Goal: Task Accomplishment & Management: Complete application form

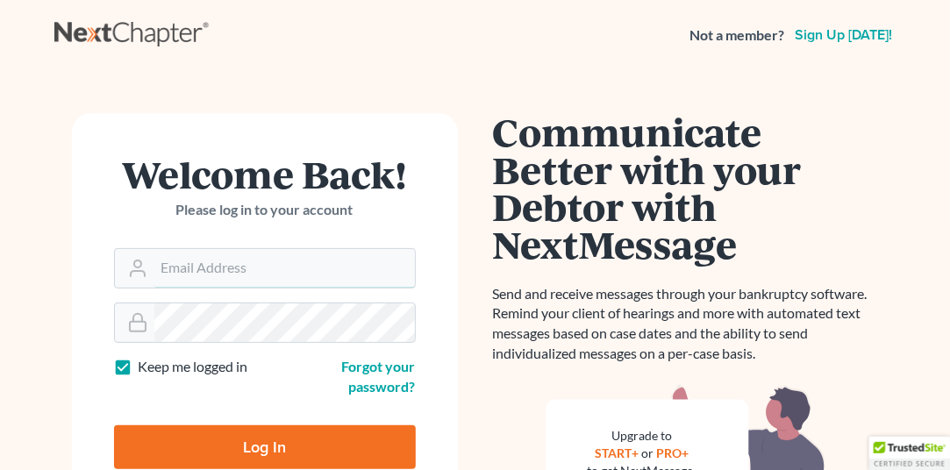
type input "[EMAIL_ADDRESS][DOMAIN_NAME]"
click at [302, 456] on input "Log In" at bounding box center [265, 447] width 302 height 44
type input "Thinking..."
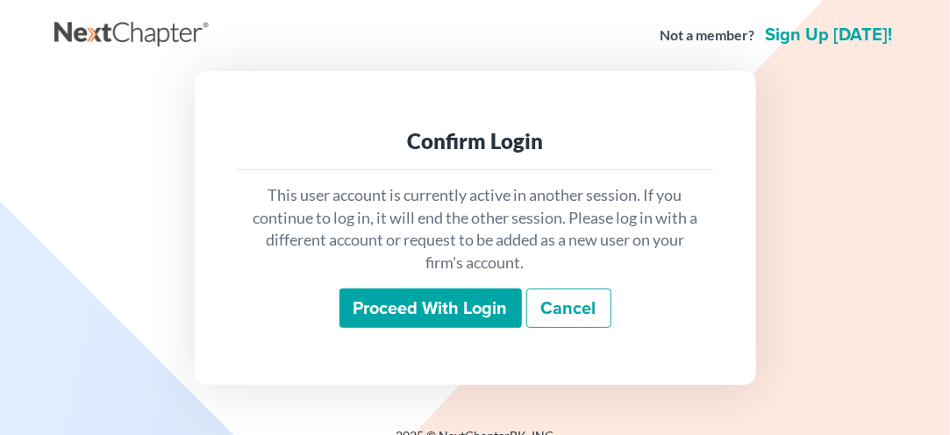
click at [432, 309] on input "Proceed with login" at bounding box center [430, 309] width 182 height 40
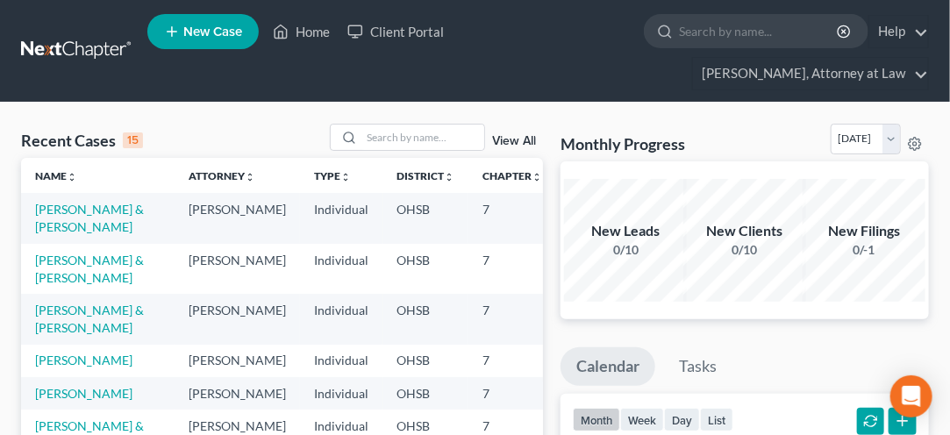
click at [53, 218] on td "Adams, John & Tori" at bounding box center [98, 218] width 154 height 50
click at [61, 218] on td "Adams, John & Tori" at bounding box center [98, 218] width 154 height 50
click at [53, 232] on link "Adams, John & Tori" at bounding box center [89, 218] width 109 height 32
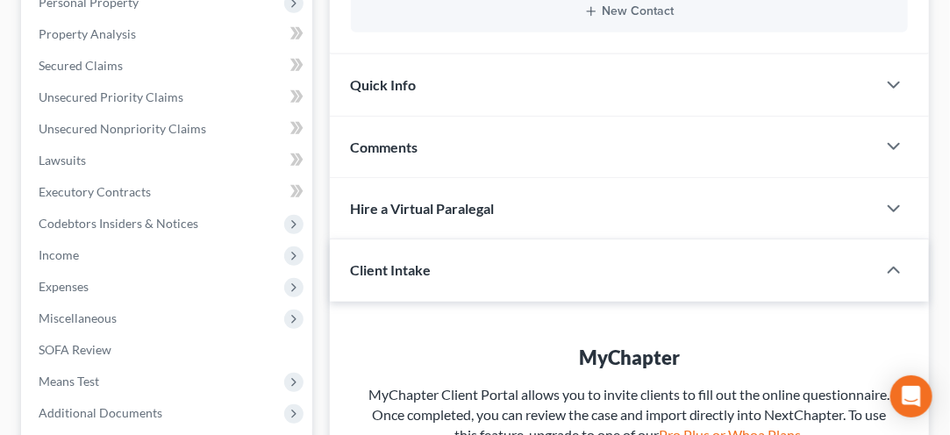
scroll to position [356, 0]
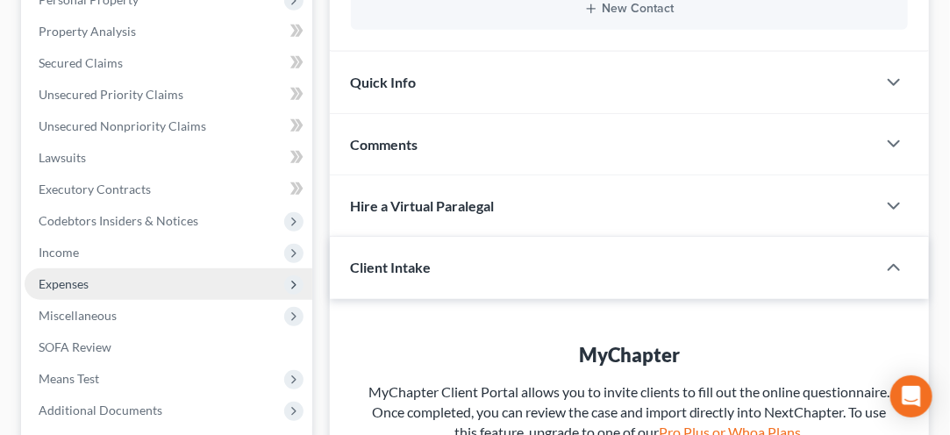
click at [61, 279] on span "Expenses" at bounding box center [64, 283] width 50 height 15
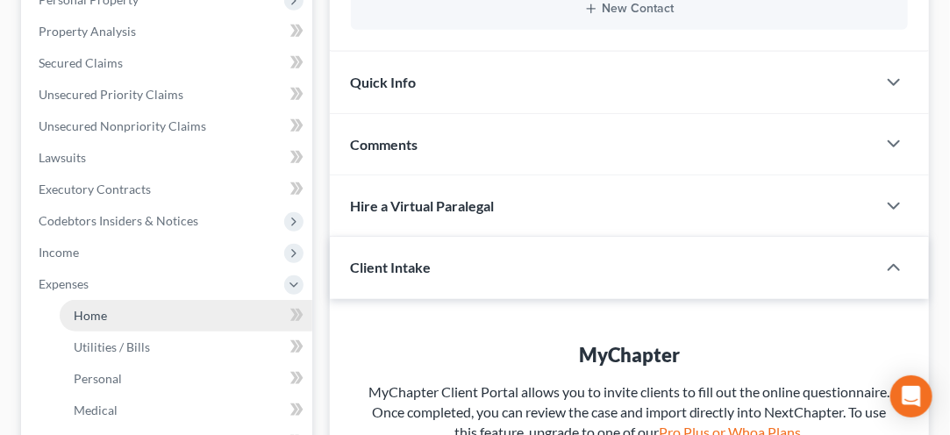
click at [86, 314] on span "Home" at bounding box center [90, 315] width 33 height 15
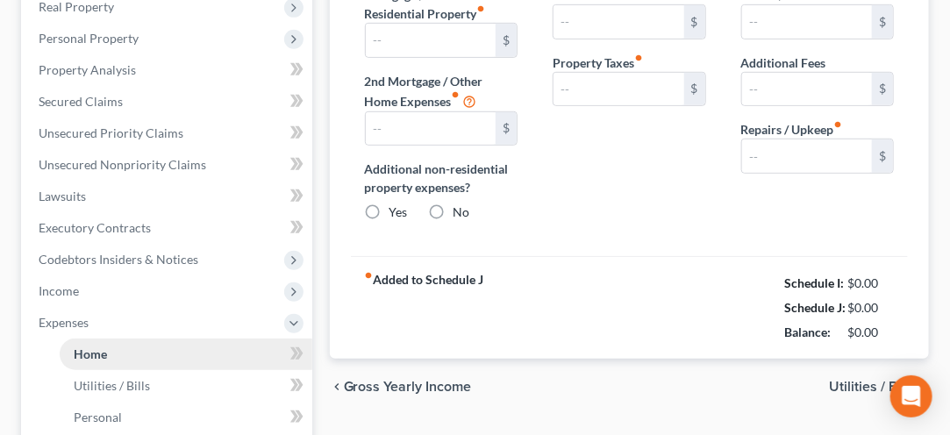
type input "0.00"
radio input "true"
type input "0.00"
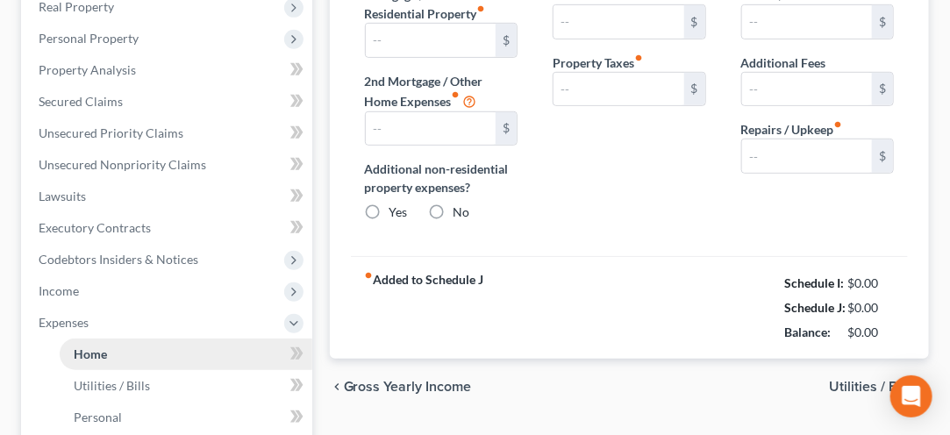
type input "0.00"
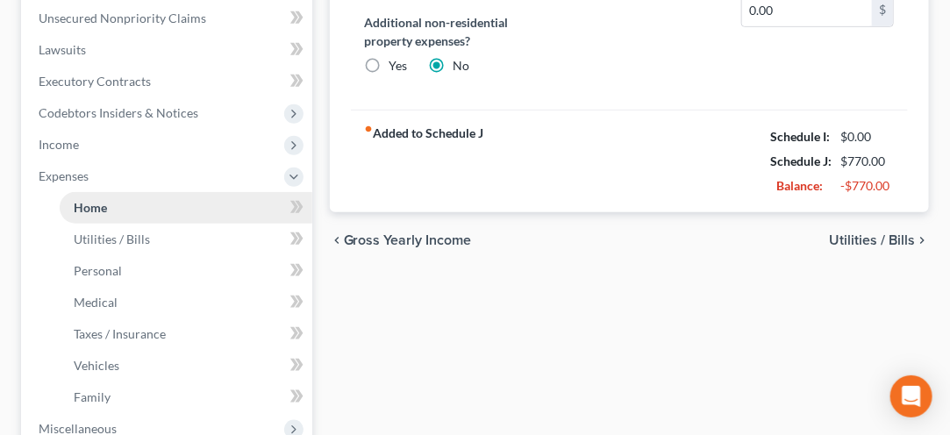
scroll to position [468, 0]
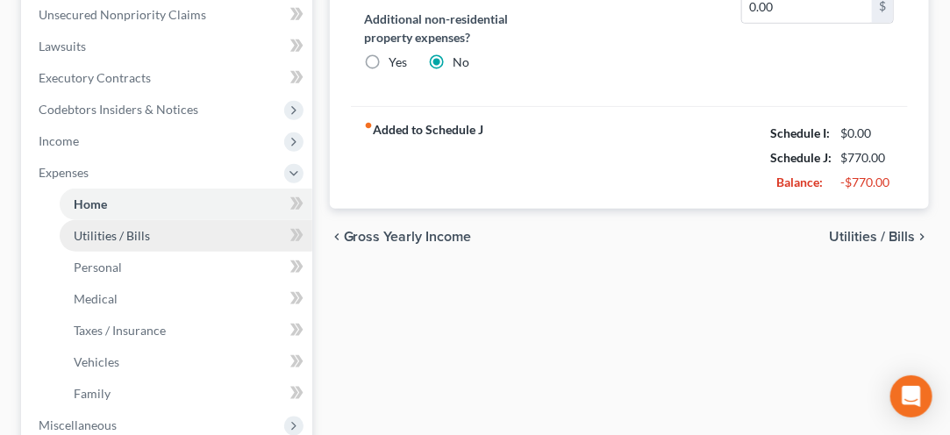
click at [92, 235] on span "Utilities / Bills" at bounding box center [112, 235] width 76 height 15
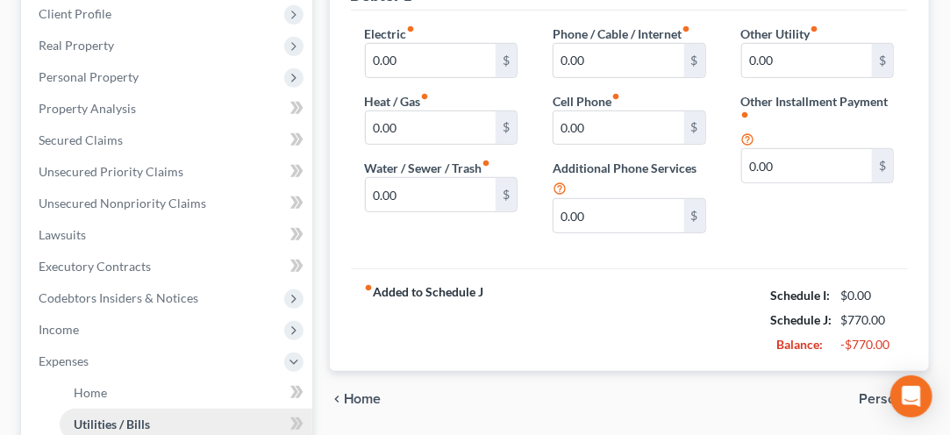
scroll to position [280, 0]
click at [404, 57] on input "0.00" at bounding box center [431, 59] width 130 height 33
type input "54.00"
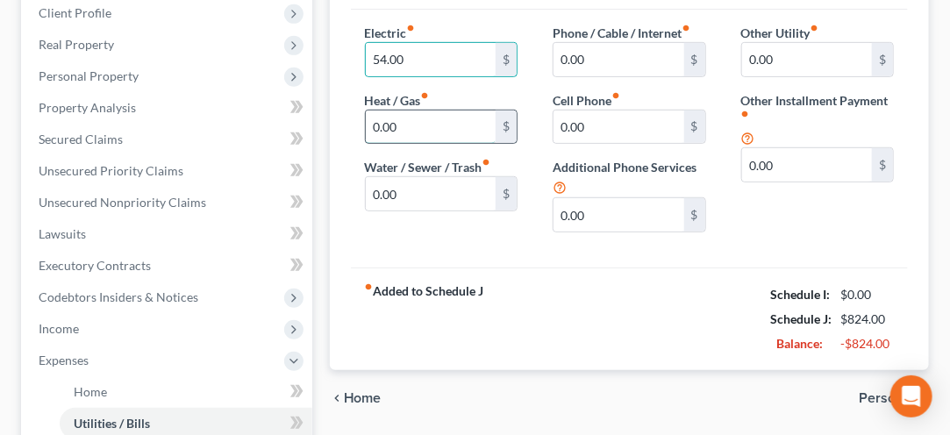
click at [402, 120] on input "0.00" at bounding box center [431, 127] width 130 height 33
type input "5"
type input "75.00"
click at [387, 187] on input "0.00" at bounding box center [431, 193] width 130 height 33
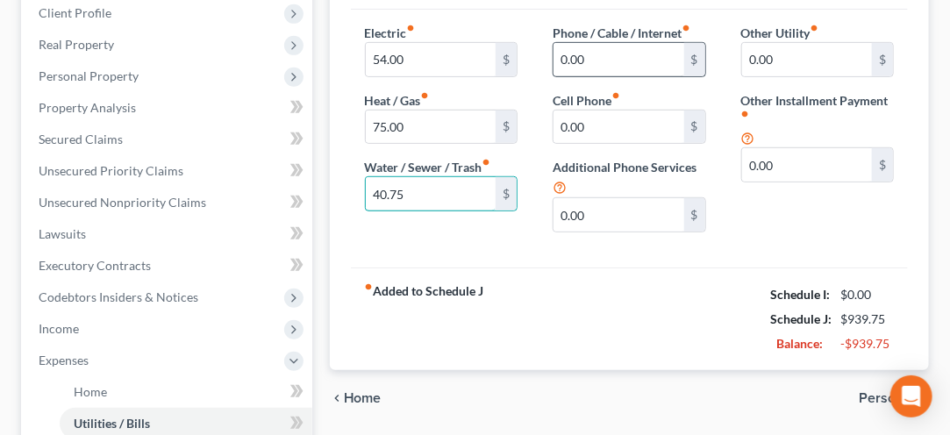
type input "40.75"
click at [583, 63] on input "0.00" at bounding box center [619, 59] width 130 height 33
type input "82.90"
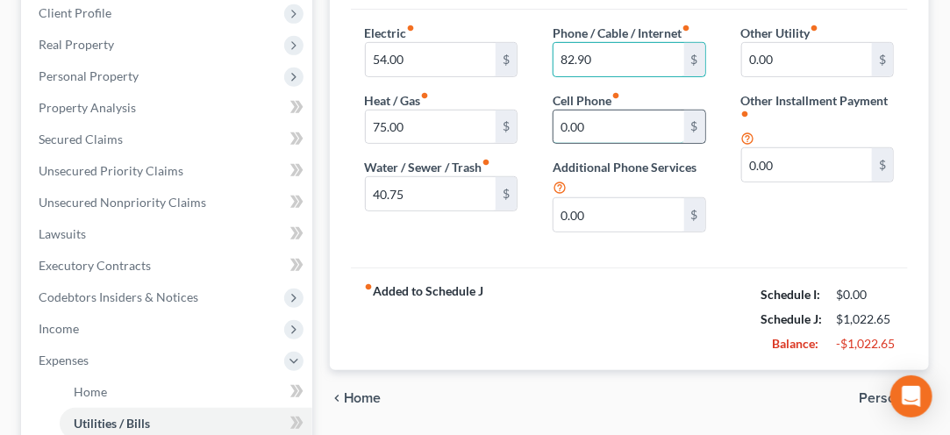
click at [611, 115] on input "0.00" at bounding box center [619, 127] width 130 height 33
type input "227.00"
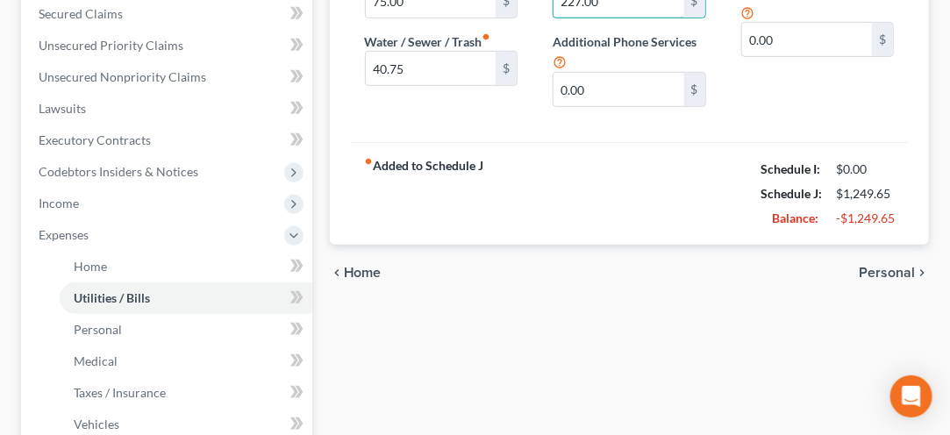
scroll to position [405, 0]
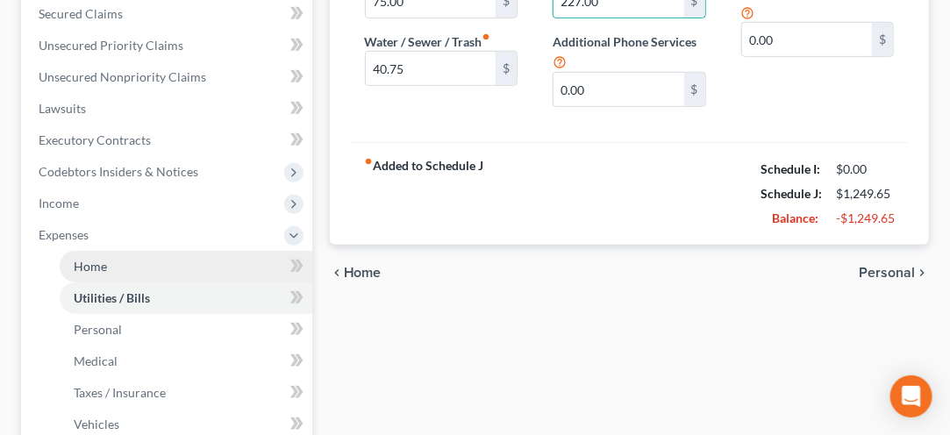
click at [96, 267] on span "Home" at bounding box center [90, 266] width 33 height 15
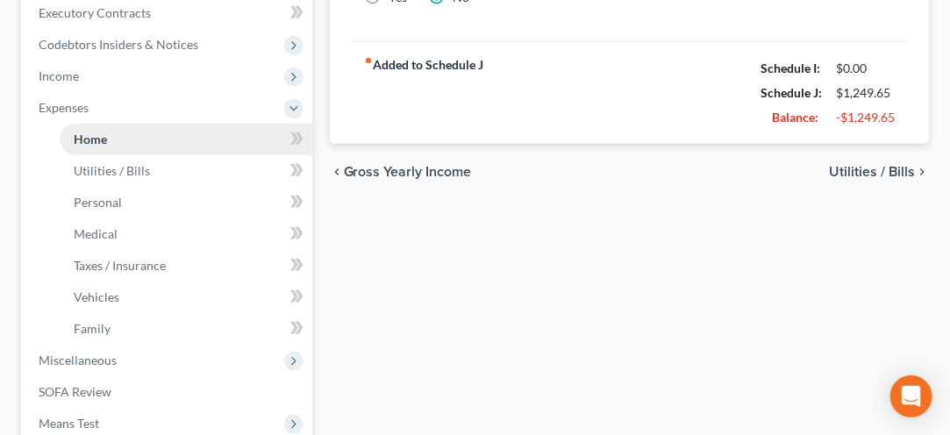
scroll to position [535, 0]
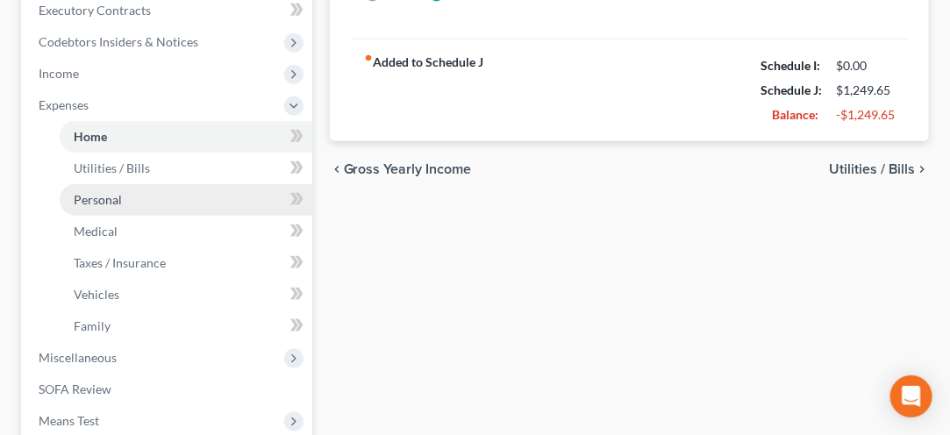
click at [89, 198] on span "Personal" at bounding box center [98, 199] width 48 height 15
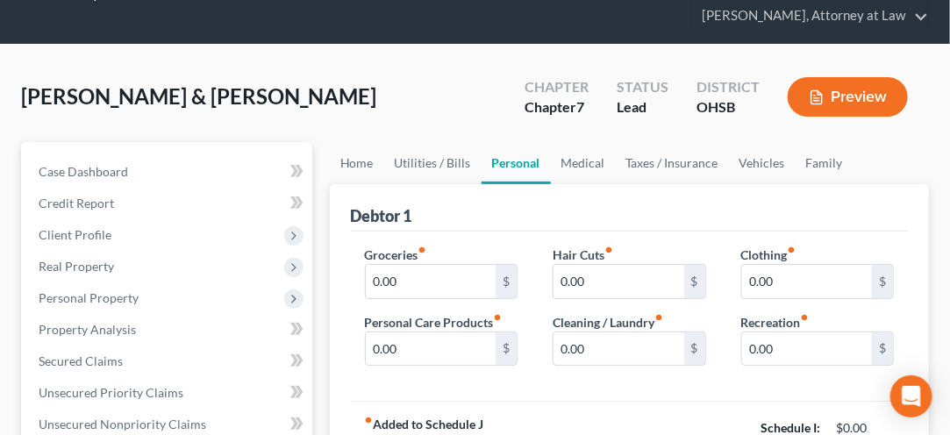
scroll to position [65, 0]
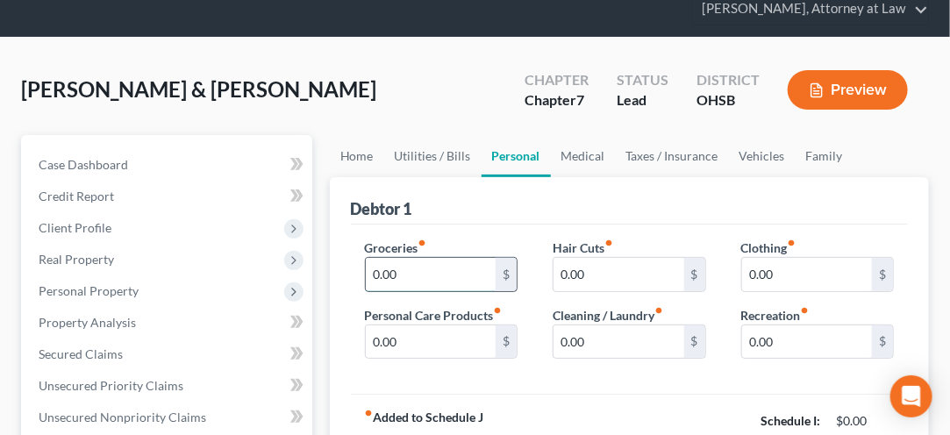
click at [389, 264] on input "0.00" at bounding box center [431, 274] width 130 height 33
type input "600.00"
click at [396, 346] on input "0.00" at bounding box center [431, 341] width 130 height 33
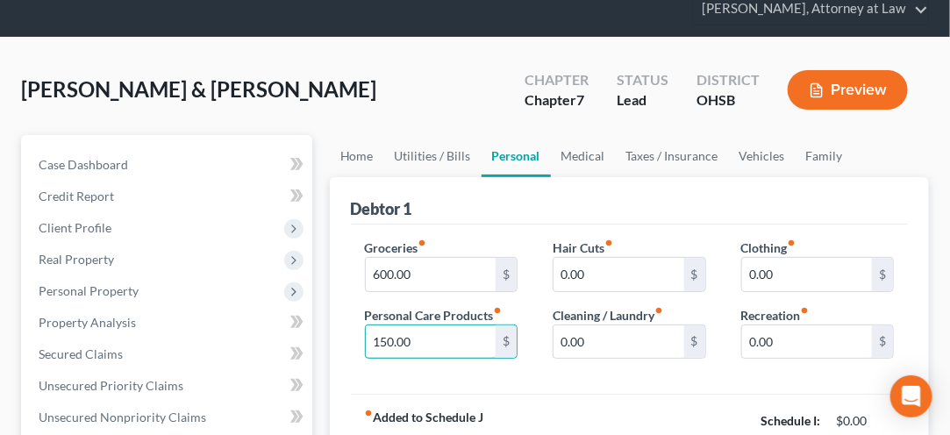
type input "150.00"
click at [573, 270] on input "0.00" at bounding box center [619, 274] width 130 height 33
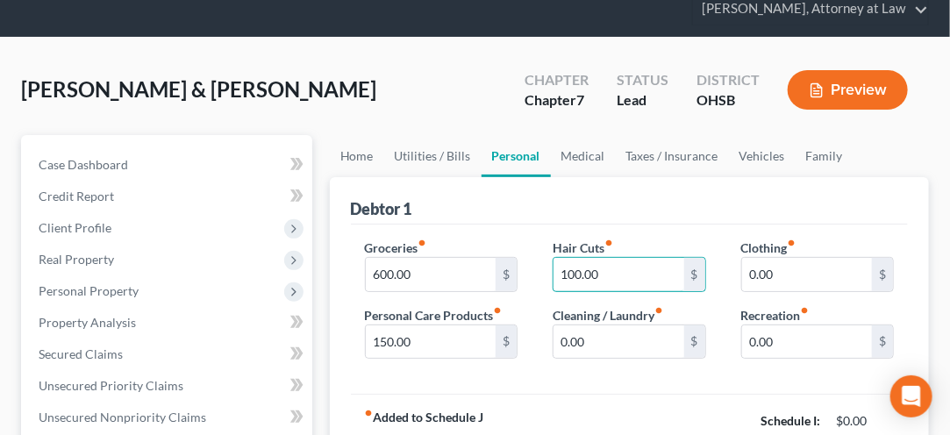
type input "100.00"
click at [584, 335] on input "0.00" at bounding box center [619, 341] width 130 height 33
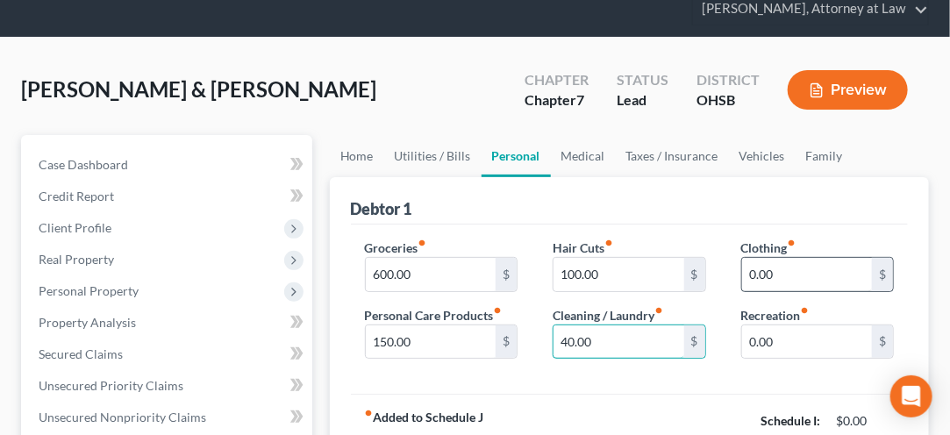
type input "40.00"
click at [770, 274] on input "0.00" at bounding box center [807, 274] width 130 height 33
type input "100.00"
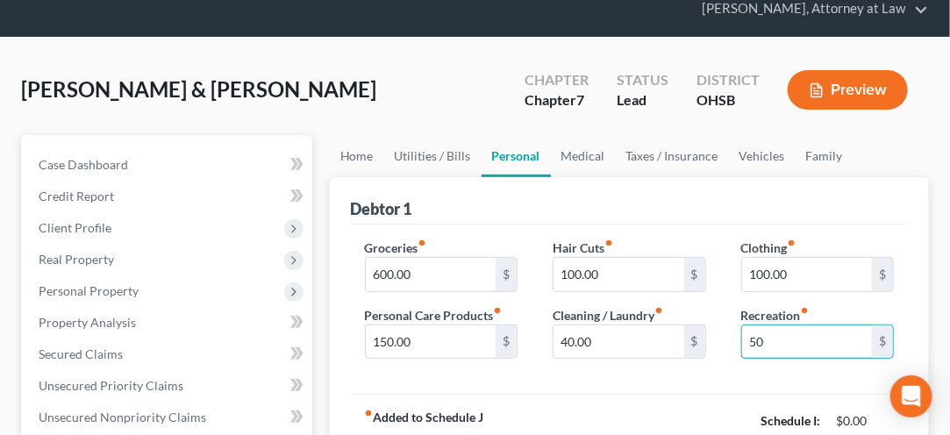
type input "50.00"
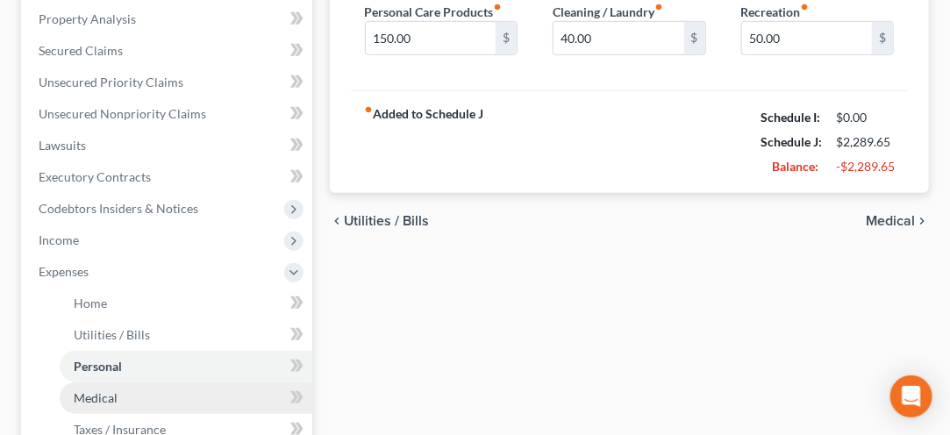
click at [78, 398] on span "Medical" at bounding box center [96, 397] width 44 height 15
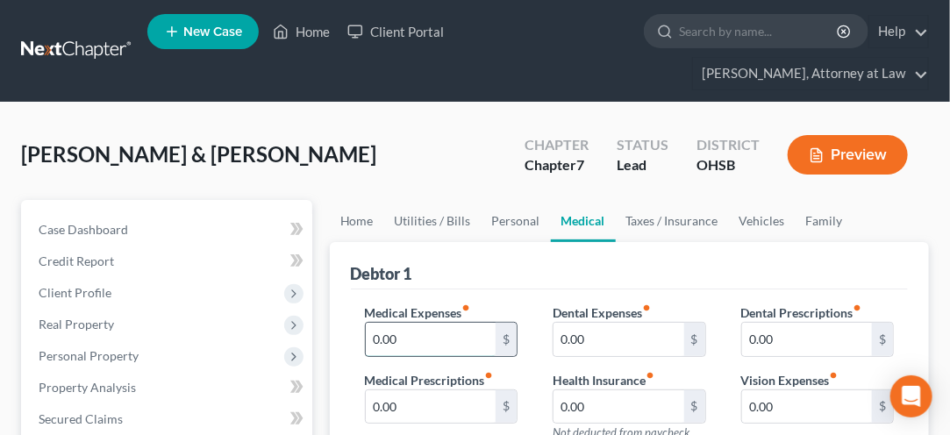
click at [390, 334] on input "0.00" at bounding box center [431, 339] width 130 height 33
type input "35.00"
click at [387, 408] on input "0.00" at bounding box center [431, 406] width 130 height 33
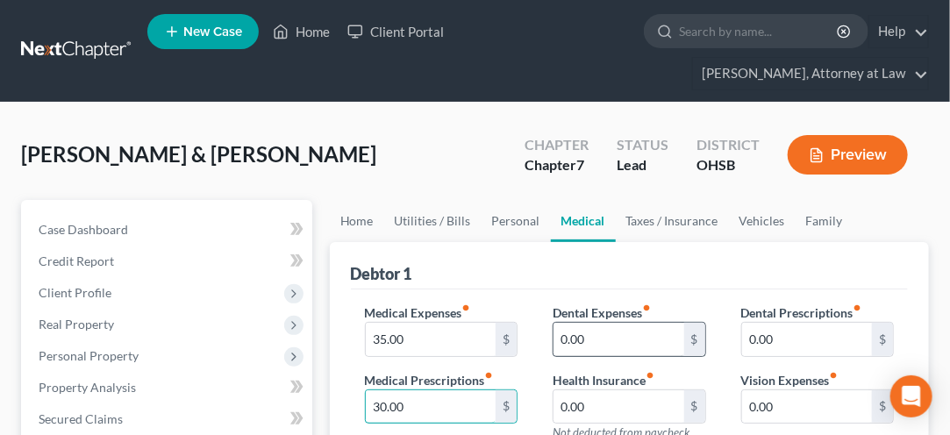
type input "30.00"
click at [577, 340] on input "0.00" at bounding box center [619, 339] width 130 height 33
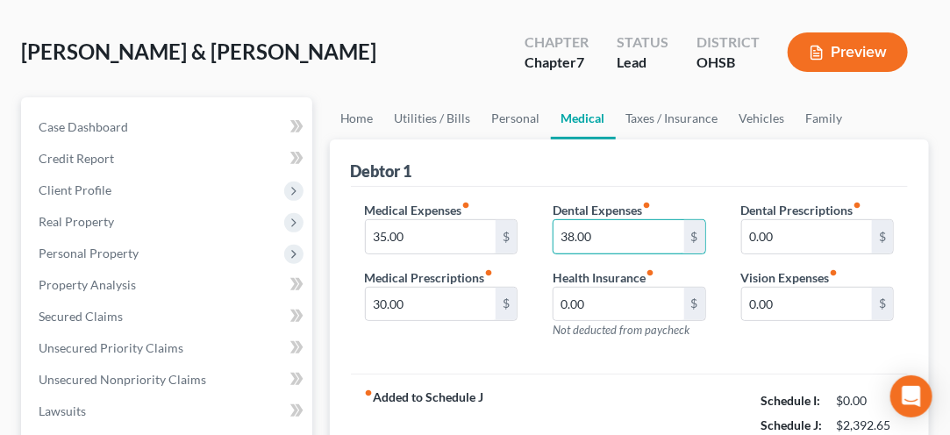
scroll to position [104, 0]
type input "38.00"
click at [759, 307] on input "0.00" at bounding box center [807, 303] width 130 height 33
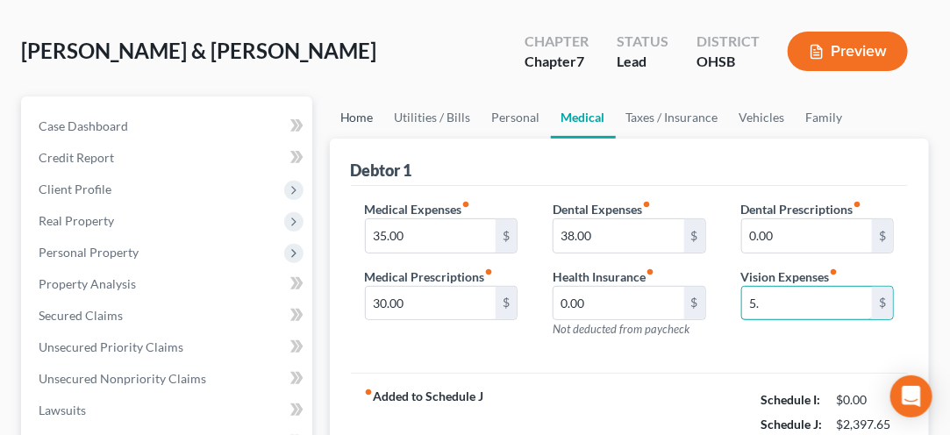
type input "5"
type input "45.00"
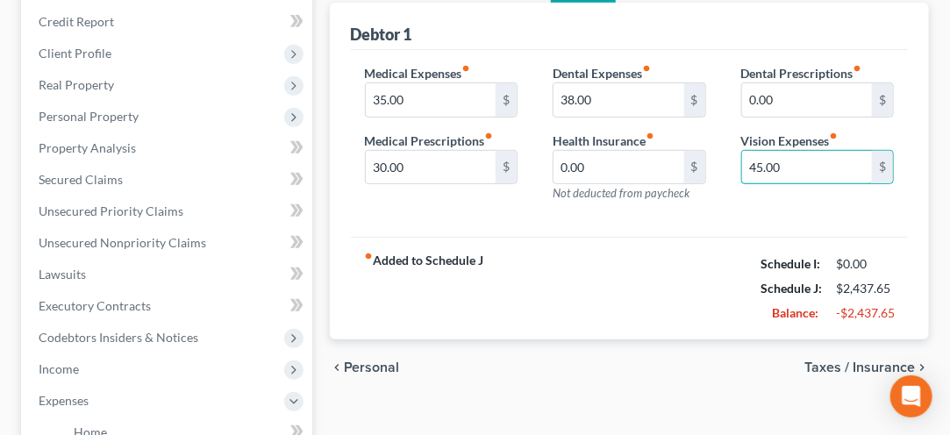
scroll to position [241, 0]
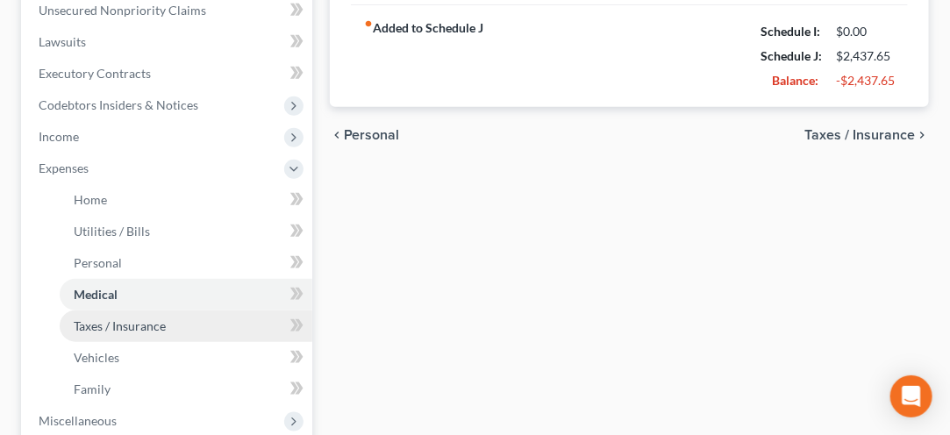
click at [91, 321] on span "Taxes / Insurance" at bounding box center [120, 325] width 92 height 15
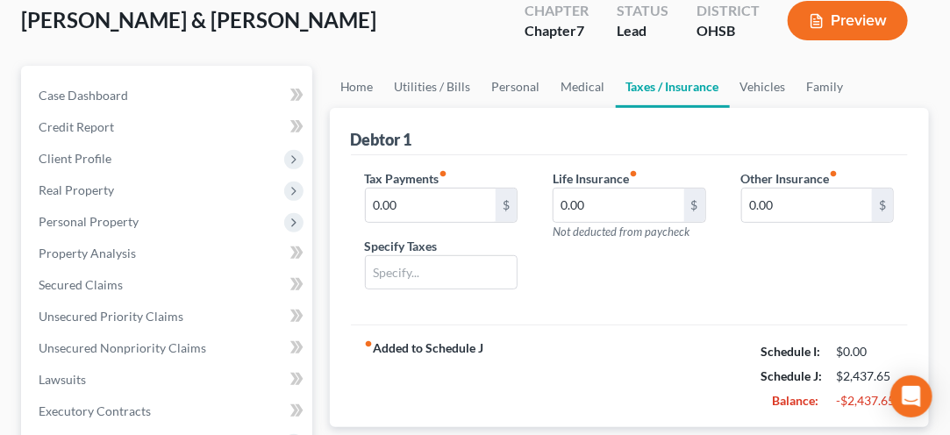
scroll to position [135, 0]
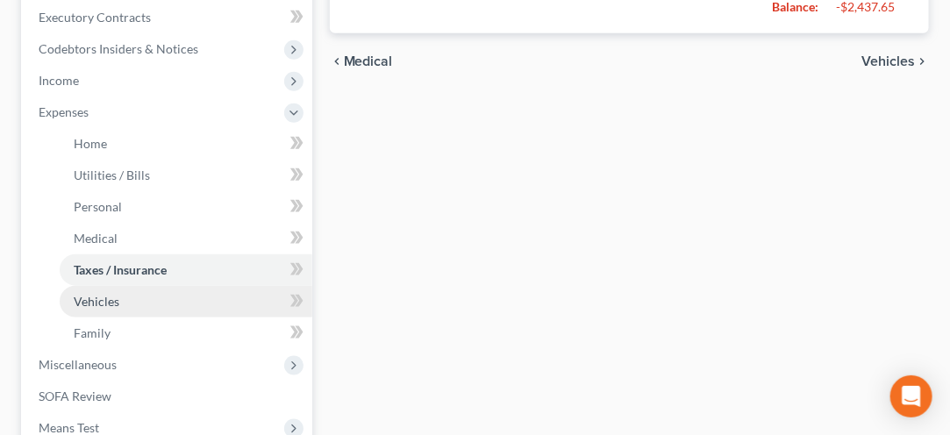
click at [92, 291] on link "Vehicles" at bounding box center [186, 302] width 253 height 32
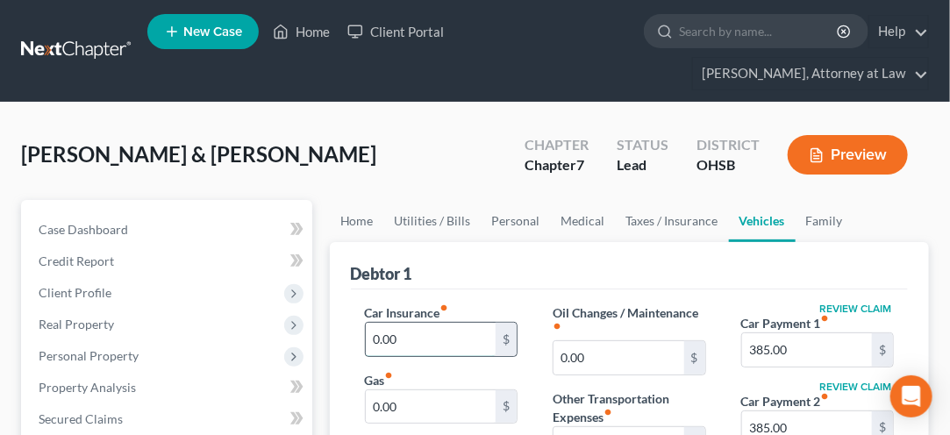
click at [400, 333] on input "0.00" at bounding box center [431, 339] width 130 height 33
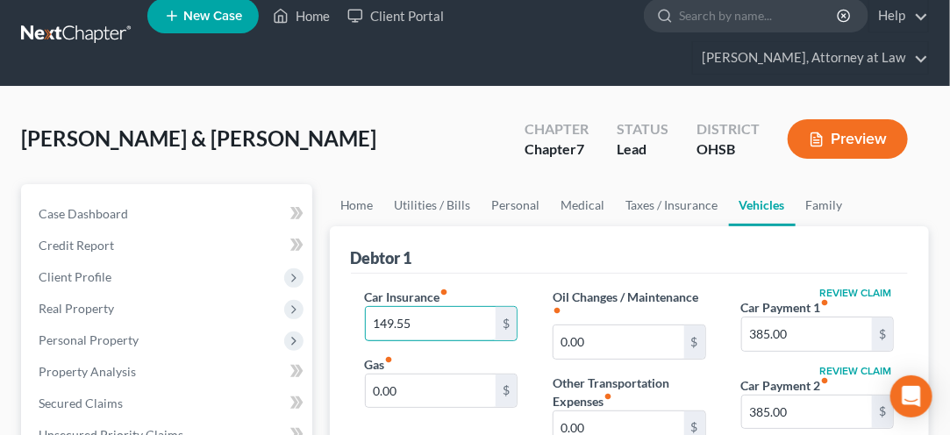
scroll to position [36, 0]
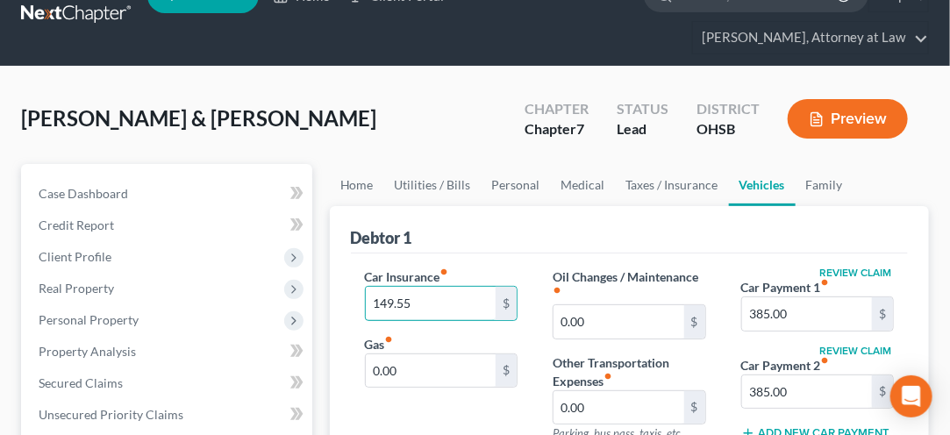
type input "149.55"
click at [390, 360] on input "0.00" at bounding box center [431, 370] width 130 height 33
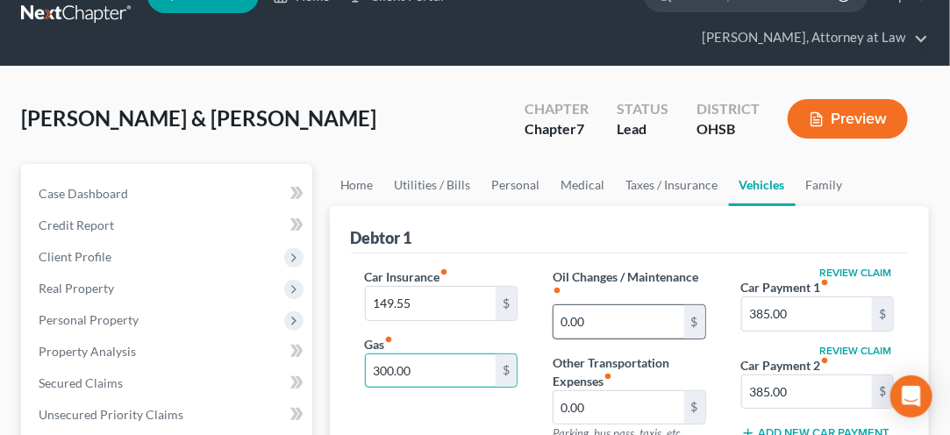
type input "300.00"
click at [595, 318] on input "0.00" at bounding box center [619, 321] width 130 height 33
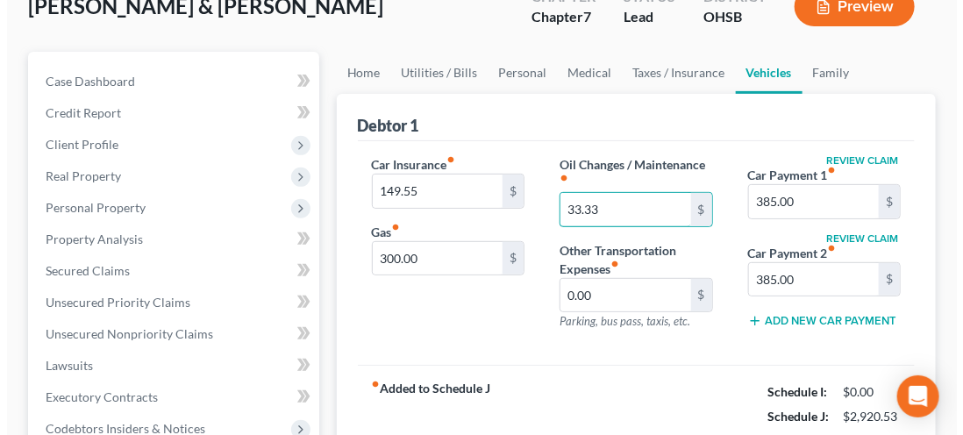
scroll to position [150, 0]
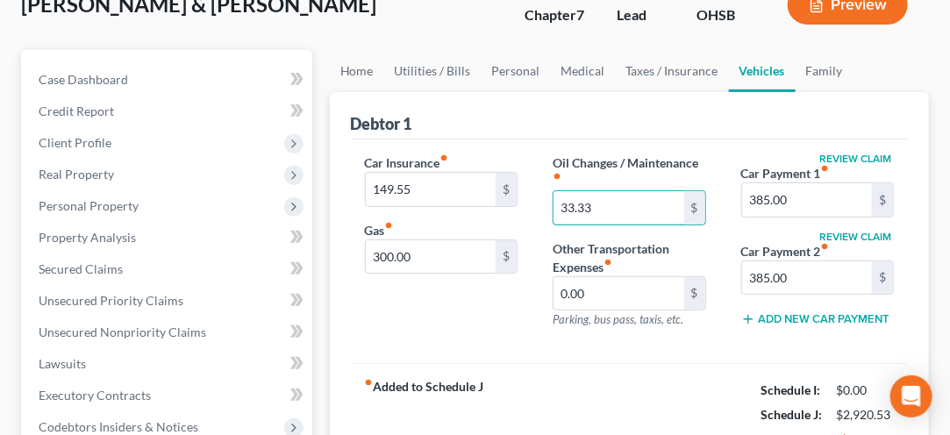
type input "33.33"
click at [855, 155] on button "Review Claim" at bounding box center [855, 159] width 77 height 11
select select "36"
select select "1"
select select "0"
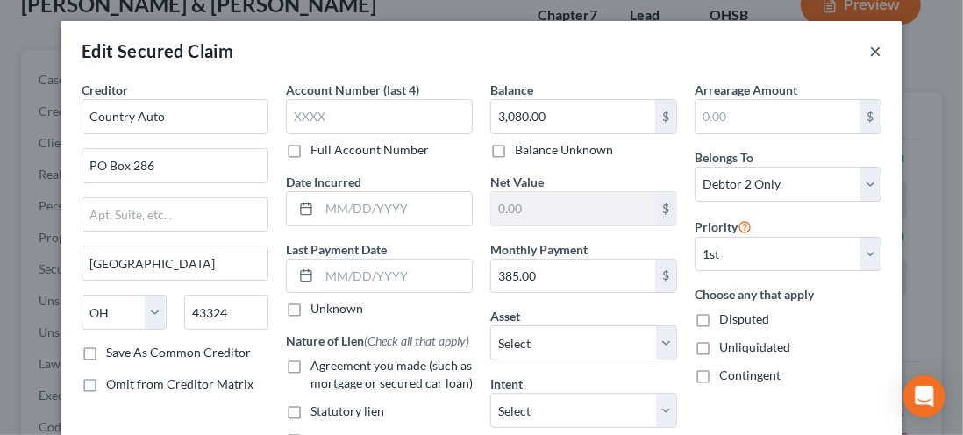
click at [871, 49] on button "×" at bounding box center [875, 50] width 12 height 21
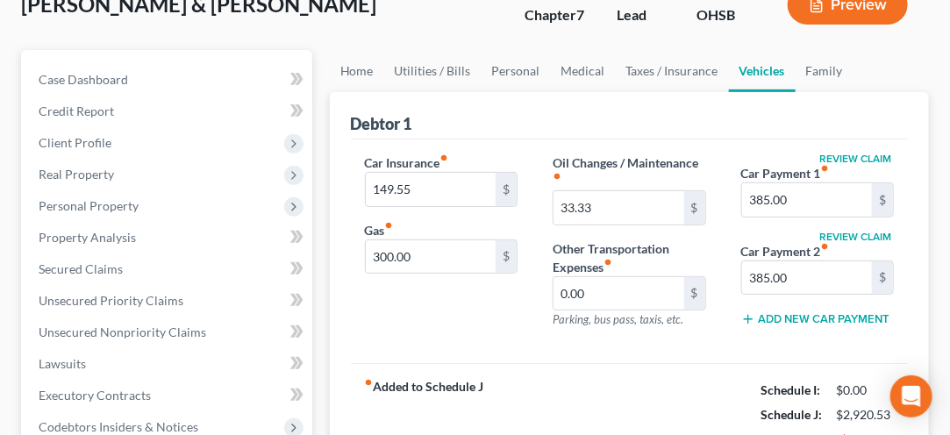
click at [849, 232] on button "Review Claim" at bounding box center [855, 237] width 77 height 11
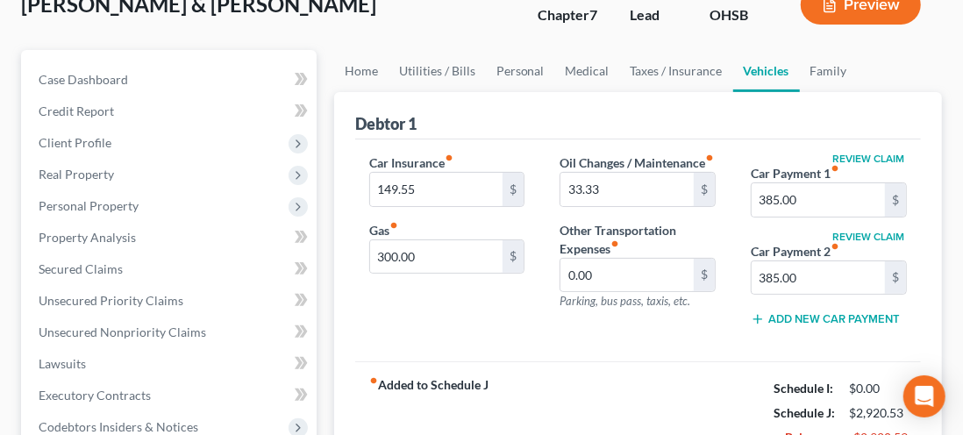
select select "36"
select select "0"
select select "2"
select select "1"
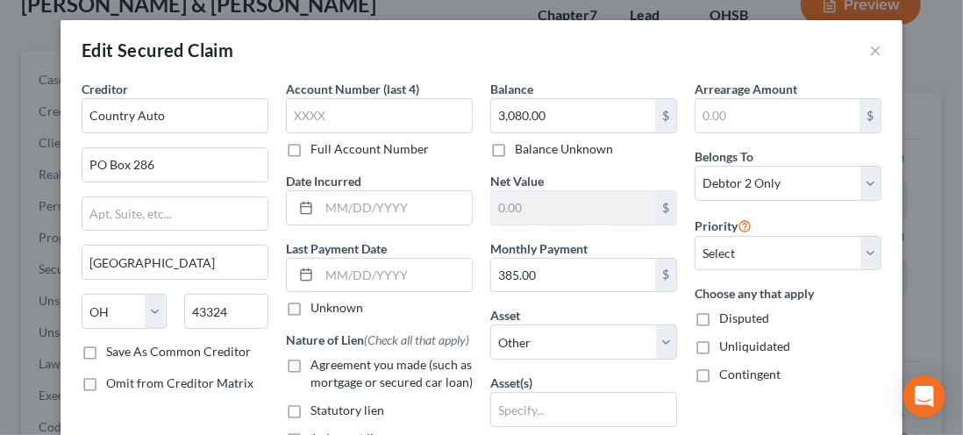
scroll to position [0, 0]
click at [869, 53] on button "×" at bounding box center [875, 50] width 12 height 21
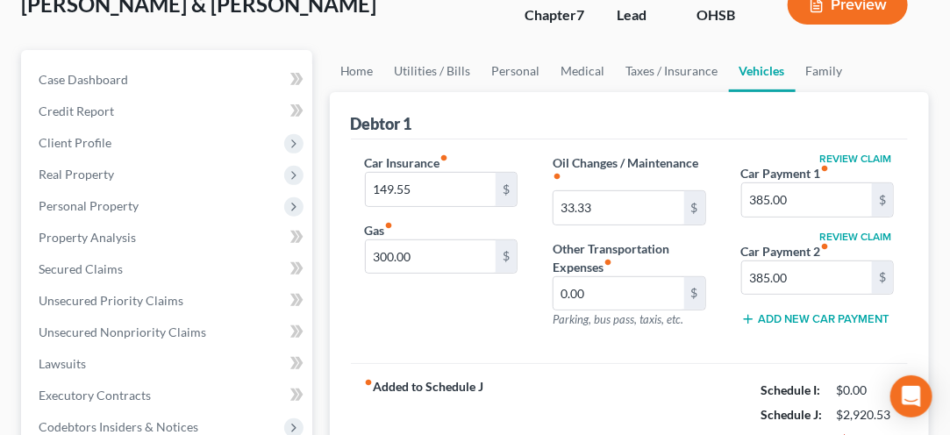
click at [854, 238] on button "Review Claim" at bounding box center [855, 237] width 77 height 11
select select "36"
select select "0"
select select "2"
select select "1"
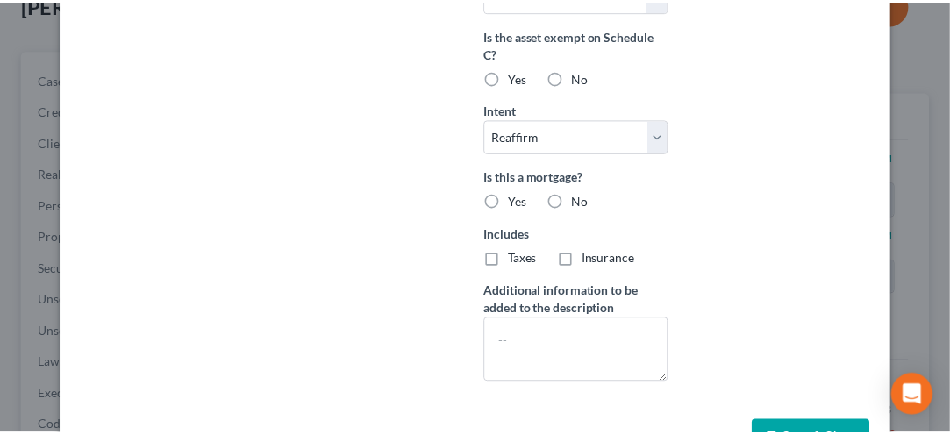
scroll to position [537, 0]
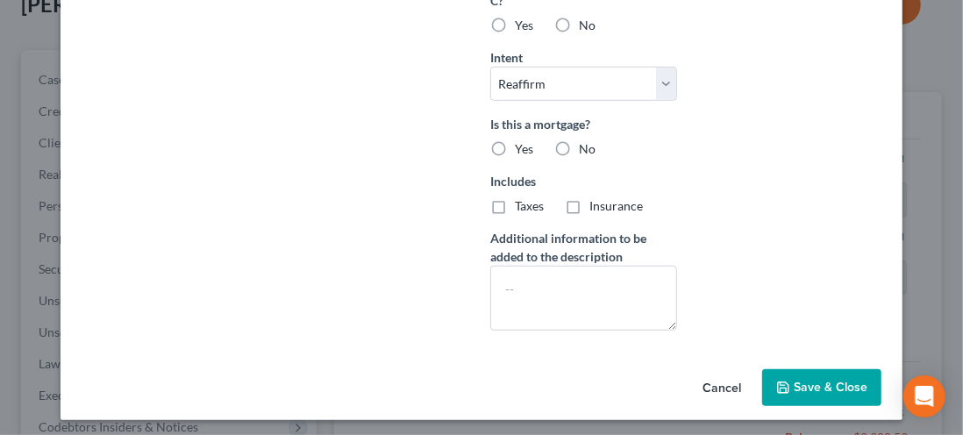
click at [711, 377] on button "Cancel" at bounding box center [722, 388] width 67 height 35
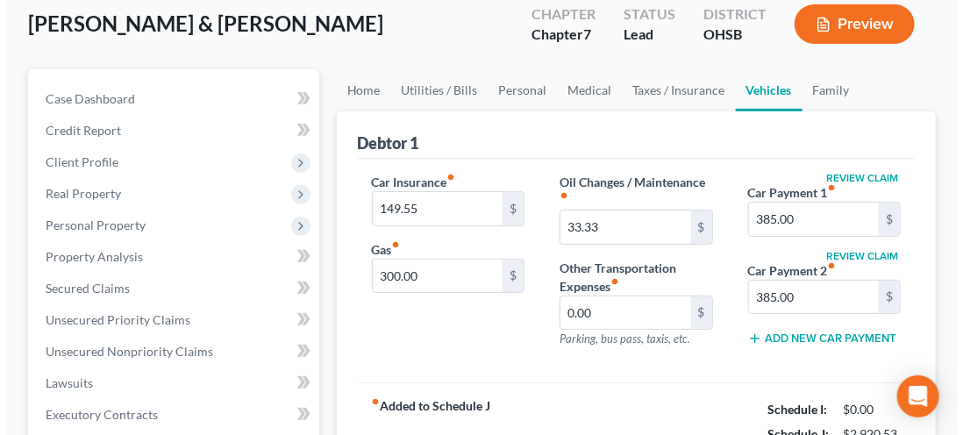
scroll to position [115, 0]
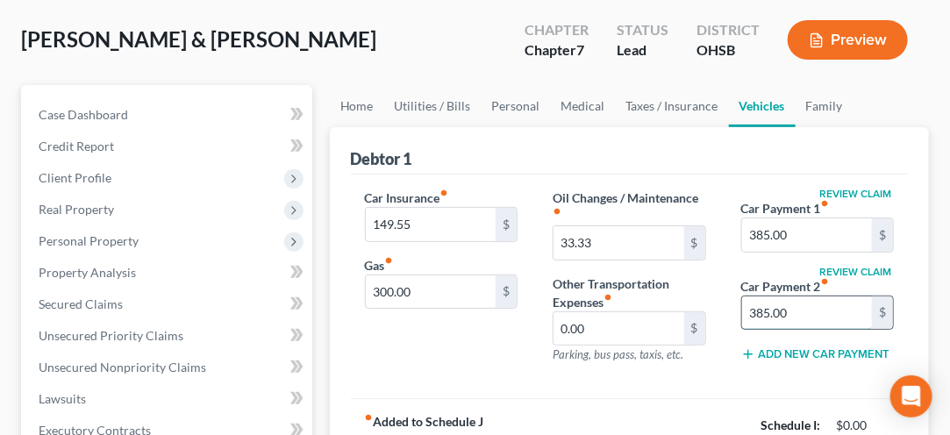
click at [802, 304] on input "385.00" at bounding box center [807, 312] width 130 height 33
type input "524.69"
click at [837, 268] on button "Review Claim" at bounding box center [855, 272] width 77 height 11
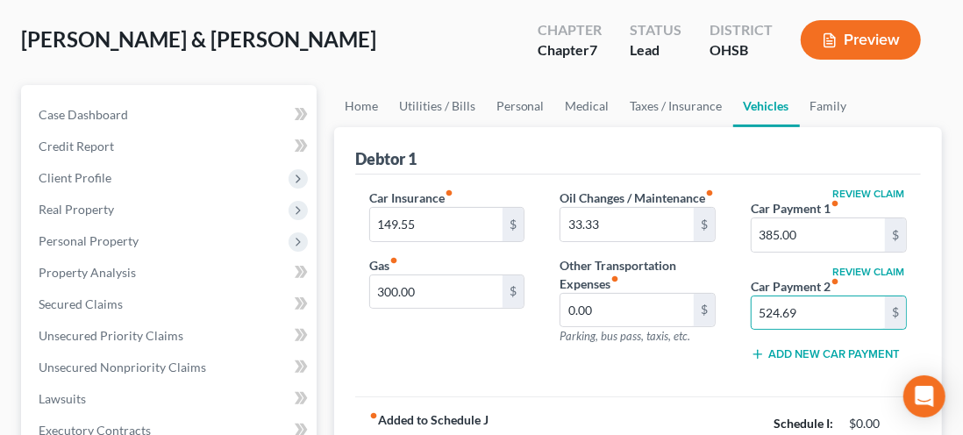
select select "36"
select select "2"
select select "1"
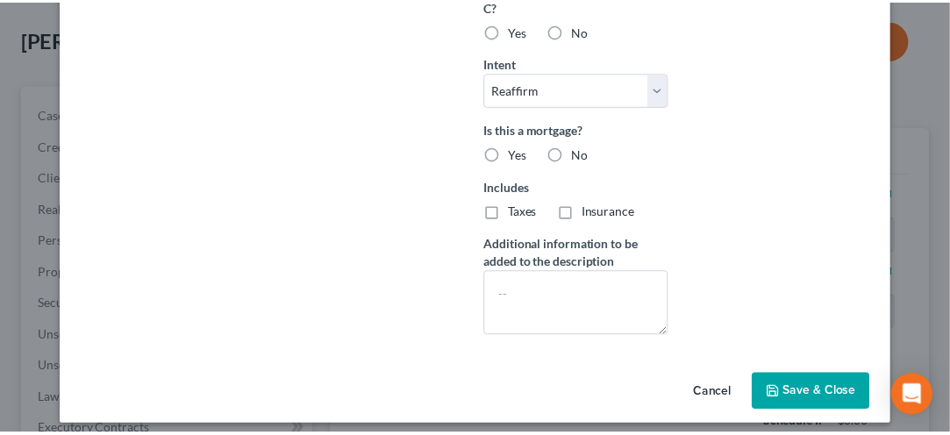
scroll to position [537, 0]
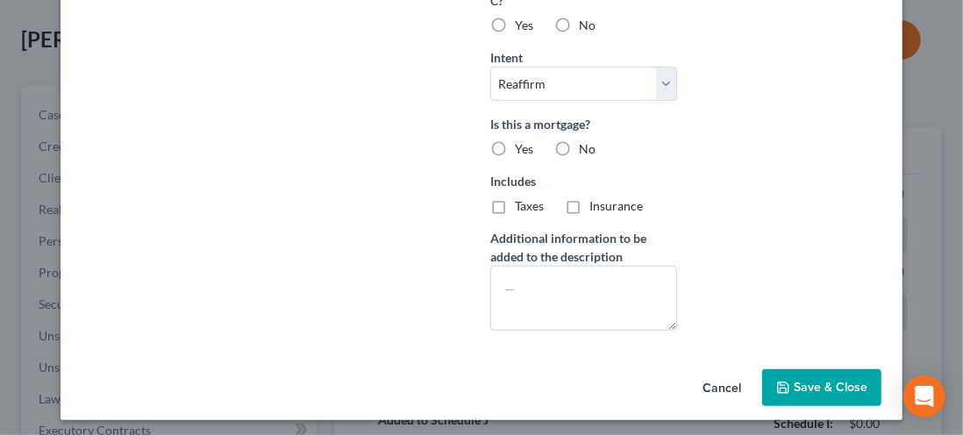
click at [705, 383] on button "Cancel" at bounding box center [722, 388] width 67 height 35
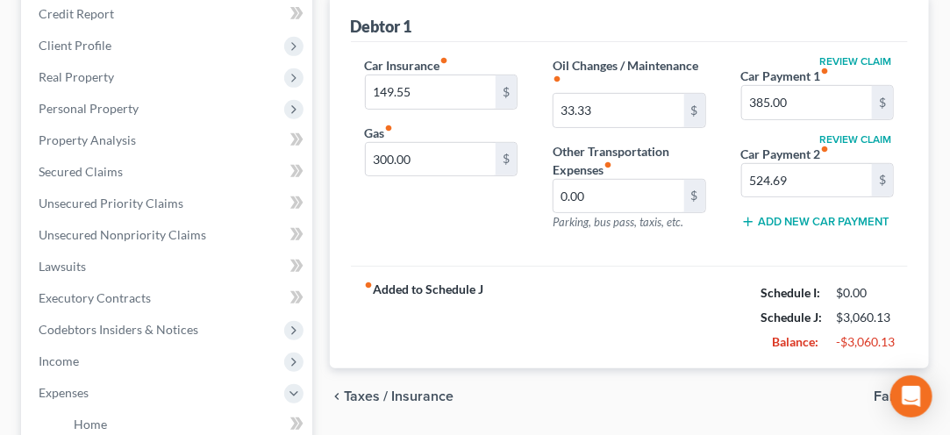
scroll to position [250, 0]
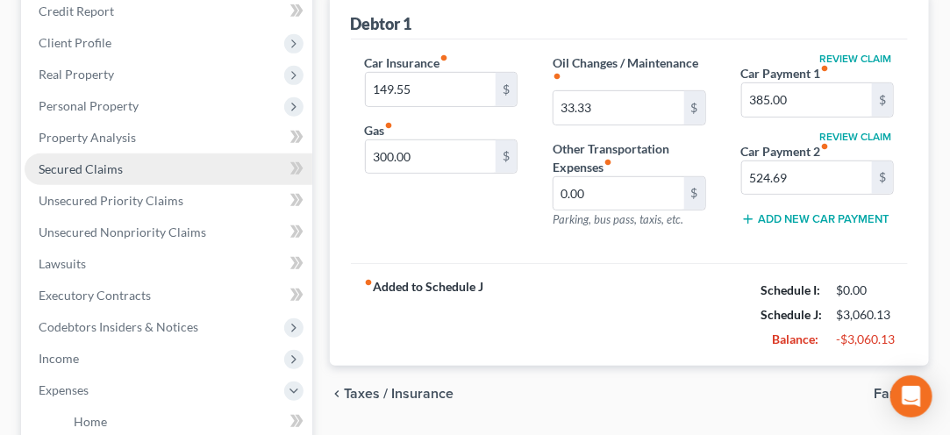
click at [89, 162] on span "Secured Claims" at bounding box center [81, 168] width 84 height 15
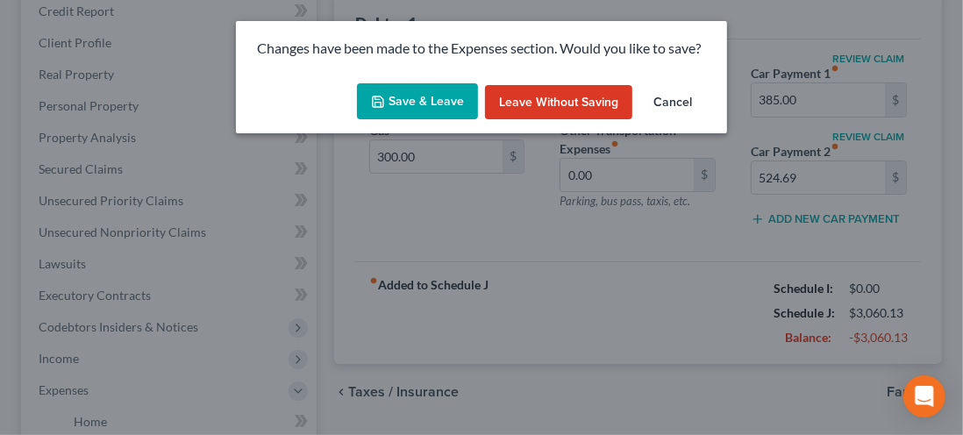
click at [418, 105] on button "Save & Leave" at bounding box center [417, 101] width 121 height 37
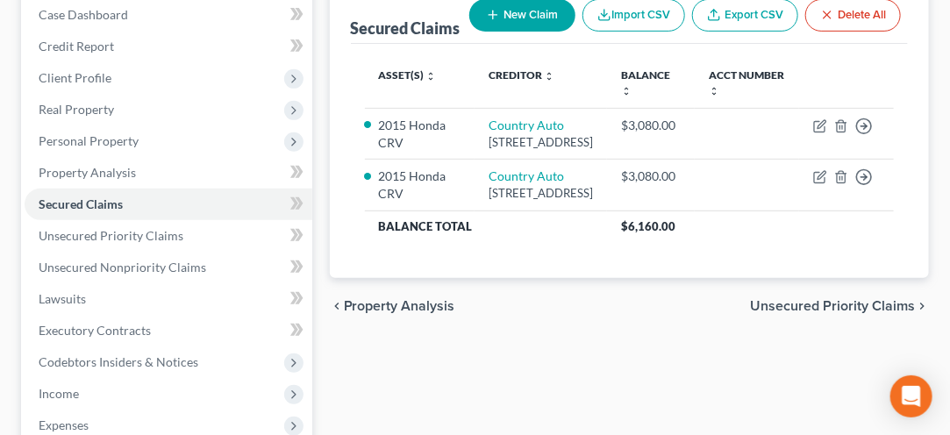
scroll to position [216, 0]
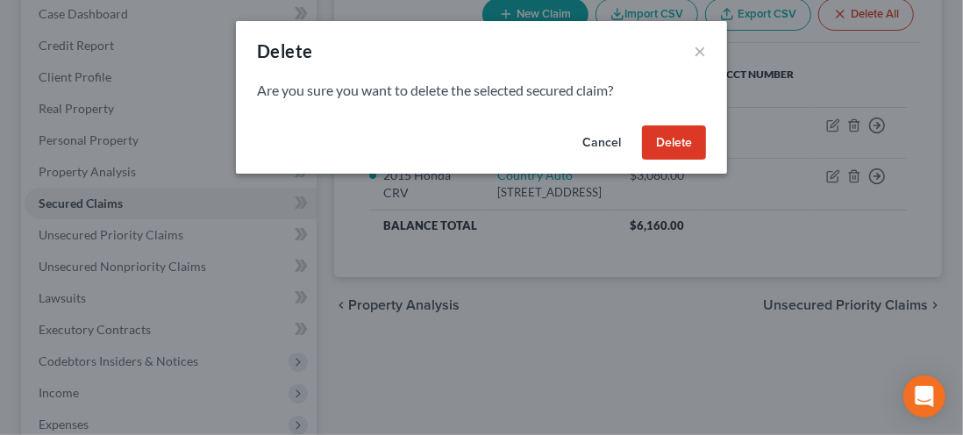
click at [672, 142] on button "Delete" at bounding box center [674, 142] width 64 height 35
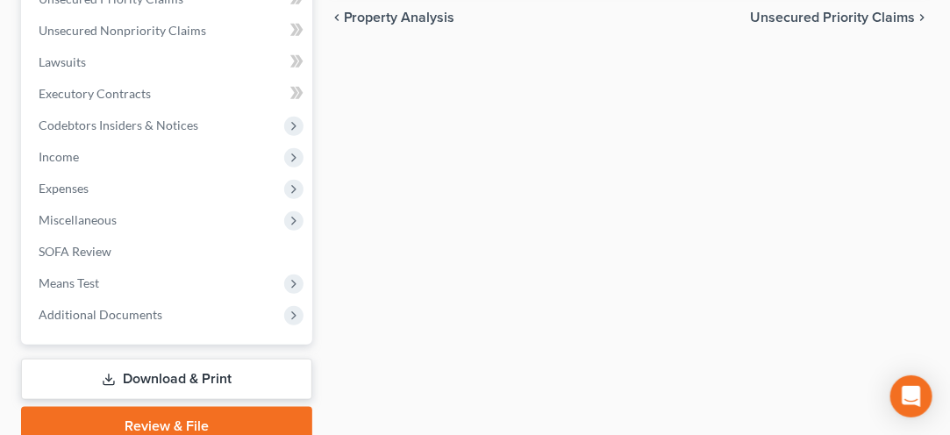
scroll to position [465, 0]
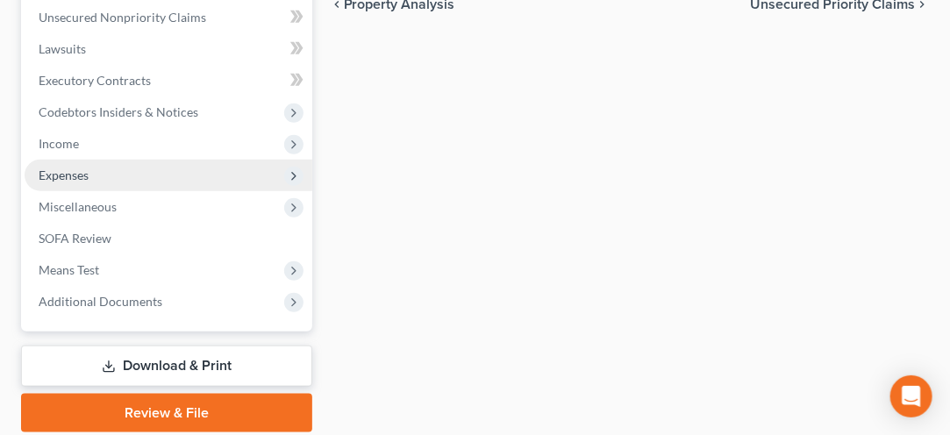
click at [69, 173] on span "Expenses" at bounding box center [64, 175] width 50 height 15
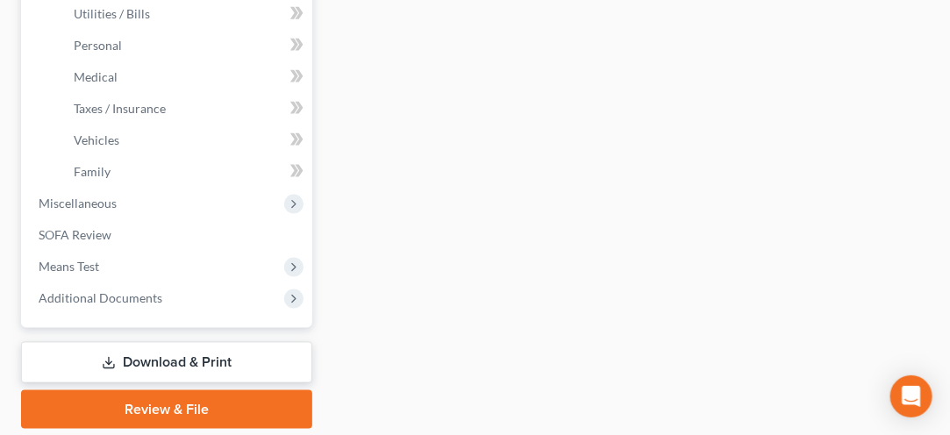
scroll to position [689, 0]
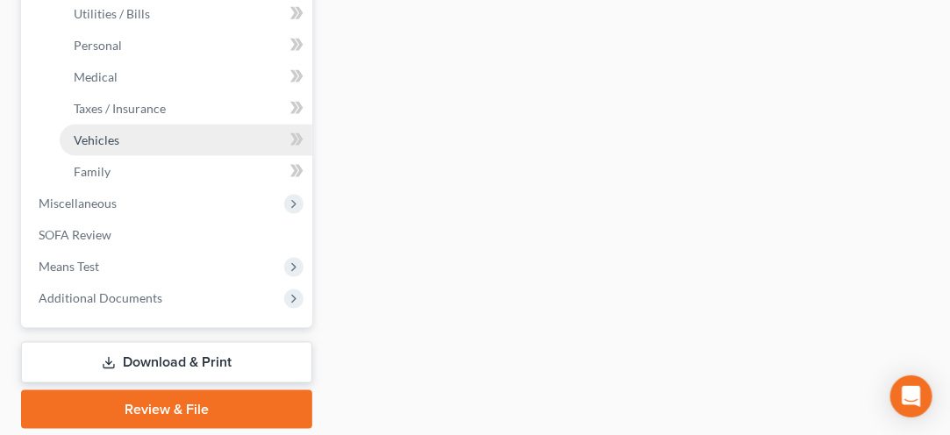
click at [96, 138] on span "Vehicles" at bounding box center [97, 139] width 46 height 15
type input "149.55"
type input "300.00"
type input "33.33"
type input "0.00"
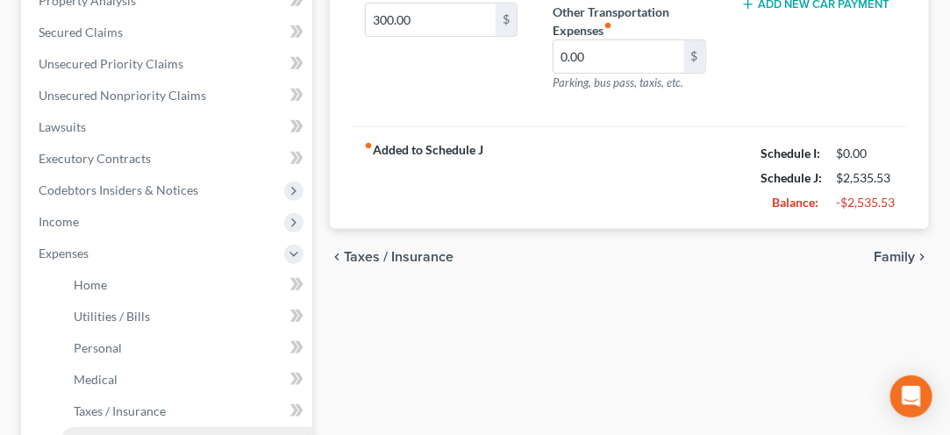
scroll to position [389, 0]
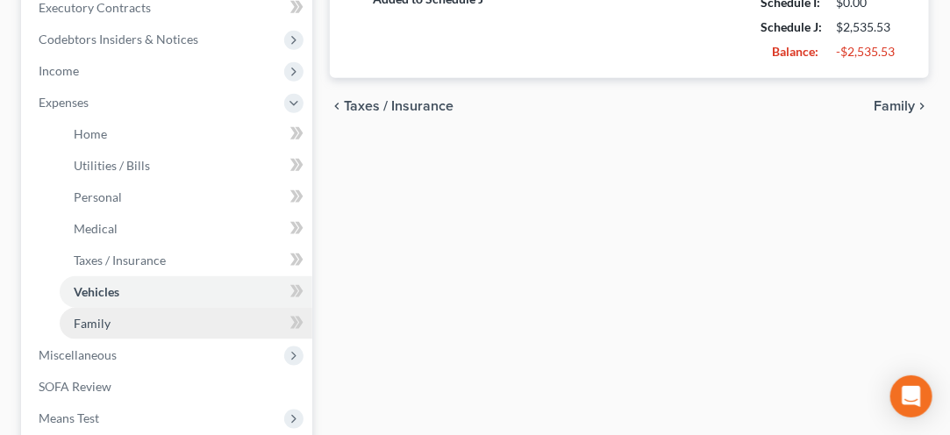
click at [91, 319] on span "Family" at bounding box center [92, 323] width 37 height 15
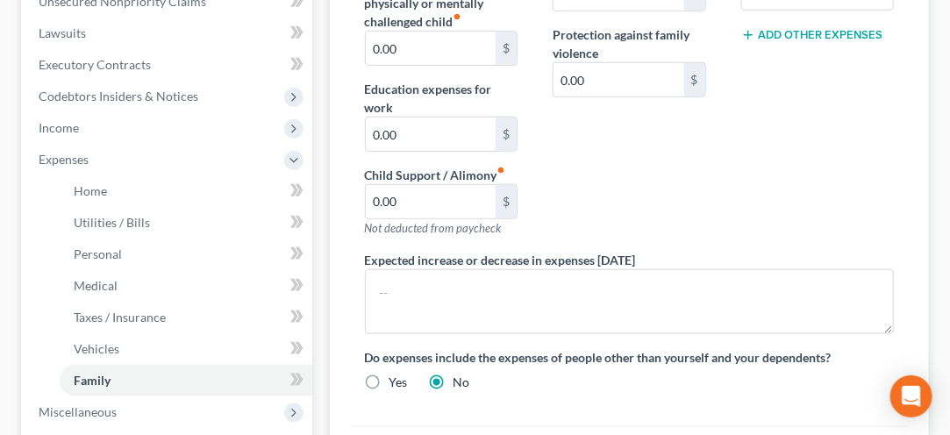
scroll to position [493, 0]
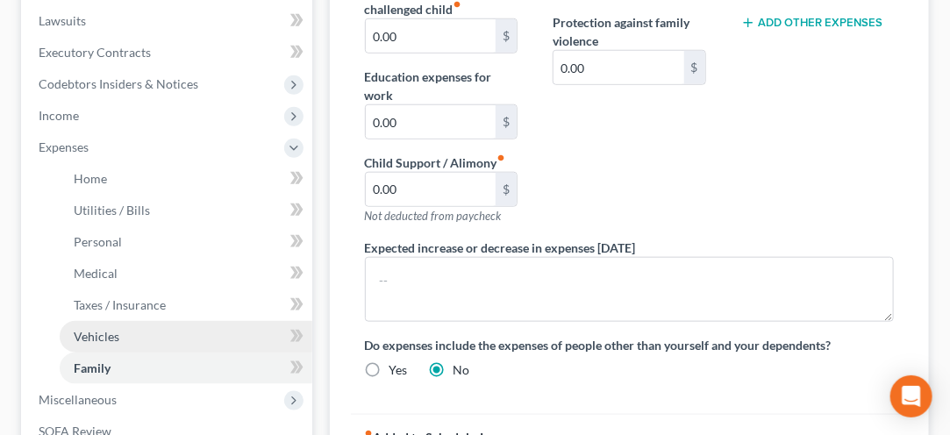
click at [87, 334] on span "Vehicles" at bounding box center [97, 336] width 46 height 15
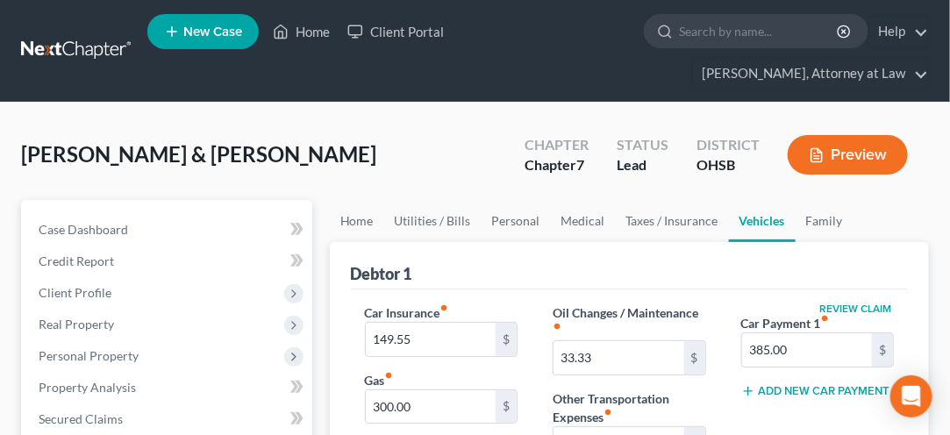
click at [798, 391] on button "Add New Car Payment" at bounding box center [815, 391] width 149 height 14
click at [777, 417] on input "text" at bounding box center [800, 417] width 116 height 33
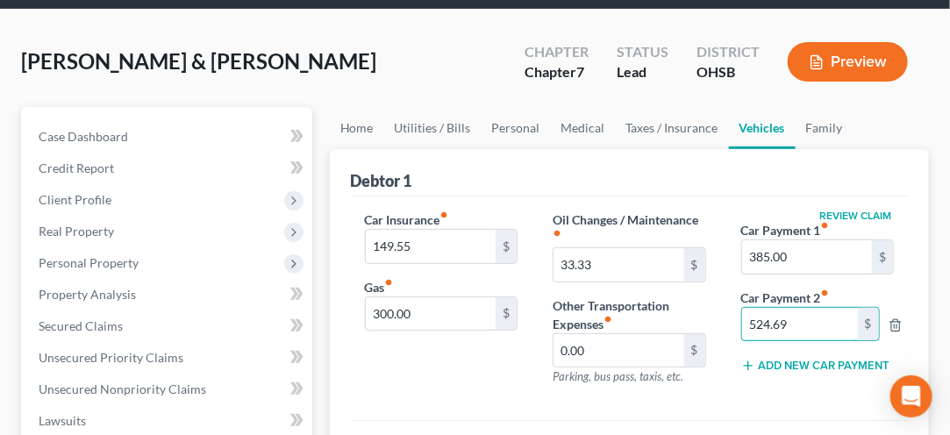
scroll to position [94, 0]
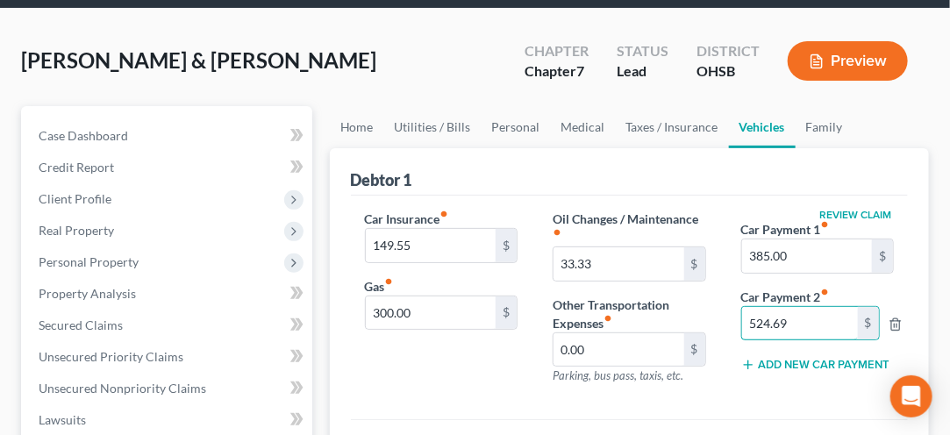
type input "524.69"
click at [804, 358] on button "Add New Car Payment" at bounding box center [815, 365] width 149 height 14
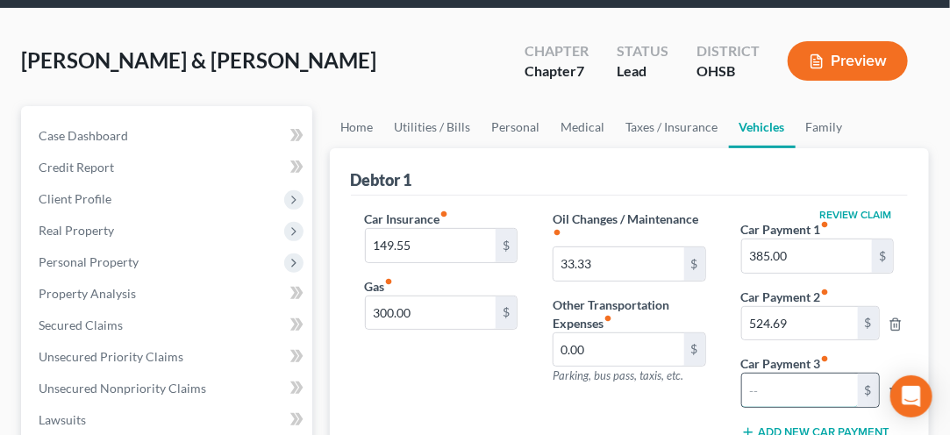
click at [768, 386] on input "text" at bounding box center [800, 390] width 116 height 33
click at [914, 361] on div "Debtor 1 Car Insurance fiber_manual_record 149.55 $ Gas fiber_manual_record 300…" at bounding box center [629, 362] width 599 height 429
click at [893, 409] on div "Open Intercom Messenger" at bounding box center [912, 397] width 46 height 46
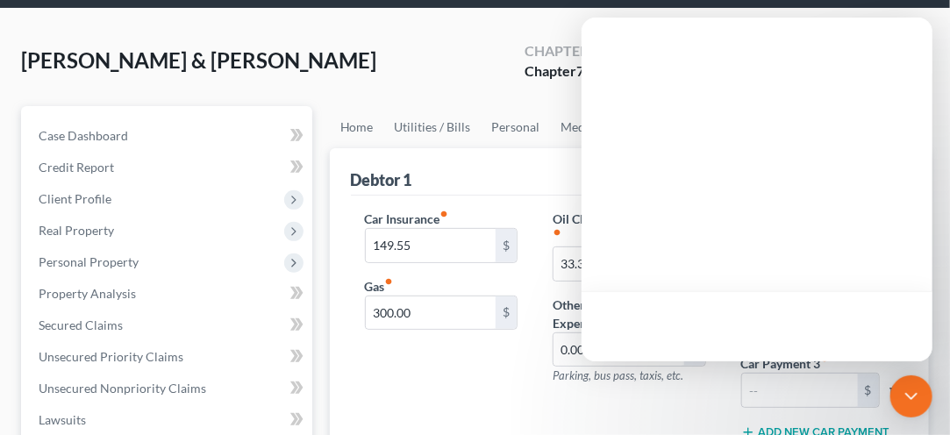
click at [667, 409] on div "Oil Changes / Maintenance fiber_manual_record 33.33 $ Other Transportation Expe…" at bounding box center [629, 332] width 188 height 244
click at [682, 409] on div "Oil Changes / Maintenance fiber_manual_record 33.33 $ Other Transportation Expe…" at bounding box center [629, 332] width 188 height 244
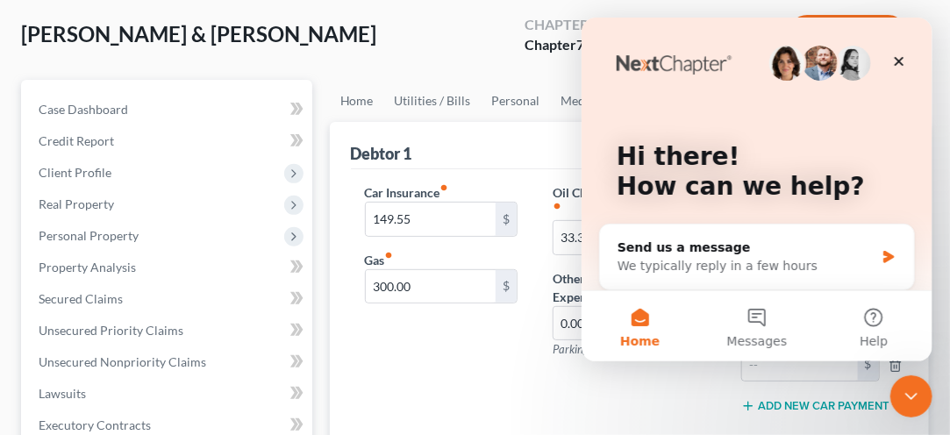
scroll to position [123, 0]
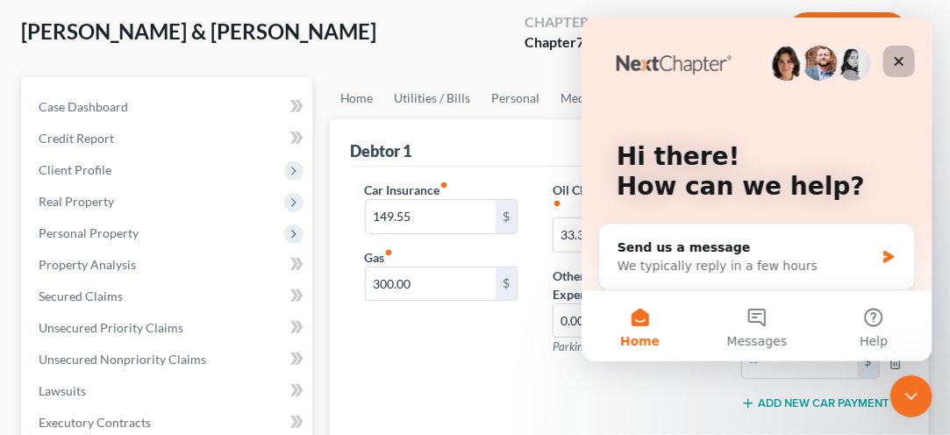
click at [897, 57] on icon "Close" at bounding box center [898, 61] width 14 height 14
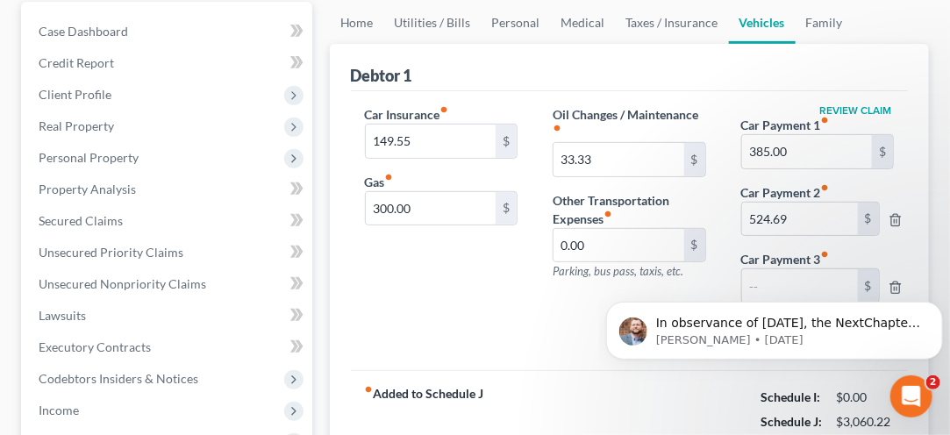
scroll to position [0, 0]
click at [887, 290] on body "In observance of Memorial Day, the NextChapter team will be out of office on Mo…" at bounding box center [773, 325] width 337 height 109
click at [891, 282] on body "In observance of Memorial Day, the NextChapter team will be out of office on Mo…" at bounding box center [773, 325] width 337 height 109
click at [882, 289] on body "In observance of Memorial Day, the NextChapter team will be out of office on Mo…" at bounding box center [773, 325] width 337 height 109
click at [500, 353] on div "Car Insurance fiber_manual_record 149.55 $ Gas fiber_manual_record 300.00 $ Oil…" at bounding box center [629, 230] width 557 height 279
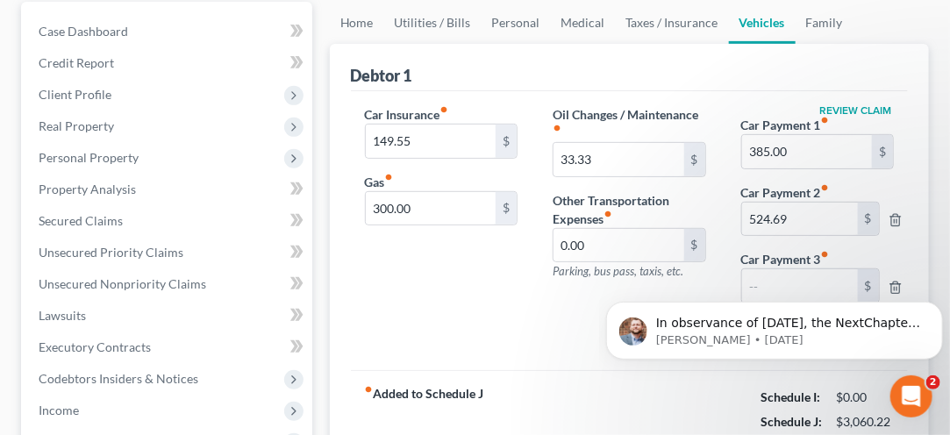
click at [889, 282] on body "In observance of Memorial Day, the NextChapter team will be out of office on Mo…" at bounding box center [773, 325] width 337 height 109
click at [885, 278] on body "In observance of Memorial Day, the NextChapter team will be out of office on Mo…" at bounding box center [773, 325] width 337 height 109
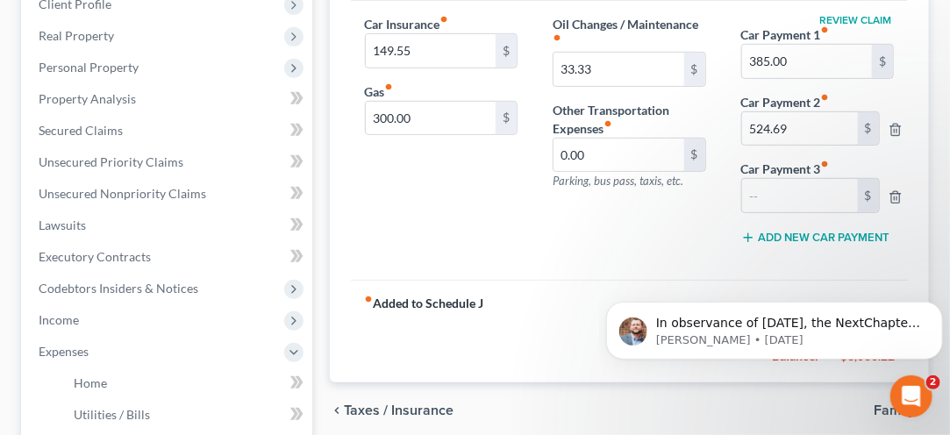
scroll to position [292, 0]
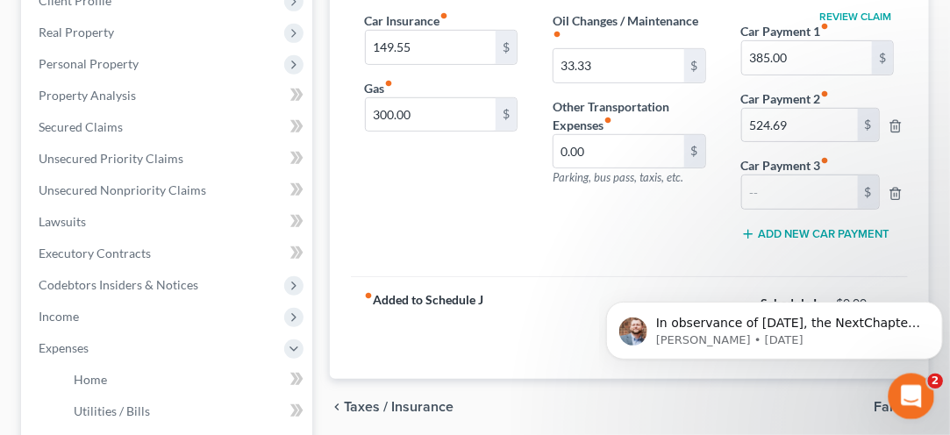
click at [927, 395] on div "Open Intercom Messenger" at bounding box center [909, 394] width 58 height 58
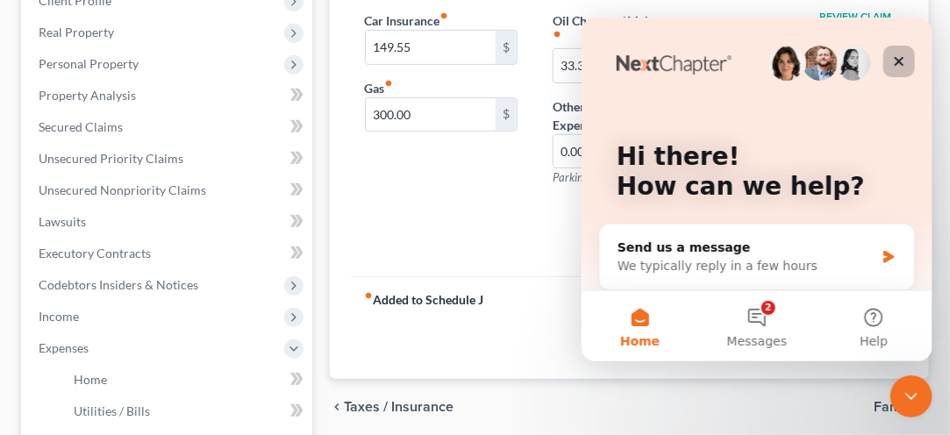
click at [901, 52] on div "Close" at bounding box center [898, 61] width 32 height 32
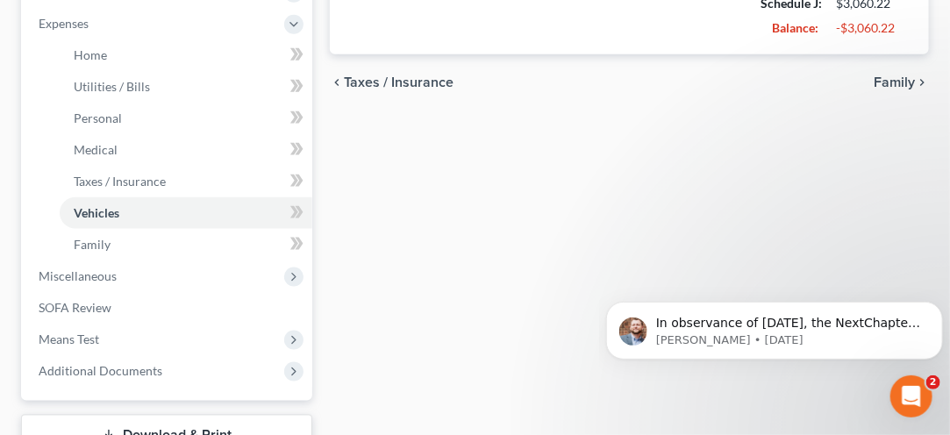
scroll to position [635, 0]
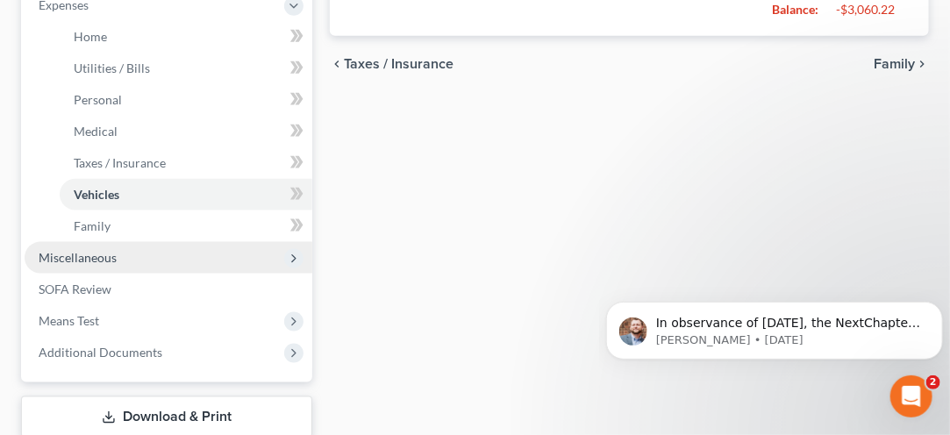
click at [89, 261] on span "Miscellaneous" at bounding box center [78, 257] width 78 height 15
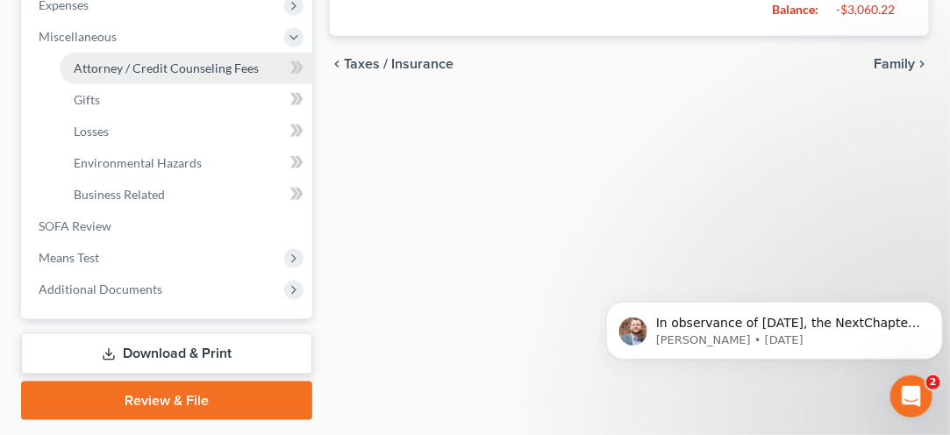
click at [161, 75] on link "Attorney / Credit Counseling Fees" at bounding box center [186, 69] width 253 height 32
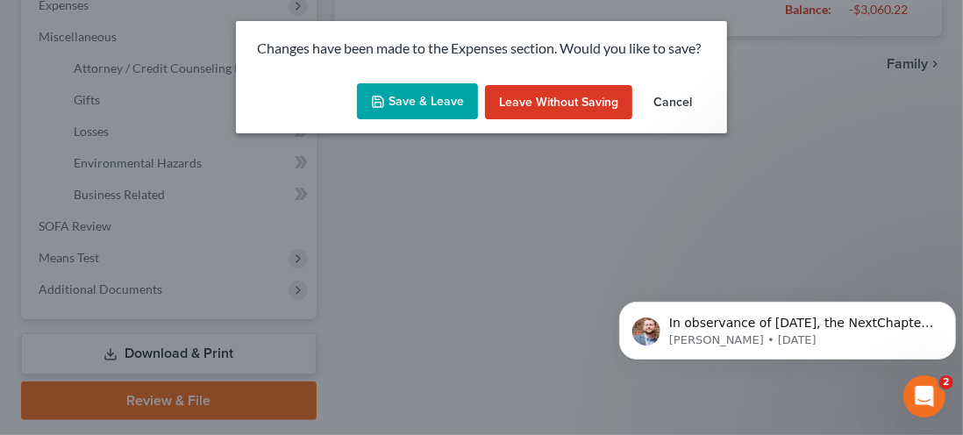
click at [390, 186] on div "Changes have been made to the Expenses section. Would you like to save? Save & …" at bounding box center [481, 217] width 963 height 435
click at [416, 109] on button "Save & Leave" at bounding box center [417, 101] width 121 height 37
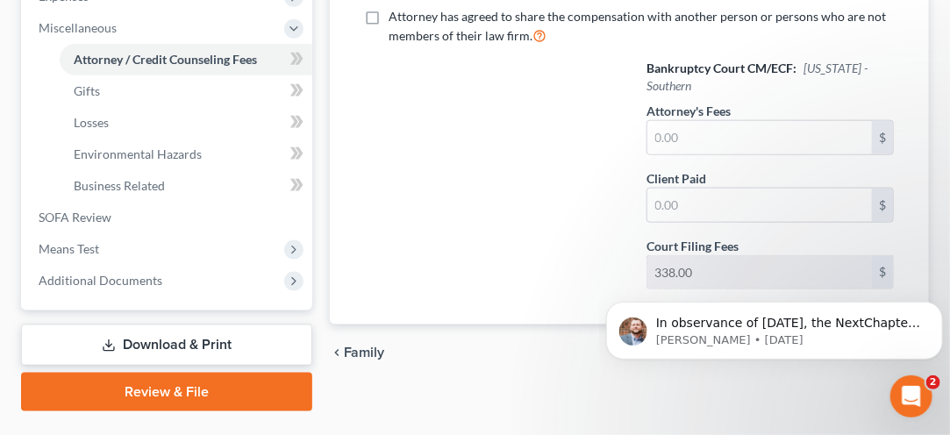
scroll to position [654, 0]
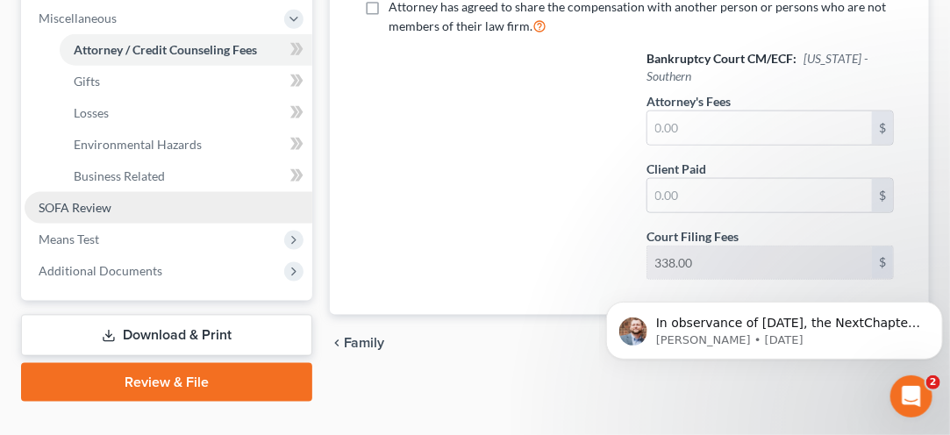
click at [85, 211] on span "SOFA Review" at bounding box center [75, 207] width 73 height 15
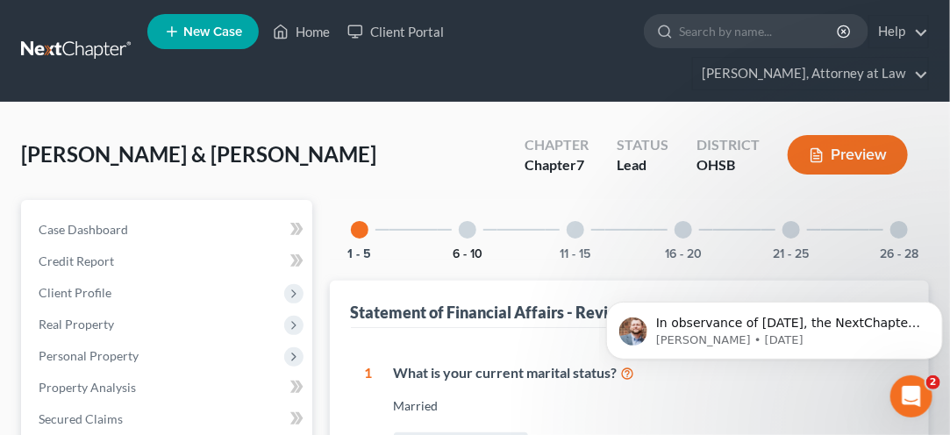
click at [468, 248] on button "6 - 10" at bounding box center [468, 254] width 30 height 12
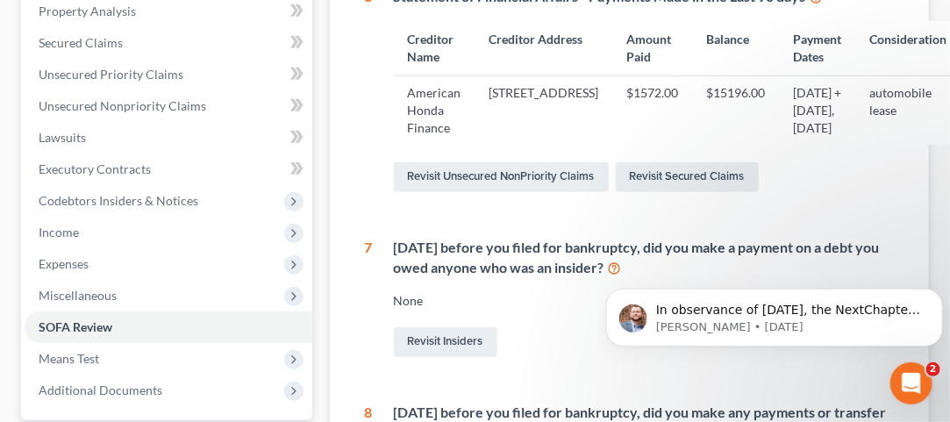
scroll to position [390, 0]
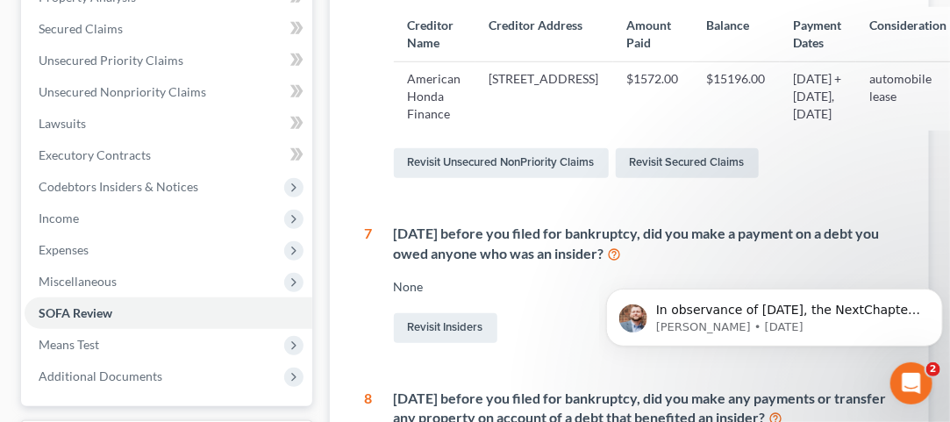
click at [382, 182] on div "Statement of Financial Affairs - Payments Made in the Last 90 days Creditor Nam…" at bounding box center [637, 77] width 529 height 209
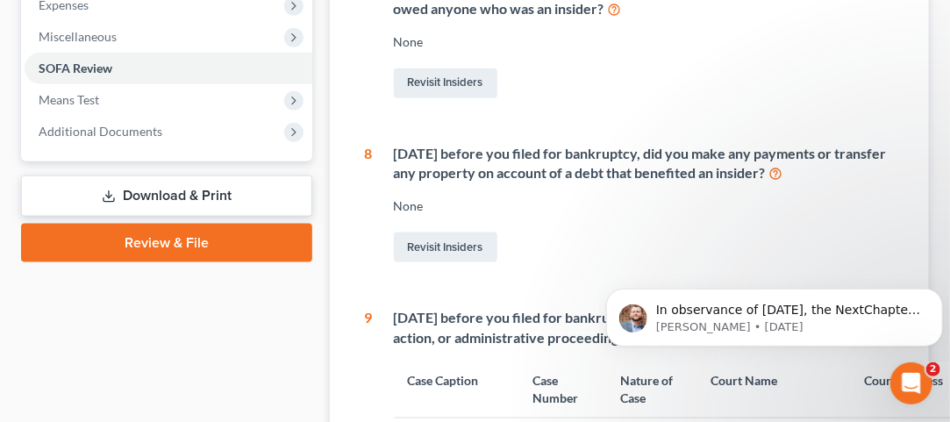
scroll to position [636, 0]
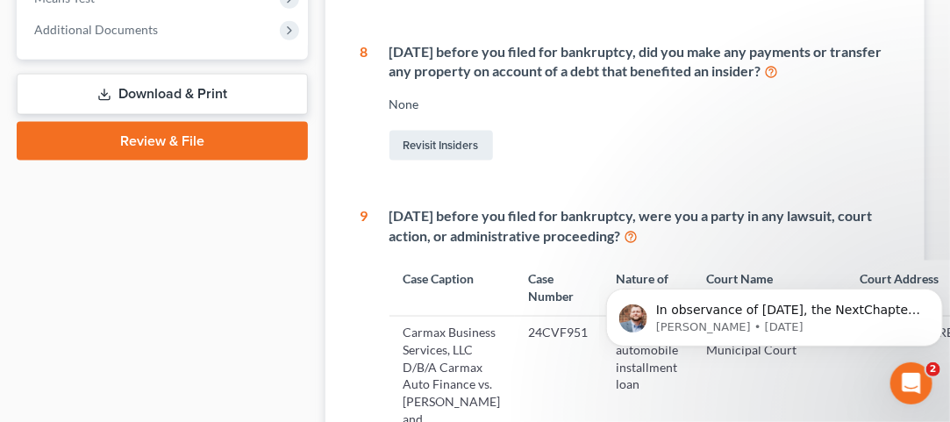
click at [416, 284] on div "6 Statement of Financial Affairs - Payments Made in the Last 90 days Creditor N…" at bounding box center [625, 235] width 529 height 1218
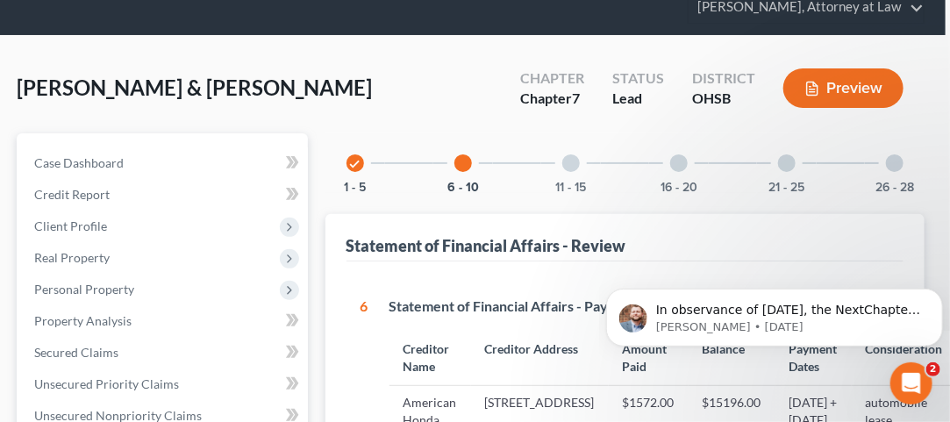
scroll to position [66, 4]
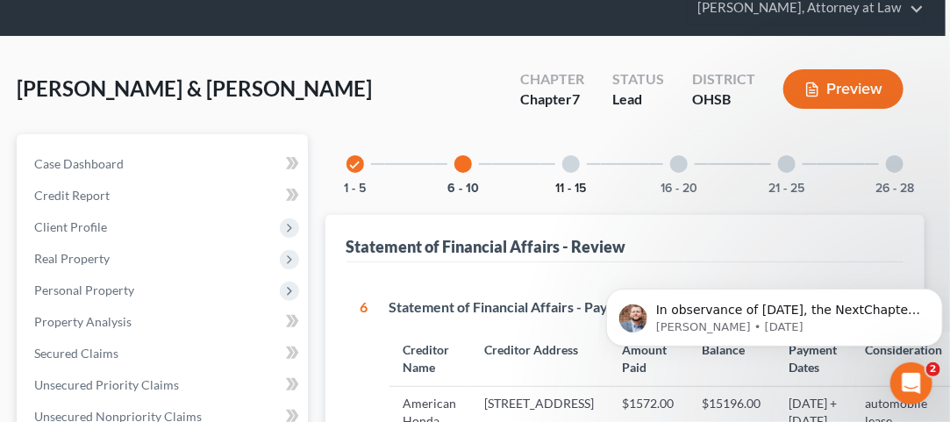
click at [575, 182] on button "11 - 15" at bounding box center [570, 188] width 31 height 12
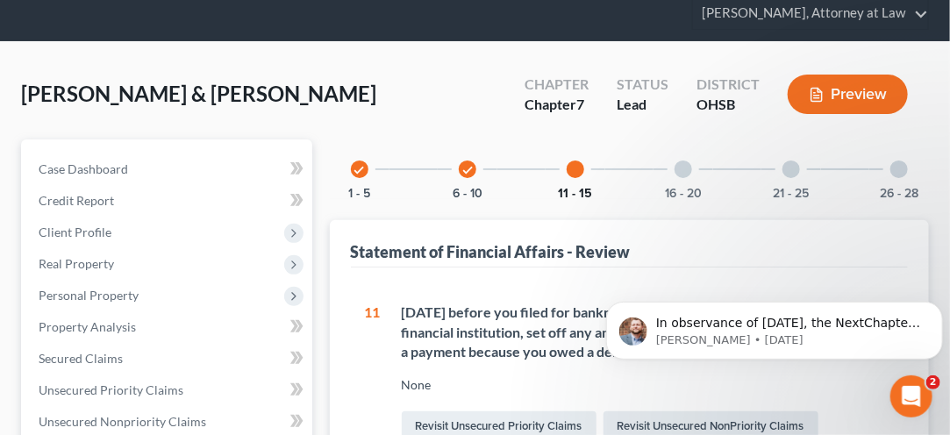
scroll to position [0, 0]
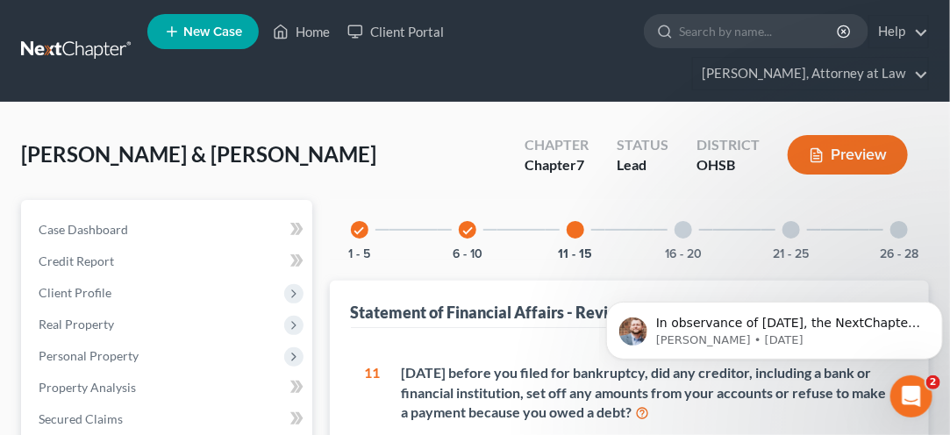
click at [675, 233] on div "16 - 20" at bounding box center [684, 230] width 60 height 60
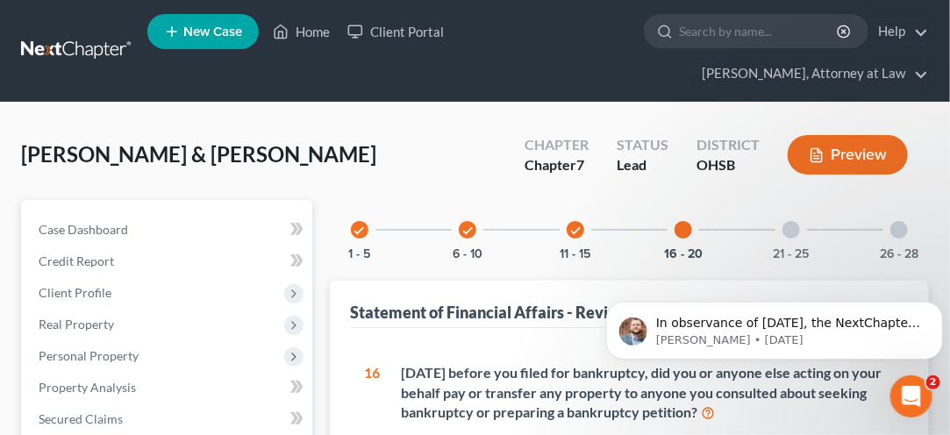
click at [789, 226] on div at bounding box center [791, 230] width 18 height 18
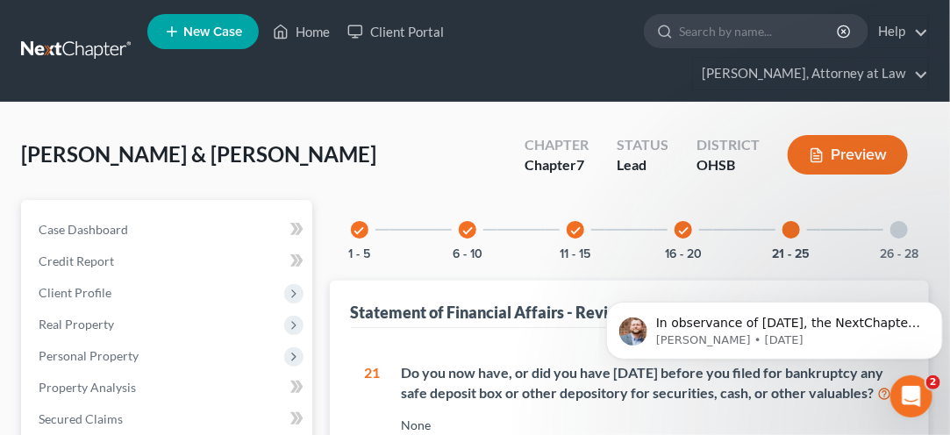
click at [897, 230] on div at bounding box center [899, 230] width 18 height 18
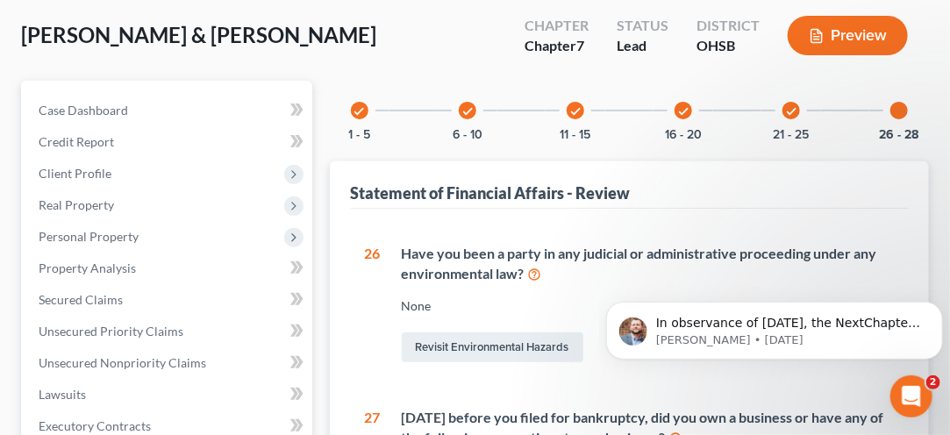
scroll to position [125, 0]
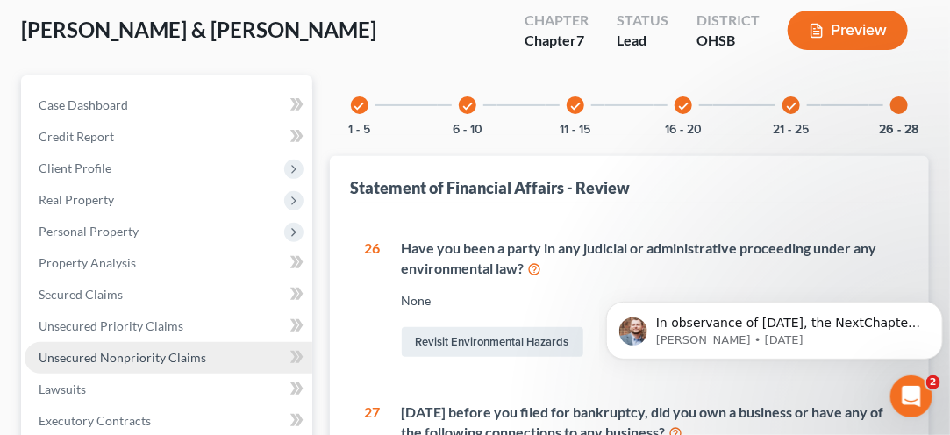
click at [104, 358] on span "Unsecured Nonpriority Claims" at bounding box center [123, 357] width 168 height 15
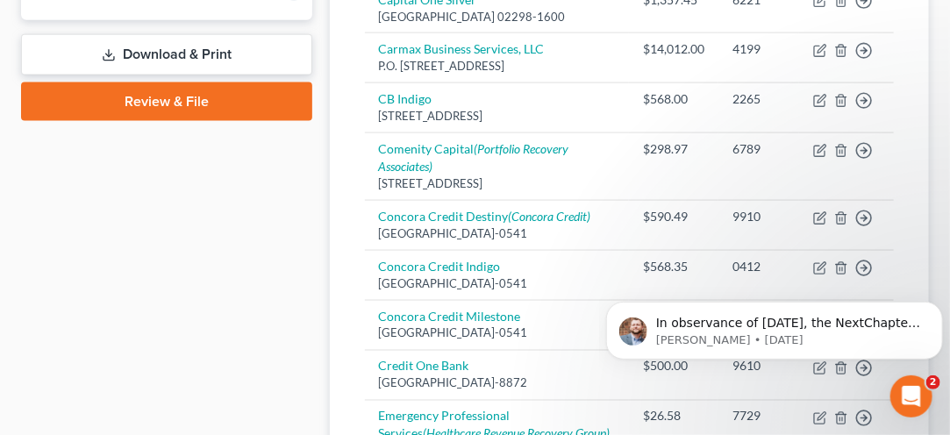
scroll to position [790, 0]
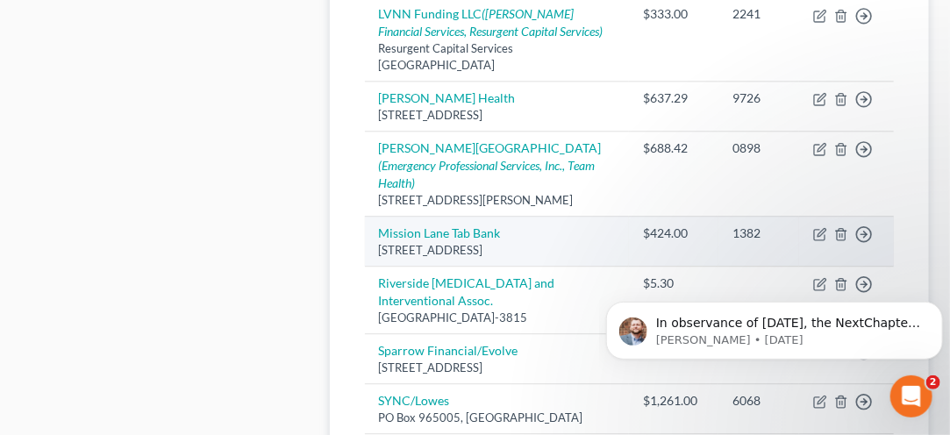
click at [389, 259] on div "PO Box 105286, SW #1340, Atlanta, GA 30348" at bounding box center [497, 250] width 237 height 17
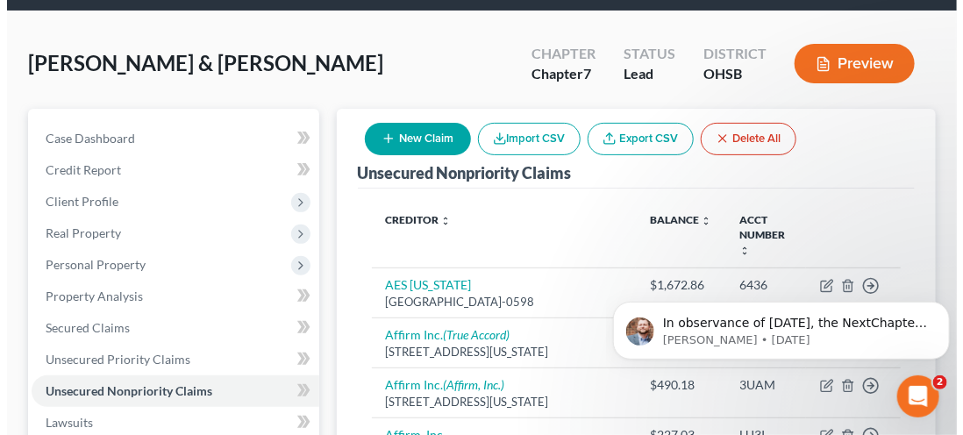
scroll to position [0, 0]
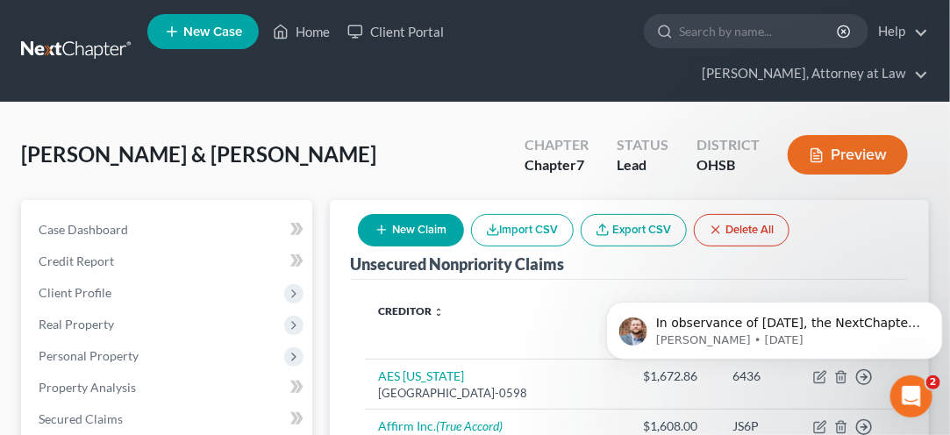
click at [407, 225] on button "New Claim" at bounding box center [411, 230] width 106 height 32
select select "2"
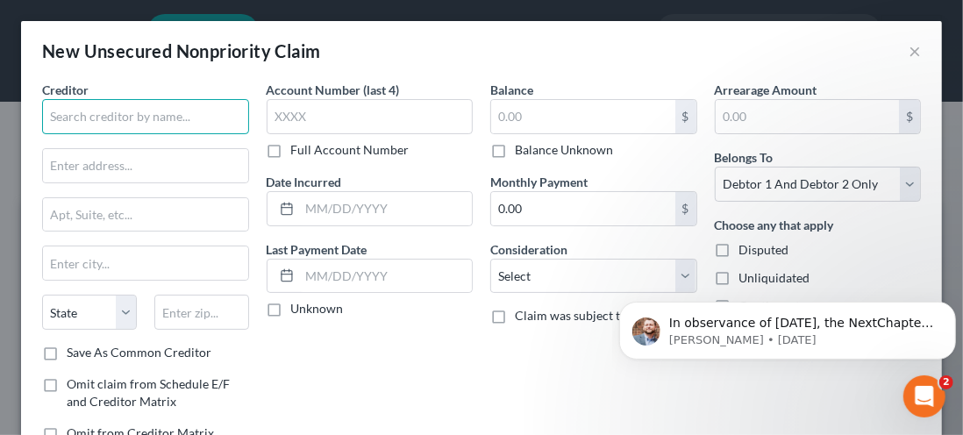
click at [85, 117] on input "text" at bounding box center [145, 116] width 207 height 35
type input "The CBE Group"
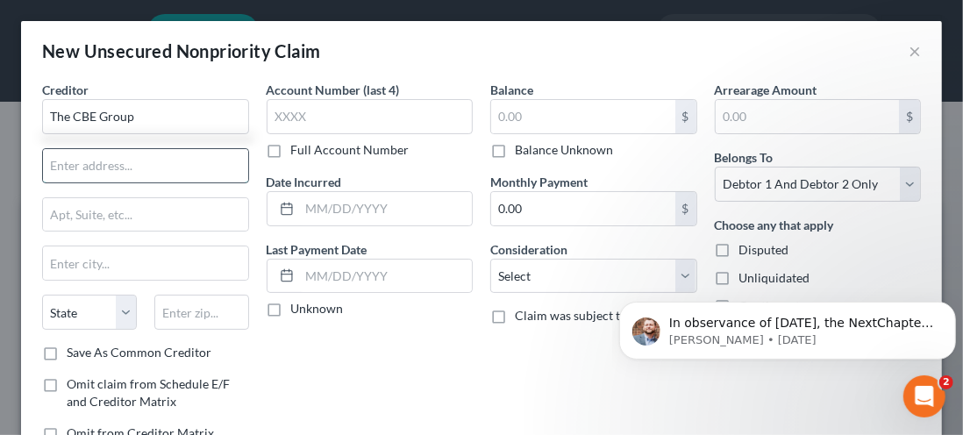
click at [95, 159] on input "text" at bounding box center [145, 165] width 205 height 33
type input "PO Box 300"
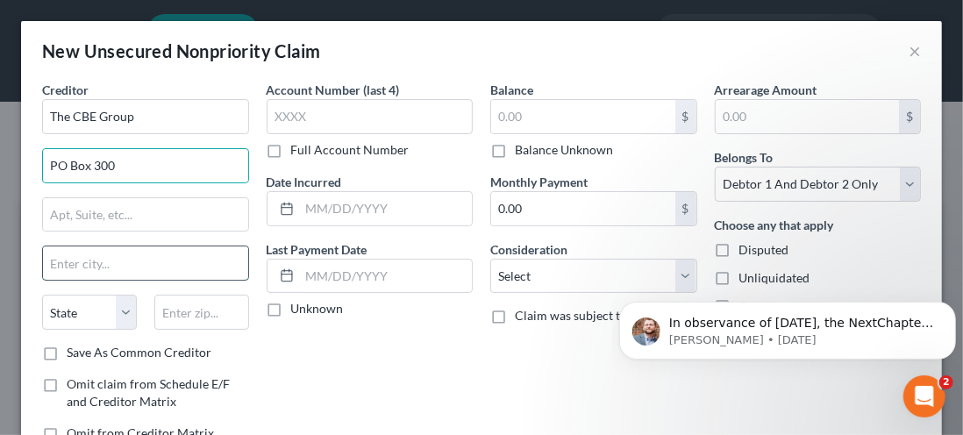
click at [65, 258] on input "text" at bounding box center [145, 262] width 205 height 33
type input "w"
type input "Waterloo"
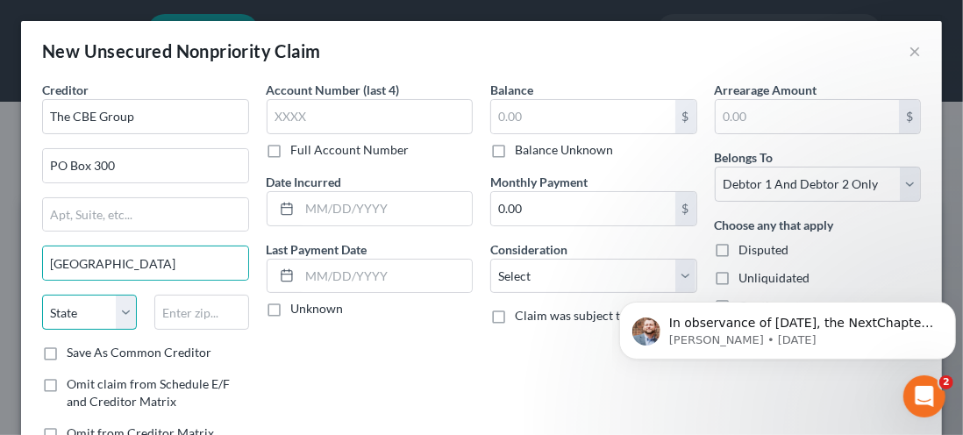
click at [124, 315] on select "State AL AK AR AZ CA CO CT DE DC FL GA GU HI ID IL IN IA KS KY LA ME MD MA MI M…" at bounding box center [89, 312] width 95 height 35
select select "16"
click at [42, 295] on select "State AL AK AR AZ CA CO CT DE DC FL GA GU HI ID IL IN IA KS KY LA ME MD MA MI M…" at bounding box center [89, 312] width 95 height 35
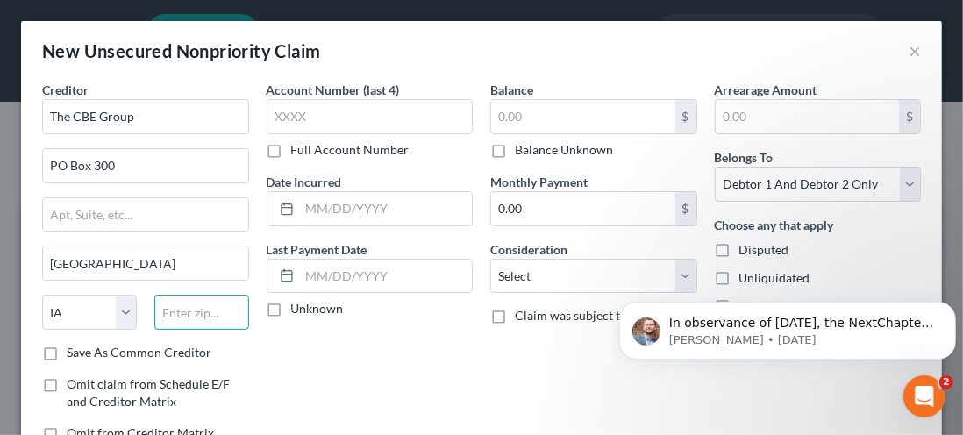
click at [182, 308] on input "text" at bounding box center [201, 312] width 95 height 35
type input "50704-0300"
click at [67, 349] on label "Save As Common Creditor" at bounding box center [139, 353] width 145 height 18
click at [74, 349] on input "Save As Common Creditor" at bounding box center [79, 349] width 11 height 11
checkbox input "true"
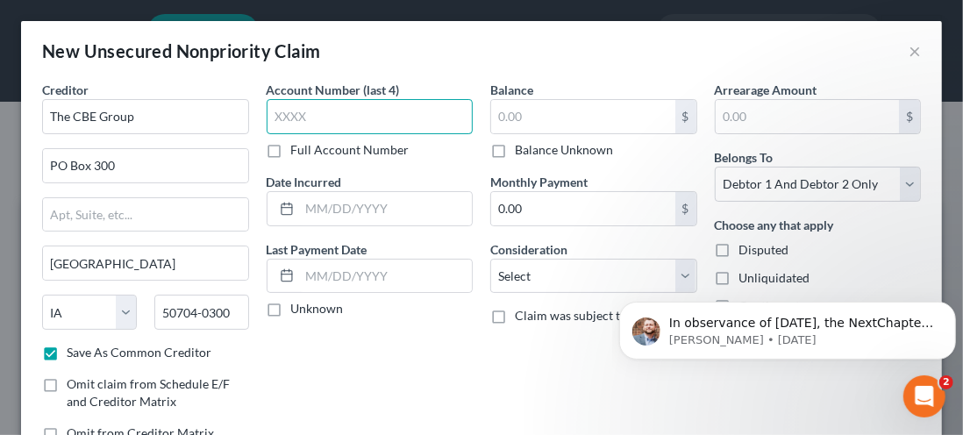
click at [319, 121] on input "text" at bounding box center [370, 116] width 207 height 35
type input "8048"
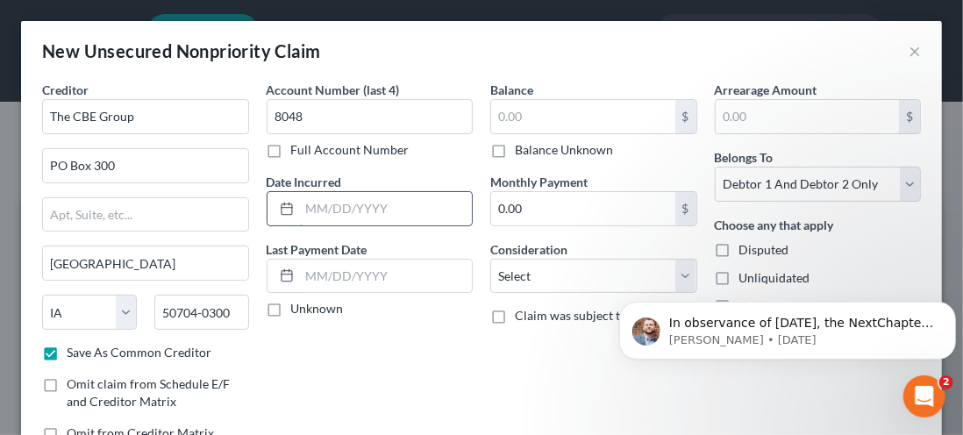
click at [318, 201] on input "text" at bounding box center [386, 208] width 173 height 33
type input "06-01-2024"
click at [331, 272] on input "text" at bounding box center [386, 276] width 173 height 33
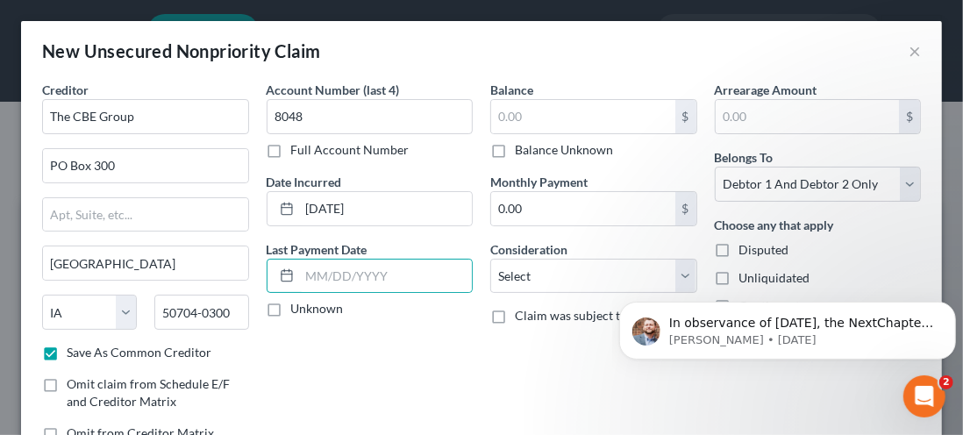
click at [291, 302] on label "Unknown" at bounding box center [317, 309] width 53 height 18
click at [298, 302] on input "Unknown" at bounding box center [303, 305] width 11 height 11
checkbox input "true"
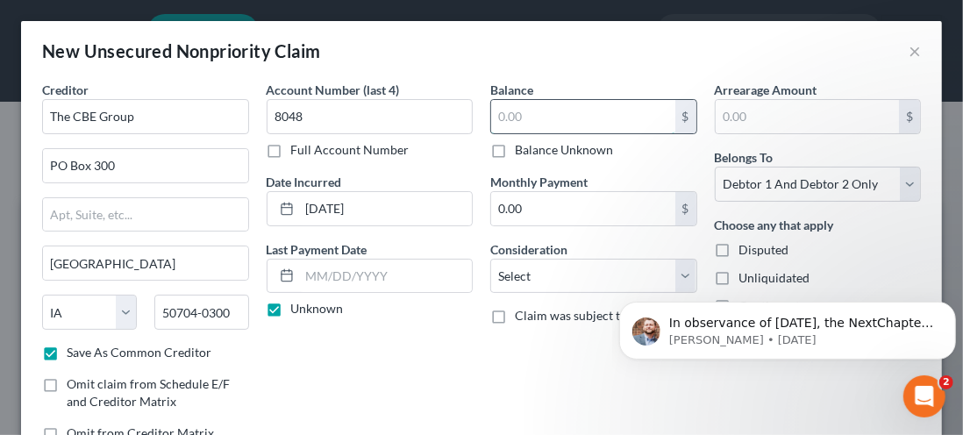
click at [527, 111] on input "text" at bounding box center [583, 116] width 184 height 33
type input "292.00"
click at [662, 269] on html "In observance of Memorial Day, the NextChapter team will be out of office on Mo…" at bounding box center [786, 325] width 351 height 123
click at [664, 284] on body "In observance of Memorial Day, the NextChapter team will be out of office on Mo…" at bounding box center [786, 325] width 337 height 109
click at [667, 277] on body "In observance of Memorial Day, the NextChapter team will be out of office on Mo…" at bounding box center [786, 325] width 337 height 109
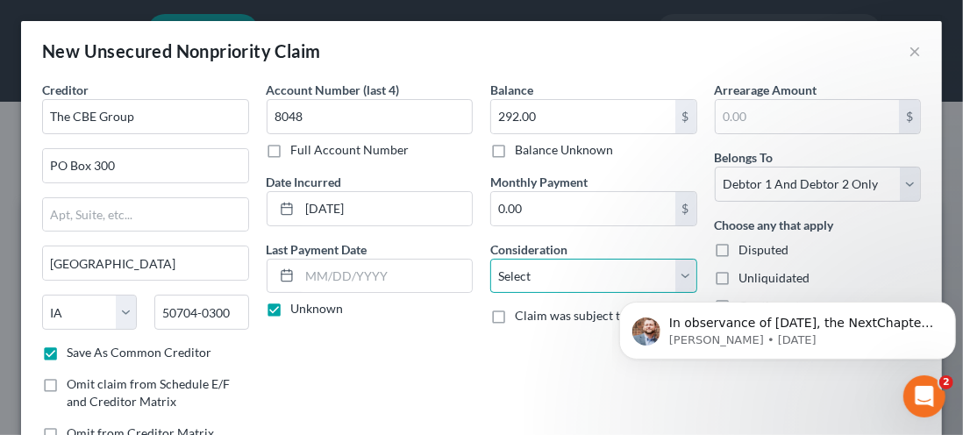
click at [501, 275] on select "Select Cable / Satellite Services Collection Agency Credit Card Debt Debt Couns…" at bounding box center [593, 276] width 207 height 35
select select "2"
click at [490, 259] on select "Select Cable / Satellite Services Collection Agency Credit Card Debt Debt Couns…" at bounding box center [593, 276] width 207 height 35
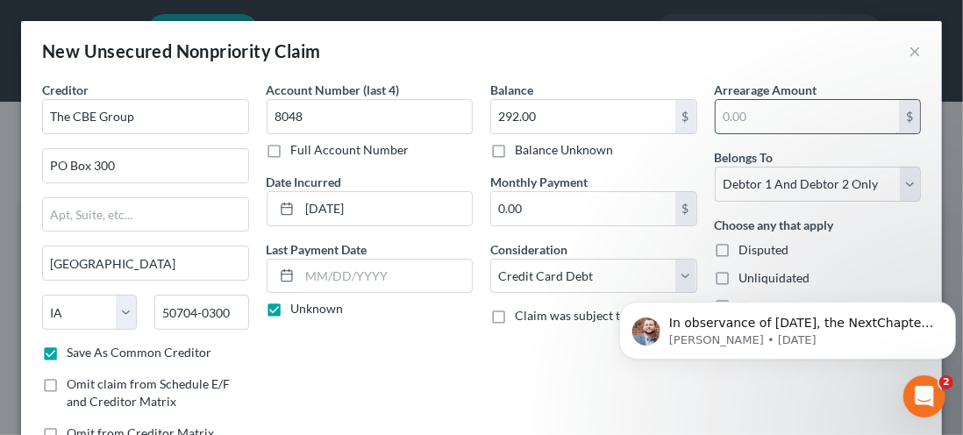
click at [774, 114] on input "text" at bounding box center [808, 116] width 184 height 33
type input "292.00"
click at [900, 189] on select "Select Debtor 1 Only Debtor 2 Only Debtor 1 And Debtor 2 Only At Least One Of T…" at bounding box center [818, 184] width 207 height 35
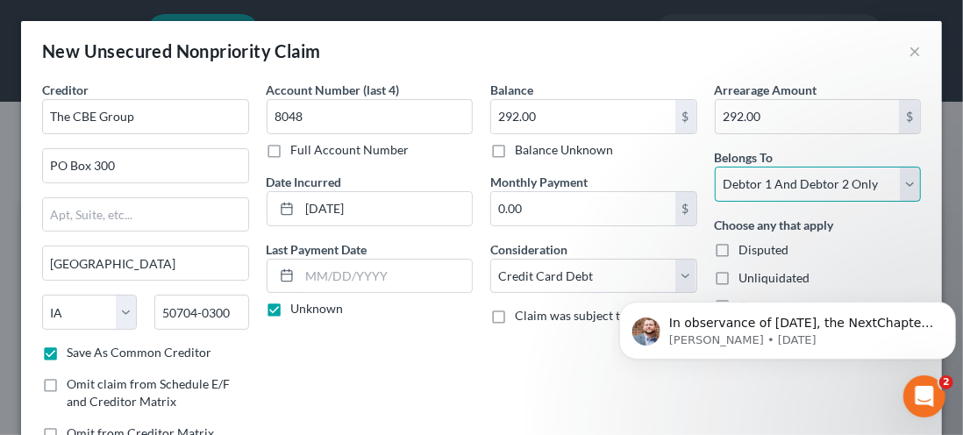
select select "1"
click at [715, 167] on select "Select Debtor 1 Only Debtor 2 Only Debtor 1 And Debtor 2 Only At Least One Of T…" at bounding box center [818, 184] width 207 height 35
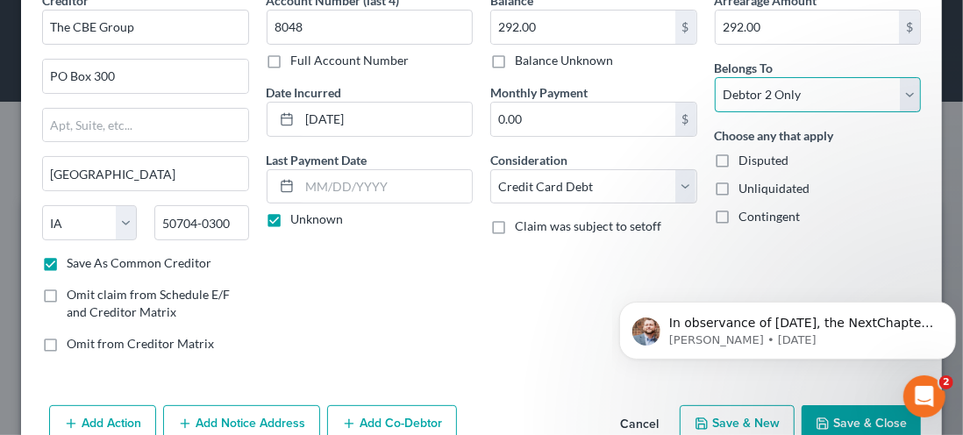
scroll to position [127, 0]
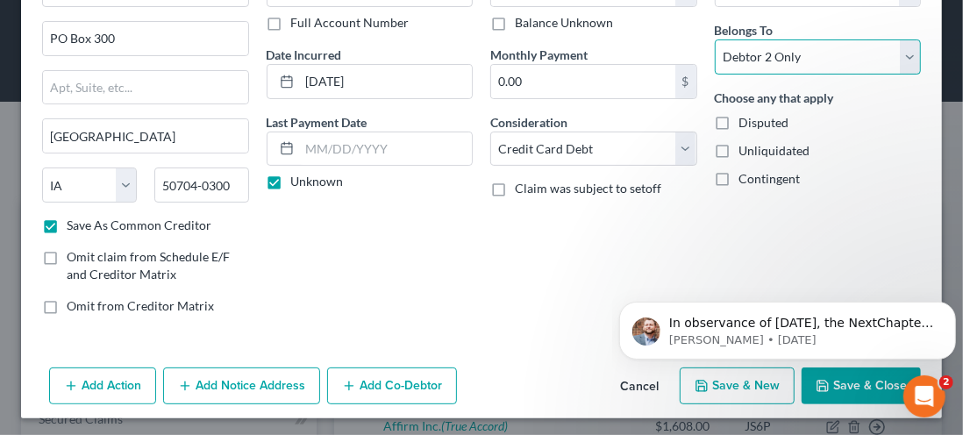
click at [718, 380] on html "In observance of Memorial Day, the NextChapter team will be out of office on Mo…" at bounding box center [786, 325] width 351 height 123
click at [714, 380] on html "In observance of Memorial Day, the NextChapter team will be out of office on Mo…" at bounding box center [786, 325] width 351 height 123
click at [721, 393] on button "Save & New" at bounding box center [737, 386] width 115 height 37
checkbox input "false"
select select "2"
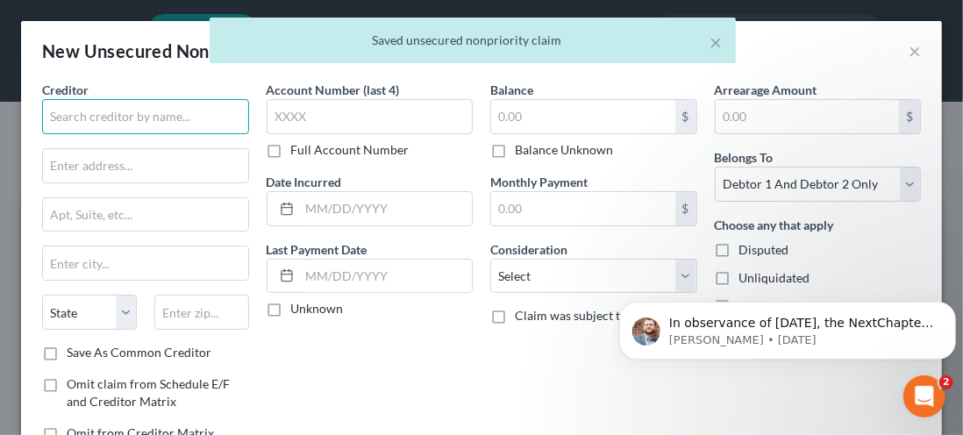
click at [78, 121] on input "text" at bounding box center [145, 116] width 207 height 35
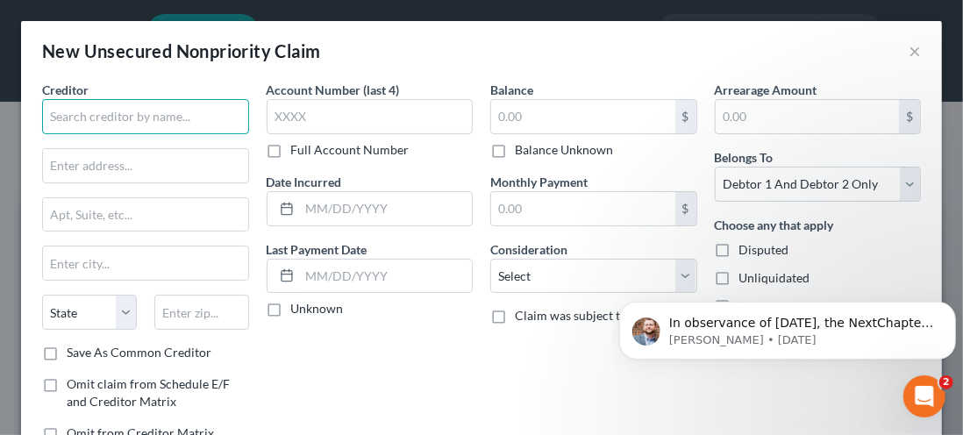
type input "r"
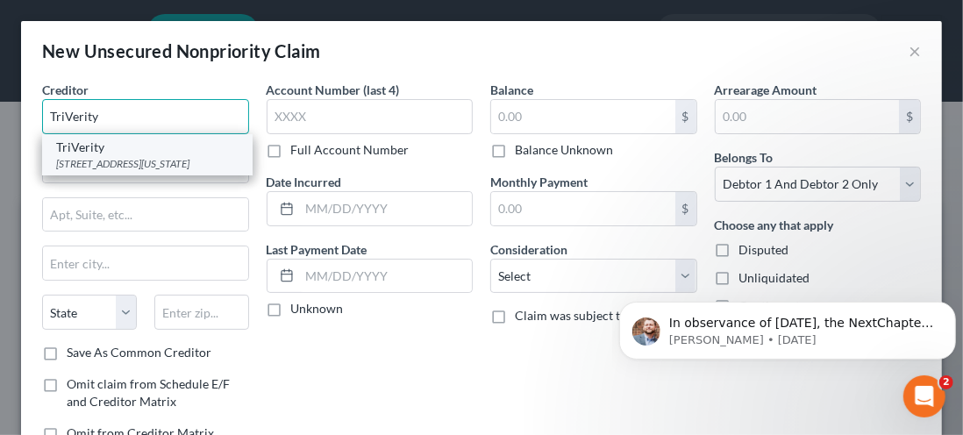
type input "TriVerity"
click at [71, 166] on div "26263 Forest Blvd., Wyoming, MN 55092" at bounding box center [147, 163] width 182 height 15
type input "26263 Forest Blvd."
type input "Wyoming"
select select "24"
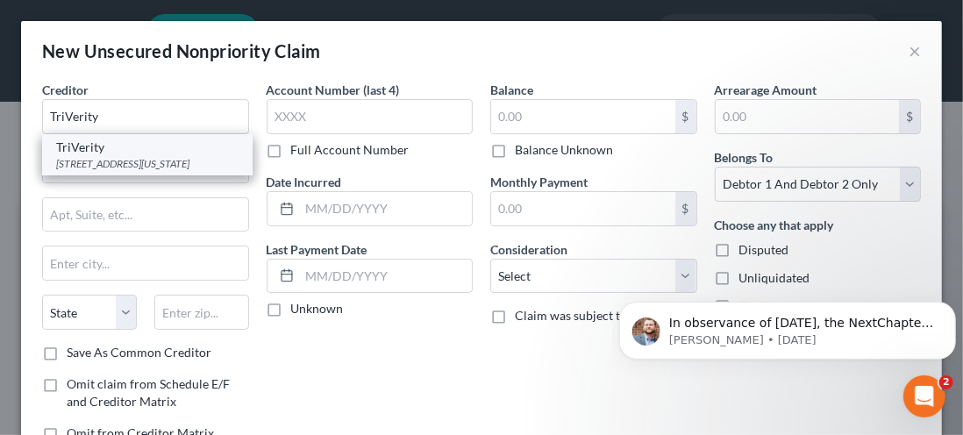
type input "55092"
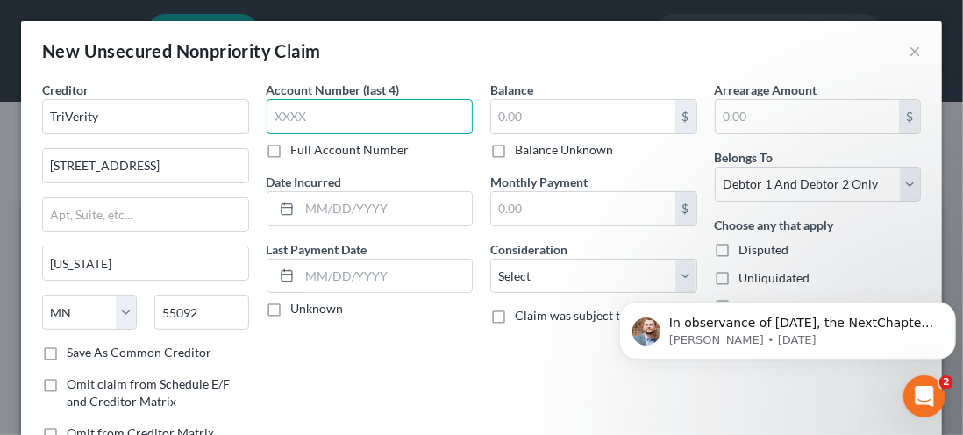
click at [286, 110] on input "text" at bounding box center [370, 116] width 207 height 35
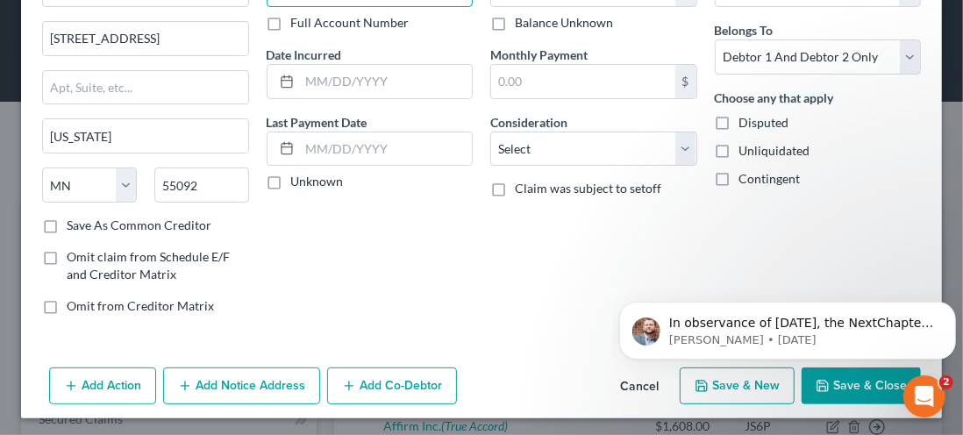
type input "4842"
click at [826, 370] on body "In observance of Memorial Day, the NextChapter team will be out of office on Mo…" at bounding box center [786, 325] width 337 height 109
click at [838, 393] on button "Save & Close" at bounding box center [861, 386] width 119 height 37
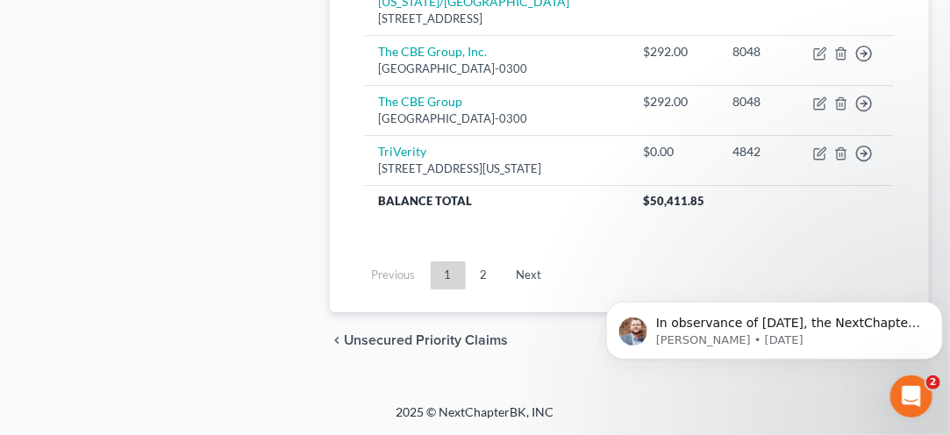
scroll to position [1946, 0]
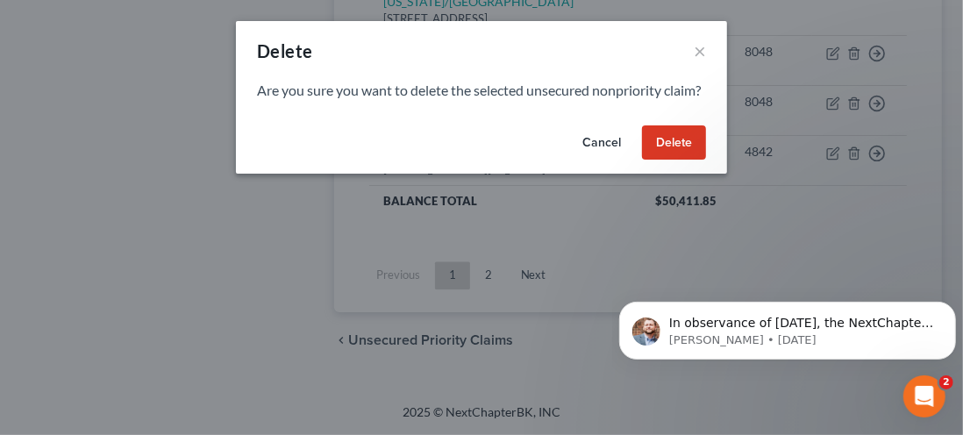
click at [673, 161] on button "Delete" at bounding box center [674, 142] width 64 height 35
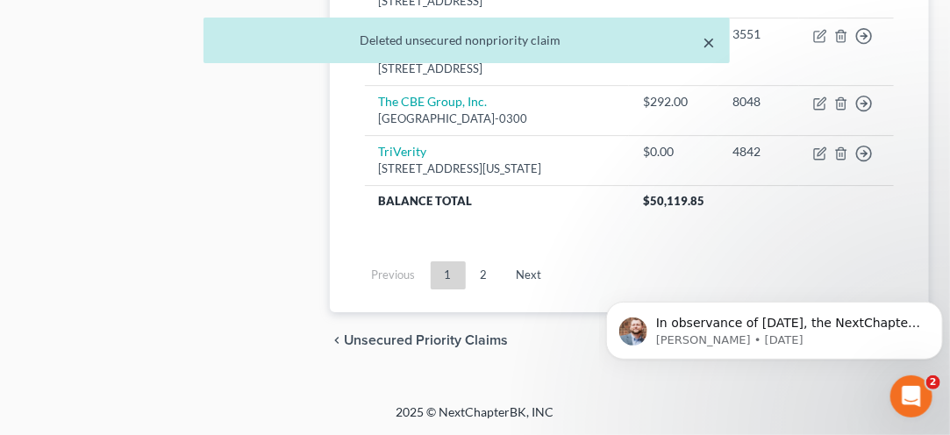
click at [706, 32] on button "×" at bounding box center [710, 42] width 12 height 21
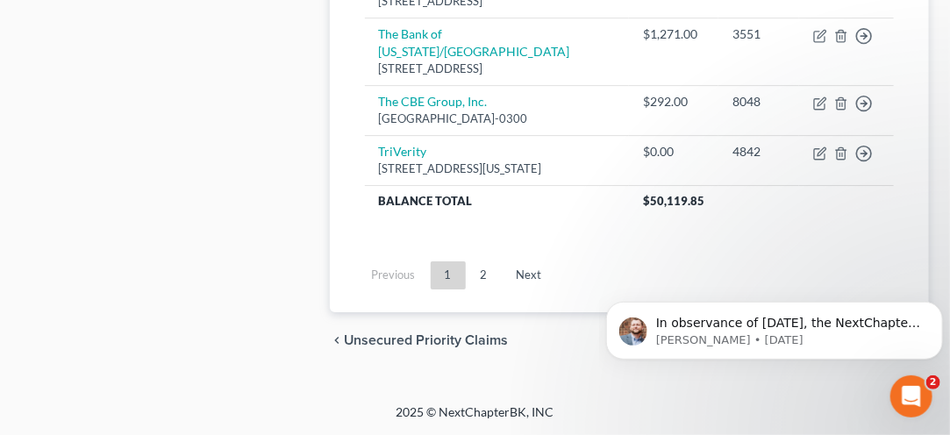
scroll to position [1920, 0]
click at [524, 289] on link "Next" at bounding box center [530, 275] width 54 height 28
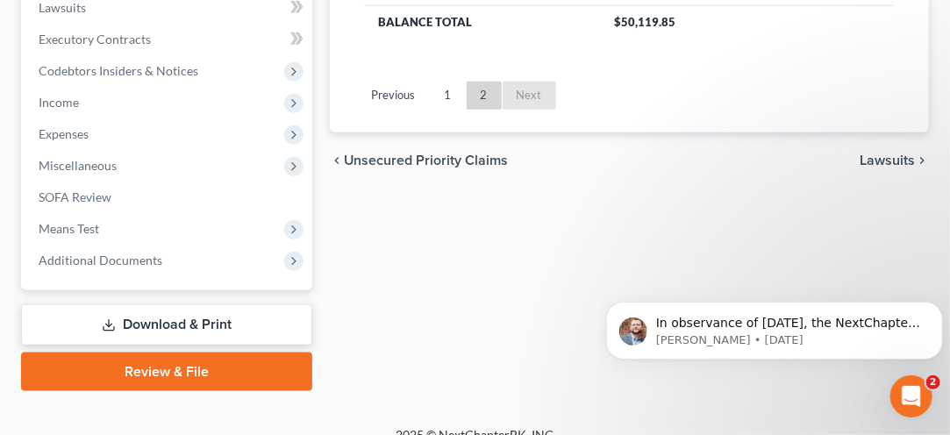
scroll to position [526, 0]
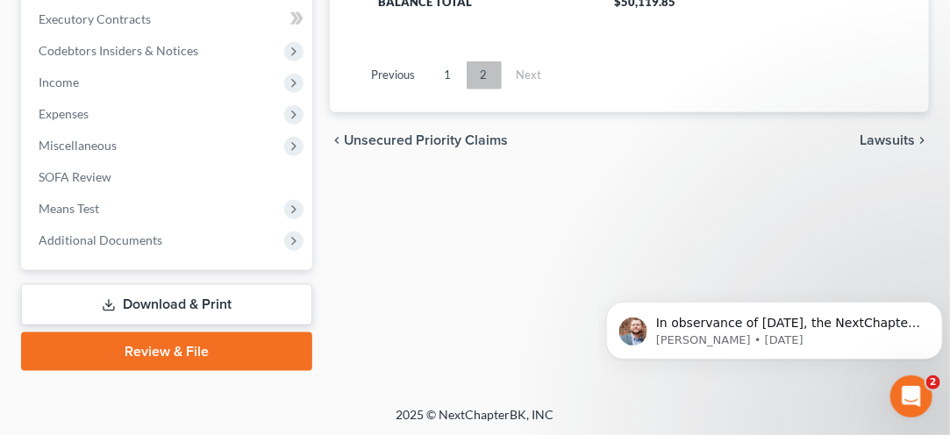
click at [486, 76] on link "2" at bounding box center [484, 75] width 35 height 28
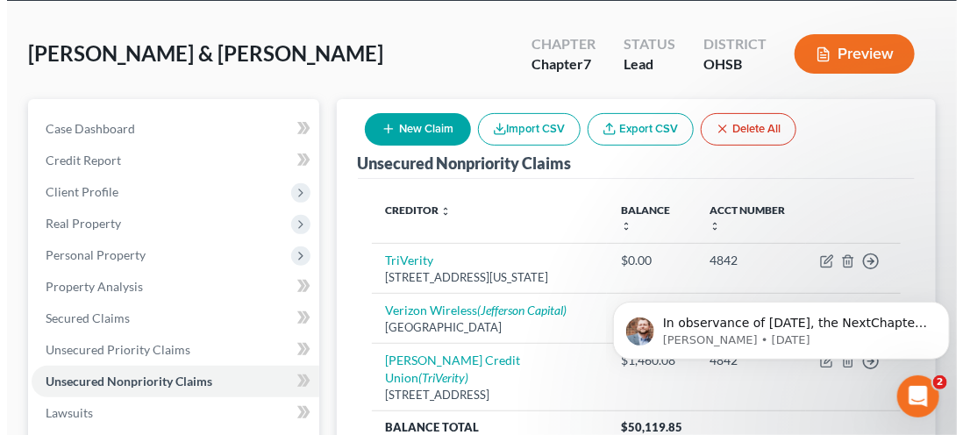
scroll to position [99, 0]
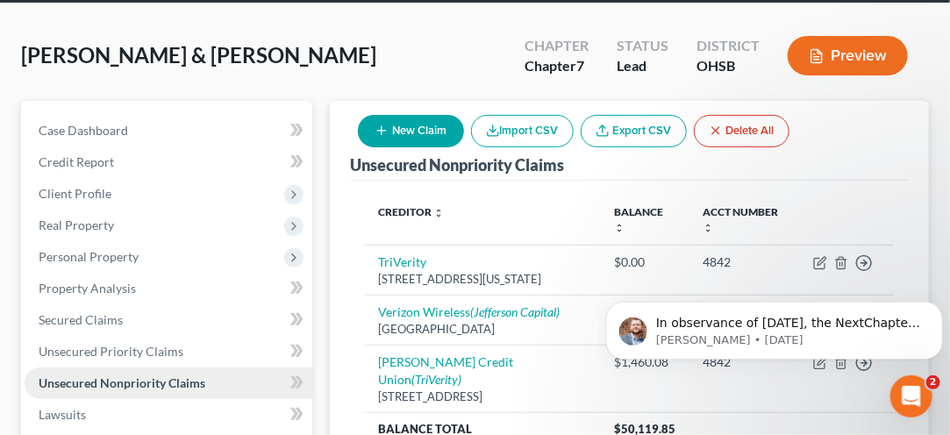
click at [109, 385] on span "Unsecured Nonpriority Claims" at bounding box center [122, 382] width 167 height 15
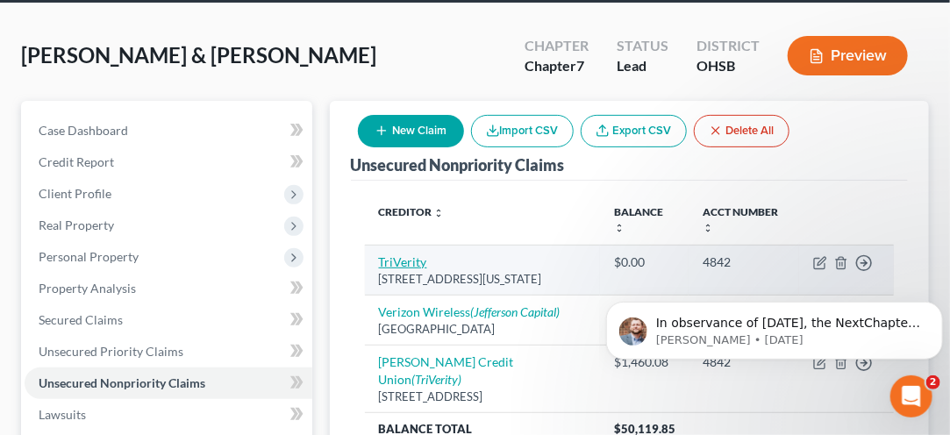
click at [401, 263] on link "TriVerity" at bounding box center [403, 261] width 48 height 15
select select "24"
select select "2"
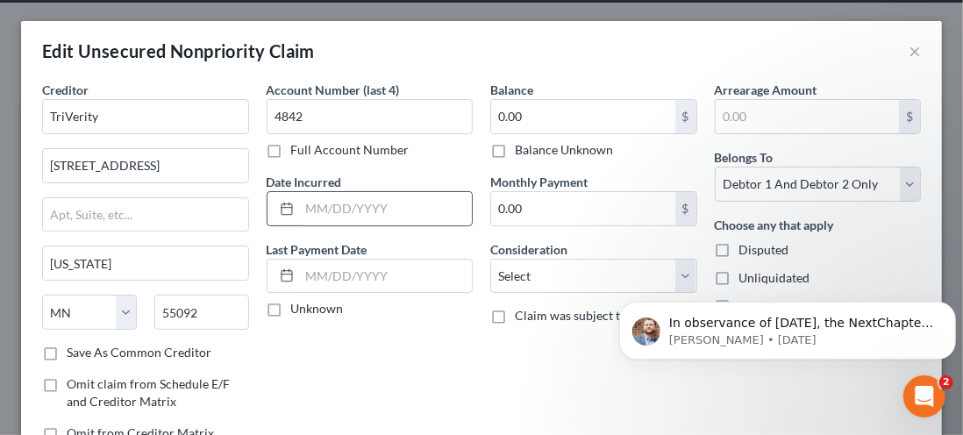
click at [312, 202] on input "text" at bounding box center [386, 208] width 173 height 33
click at [319, 207] on input "text" at bounding box center [386, 208] width 173 height 33
type input "06/01/2023"
click at [316, 274] on input "text" at bounding box center [386, 276] width 173 height 33
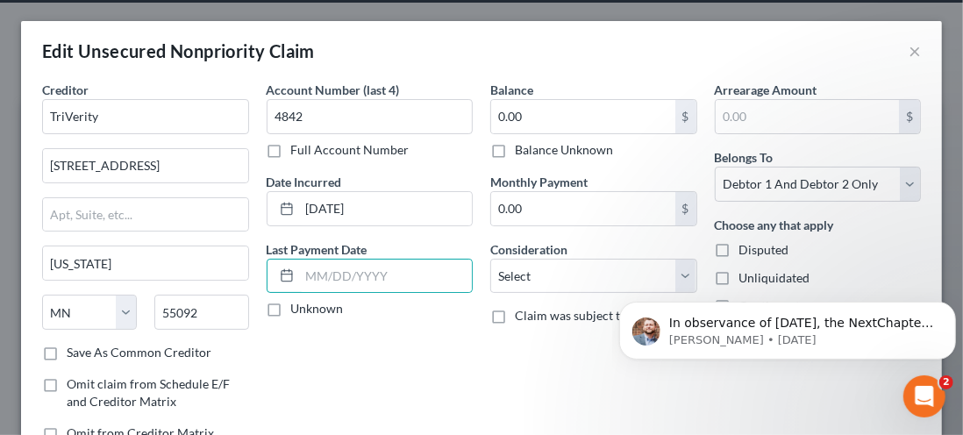
click at [291, 309] on label "Unknown" at bounding box center [317, 309] width 53 height 18
click at [298, 309] on input "Unknown" at bounding box center [303, 305] width 11 height 11
checkbox input "true"
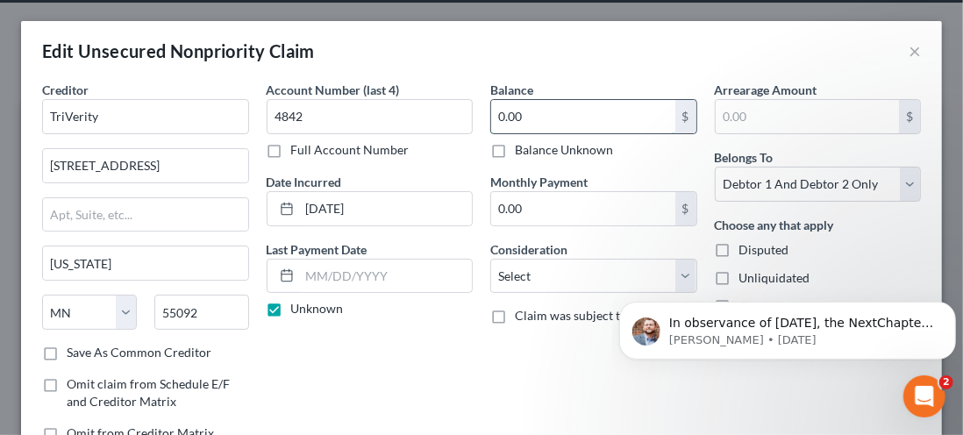
click at [514, 113] on input "0.00" at bounding box center [583, 116] width 184 height 33
type input "1,460.08"
click at [737, 123] on input "text" at bounding box center [808, 116] width 184 height 33
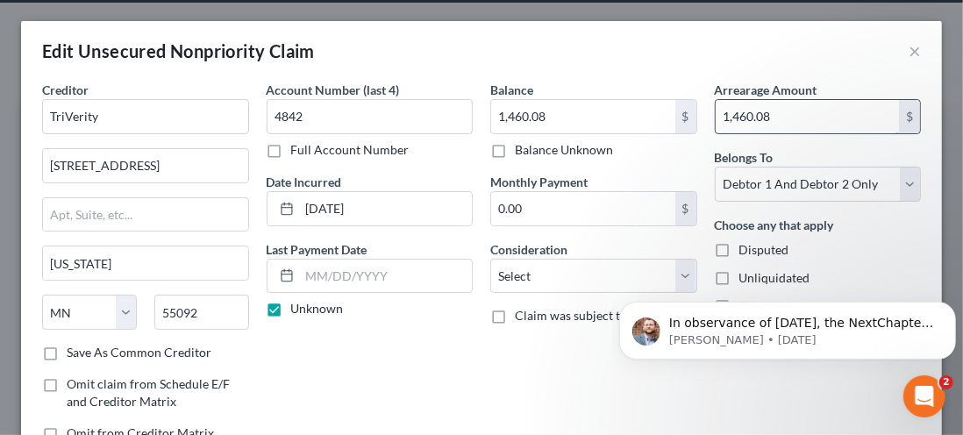
type input "1,460.08"
click at [882, 180] on select "Select Debtor 1 Only Debtor 2 Only Debtor 1 And Debtor 2 Only At Least One Of T…" at bounding box center [818, 184] width 207 height 35
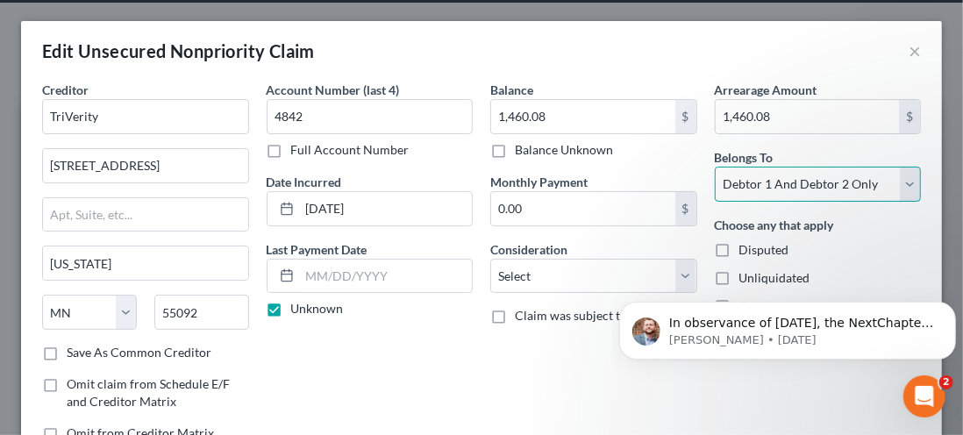
select select "1"
click at [715, 167] on select "Select Debtor 1 Only Debtor 2 Only Debtor 1 And Debtor 2 Only At Least One Of T…" at bounding box center [818, 184] width 207 height 35
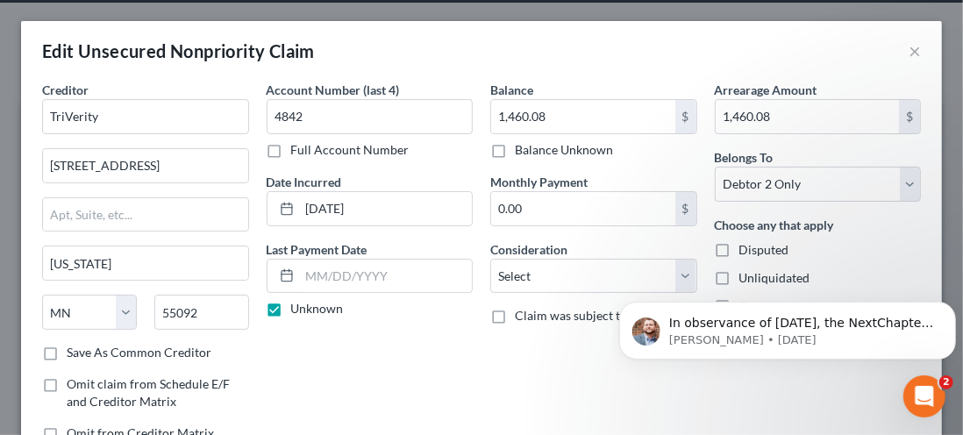
click at [654, 278] on body "In observance of Memorial Day, the NextChapter team will be out of office on Mo…" at bounding box center [786, 325] width 337 height 109
click at [507, 272] on select "Select Cable / Satellite Services Collection Agency Credit Card Debt Debt Couns…" at bounding box center [593, 276] width 207 height 35
select select "2"
click at [490, 259] on select "Select Cable / Satellite Services Collection Agency Credit Card Debt Debt Couns…" at bounding box center [593, 276] width 207 height 35
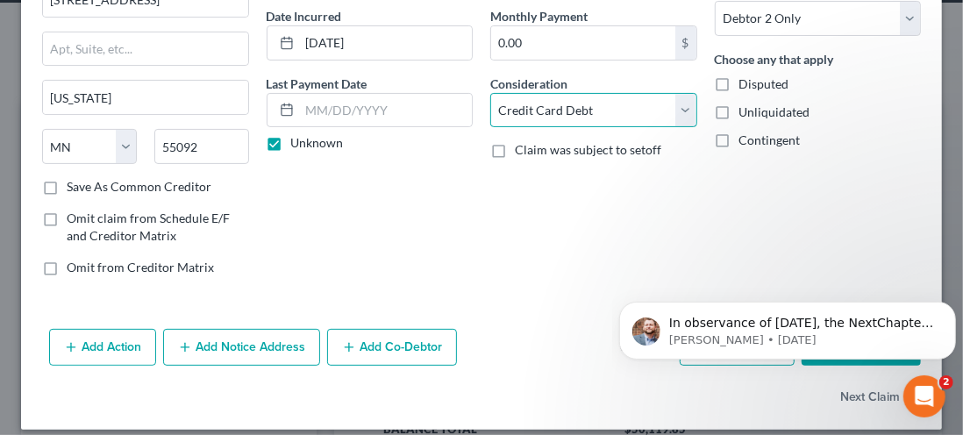
scroll to position [177, 0]
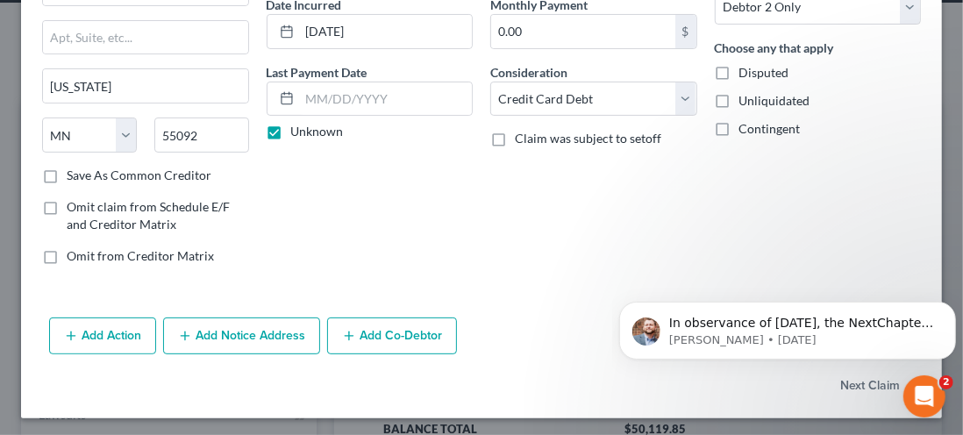
click at [237, 335] on button "Add Notice Address" at bounding box center [241, 336] width 157 height 37
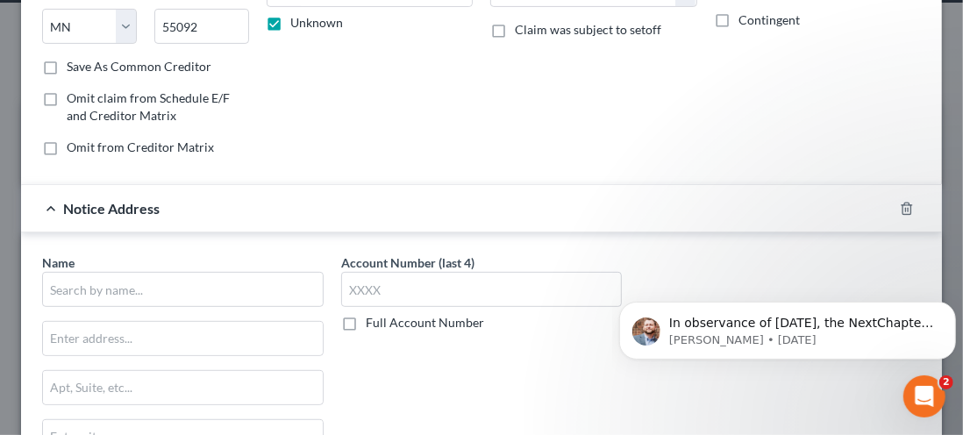
scroll to position [289, 0]
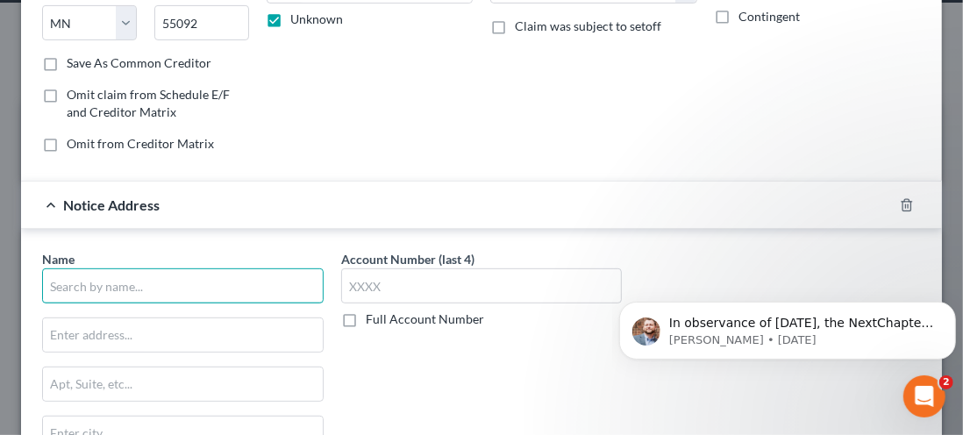
click at [67, 282] on input "text" at bounding box center [183, 285] width 282 height 35
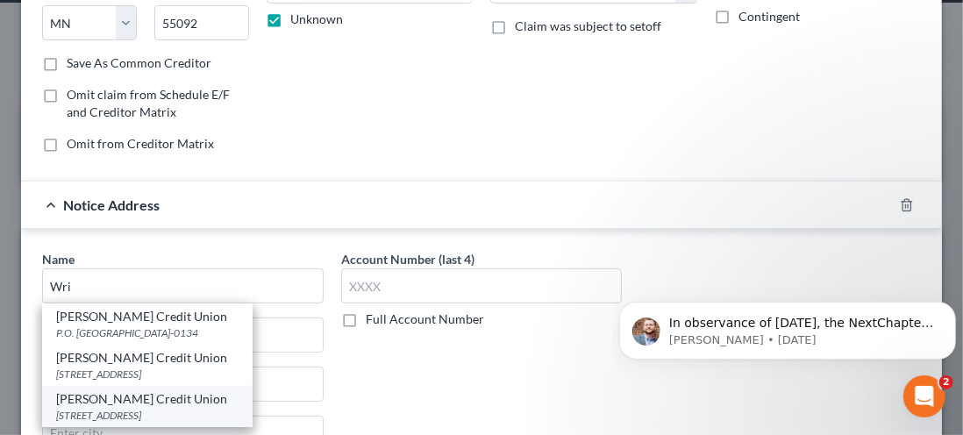
click at [113, 408] on div "2455 Executive Park Blvd., Fairborn, OH 45324" at bounding box center [147, 415] width 182 height 15
type input "Wright-Patt Credit Union"
type input "2455 Executive Park Blvd."
type input "Fairborn"
select select "36"
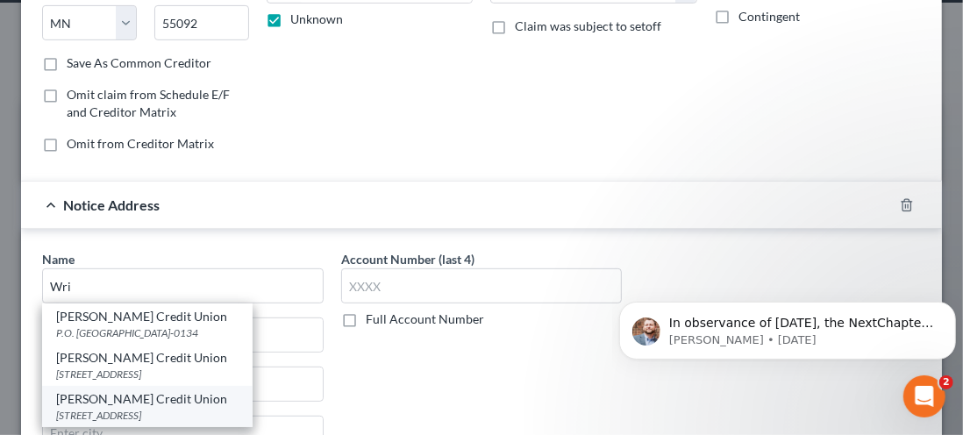
type input "45324"
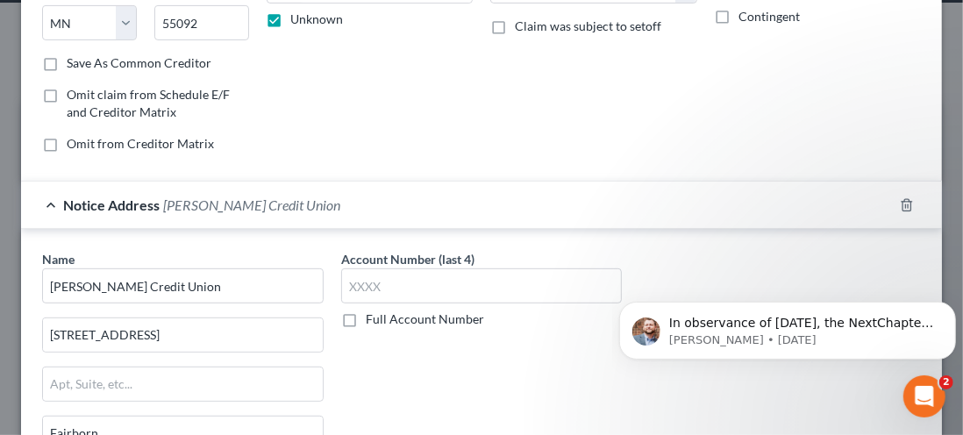
click at [353, 387] on div "Account Number (last 4) Full Account Number" at bounding box center [481, 397] width 299 height 295
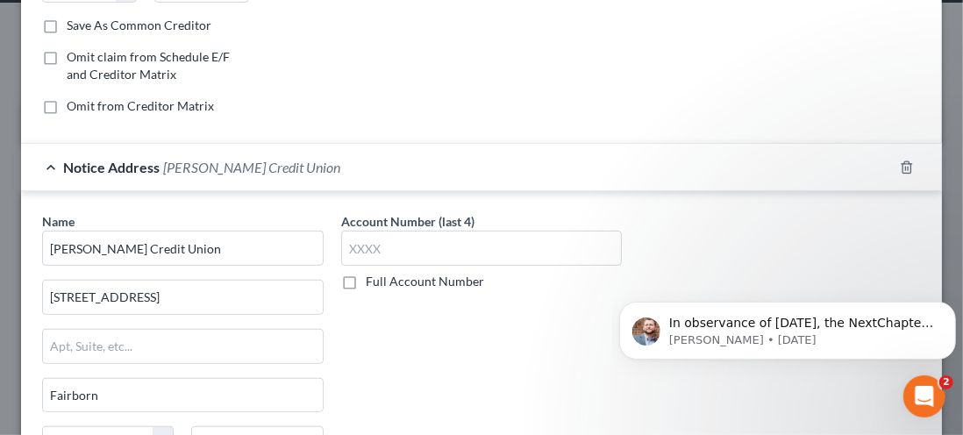
scroll to position [329, 0]
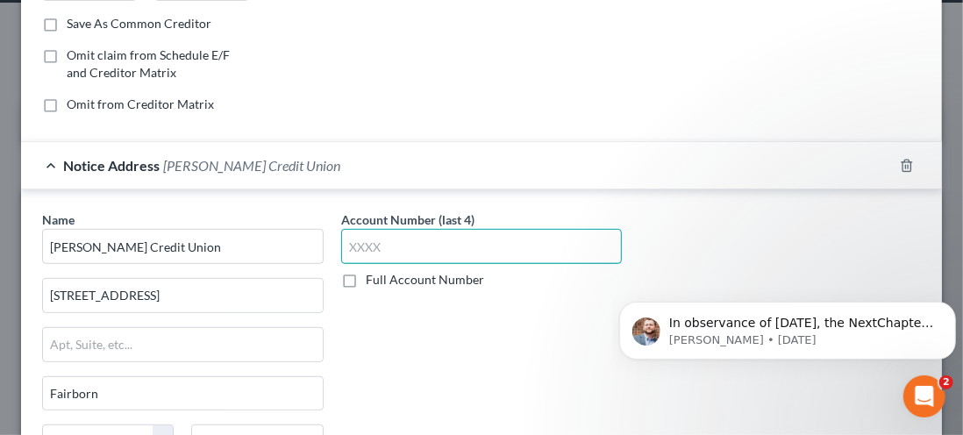
click at [373, 246] on input "text" at bounding box center [482, 246] width 282 height 35
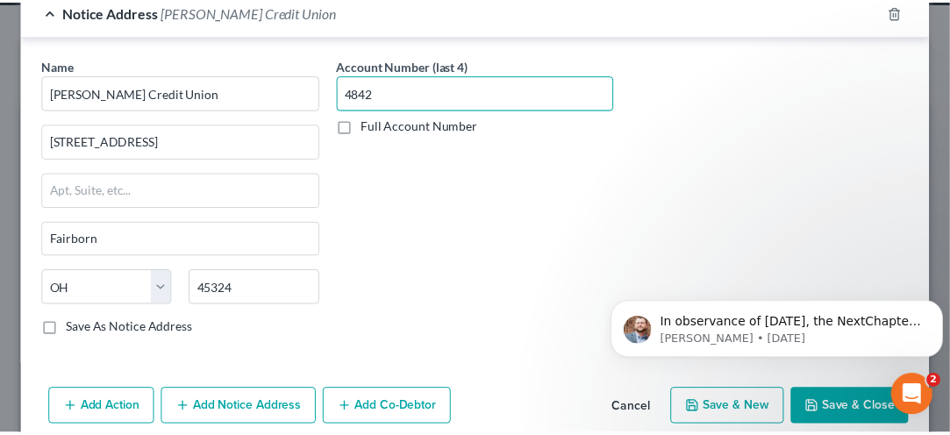
scroll to position [484, 0]
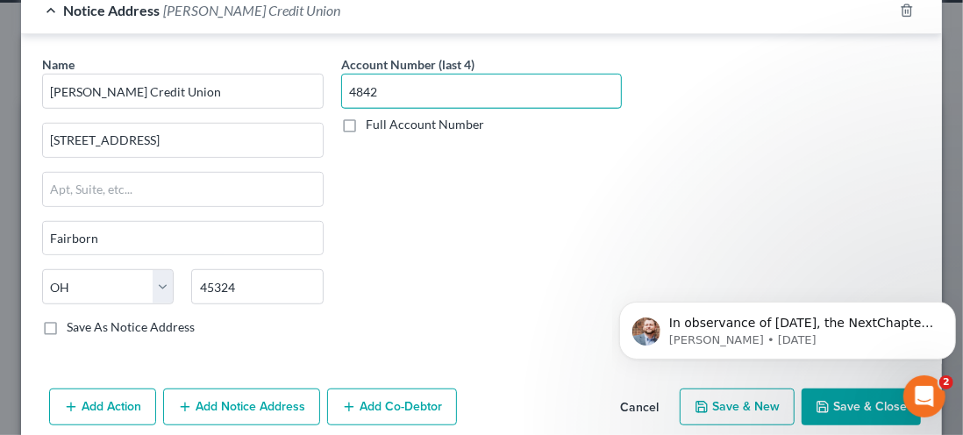
type input "4842"
click at [839, 391] on button "Save & Close" at bounding box center [861, 407] width 119 height 37
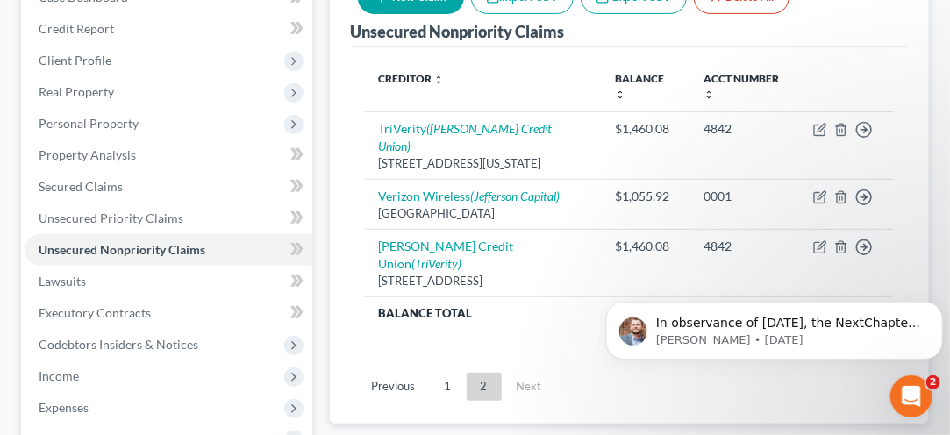
scroll to position [240, 0]
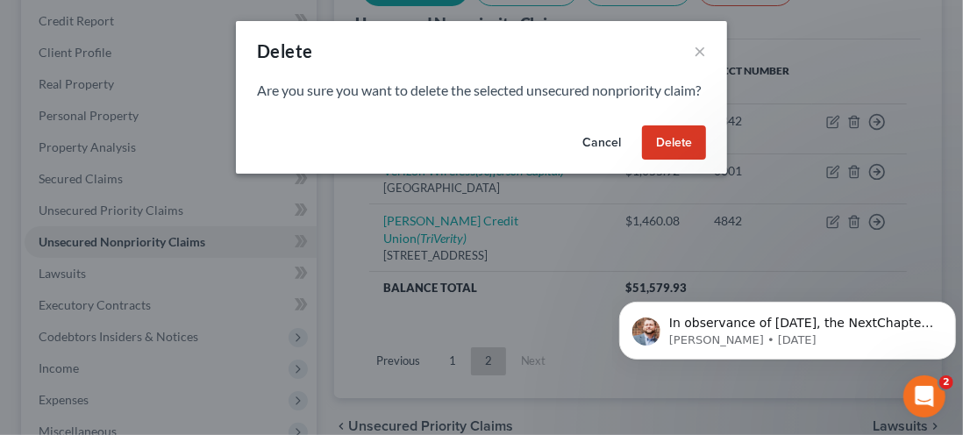
click at [678, 161] on button "Delete" at bounding box center [674, 142] width 64 height 35
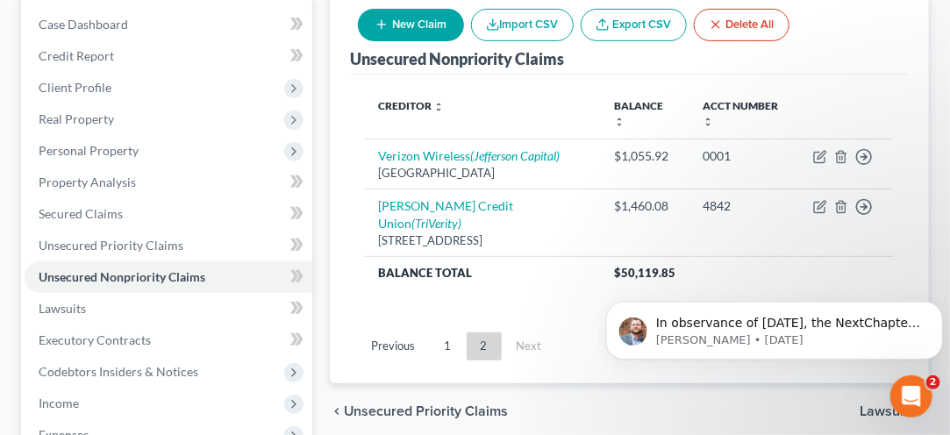
scroll to position [207, 0]
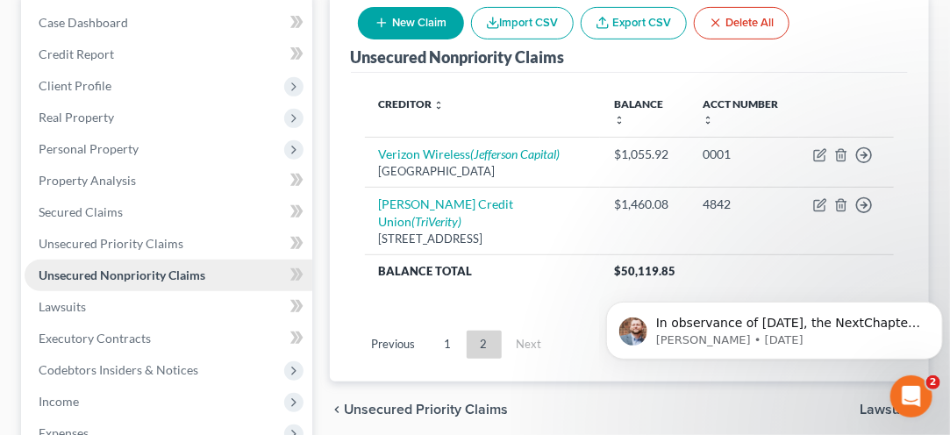
click at [76, 276] on span "Unsecured Nonpriority Claims" at bounding box center [122, 275] width 167 height 15
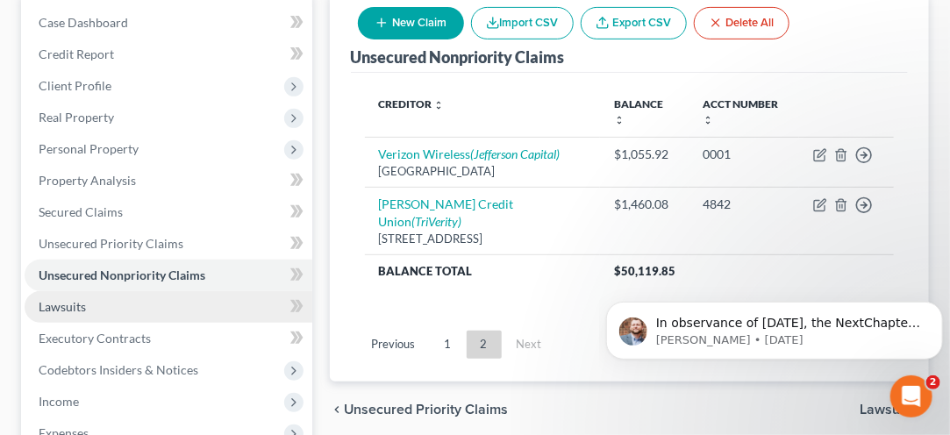
click at [62, 313] on link "Lawsuits" at bounding box center [169, 307] width 288 height 32
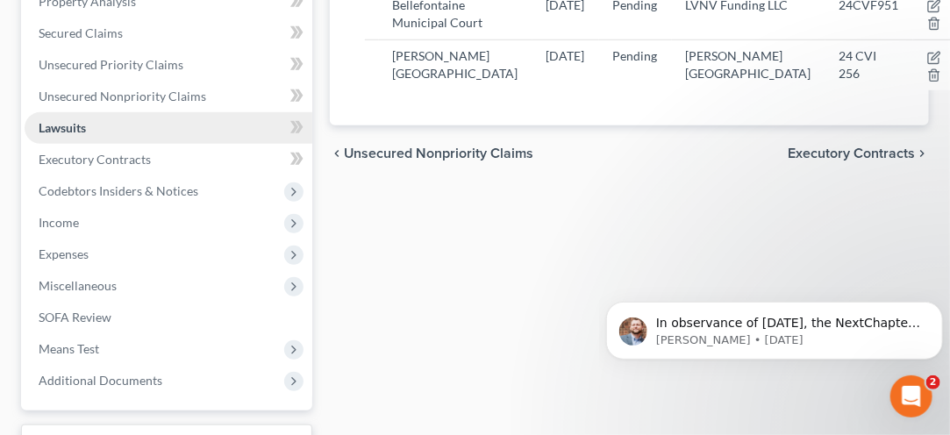
scroll to position [389, 0]
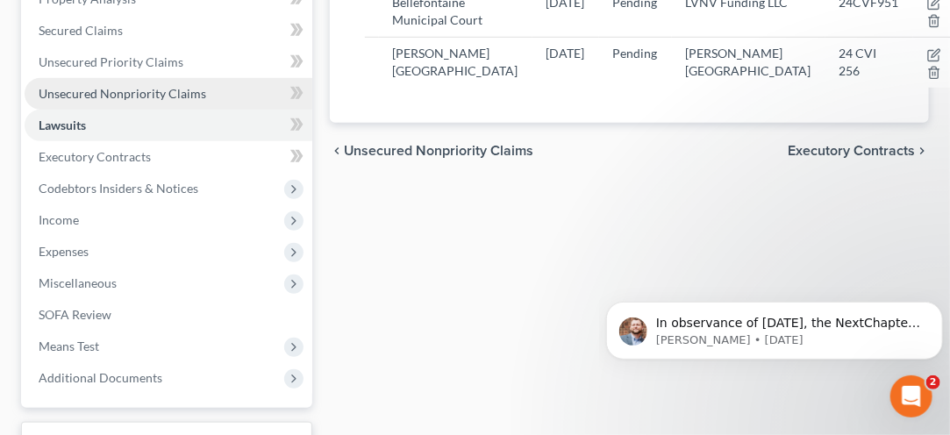
click at [85, 104] on link "Unsecured Nonpriority Claims" at bounding box center [169, 94] width 288 height 32
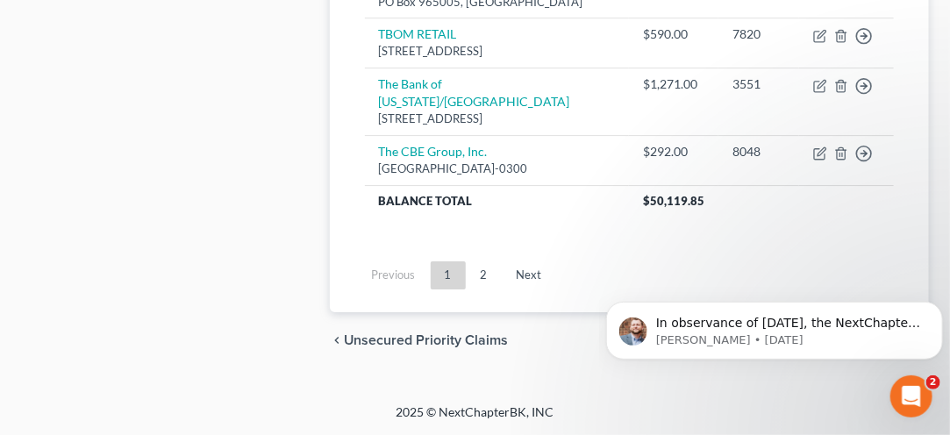
scroll to position [1884, 0]
click at [527, 289] on link "Next" at bounding box center [530, 275] width 54 height 28
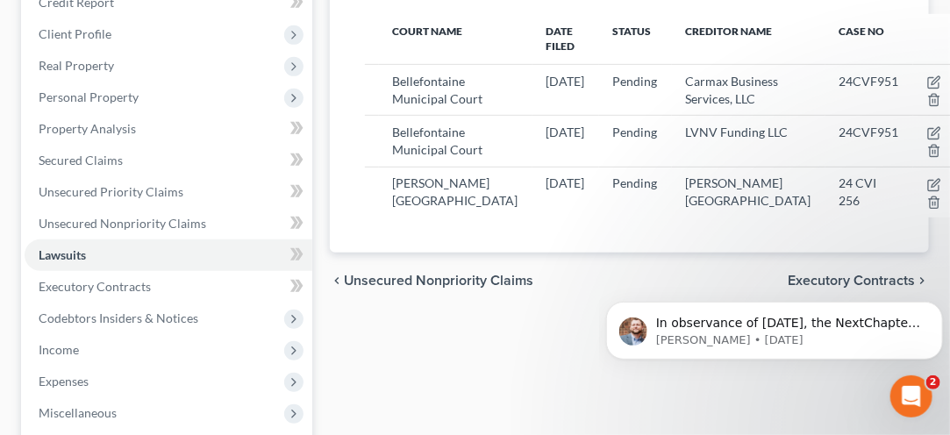
scroll to position [263, 0]
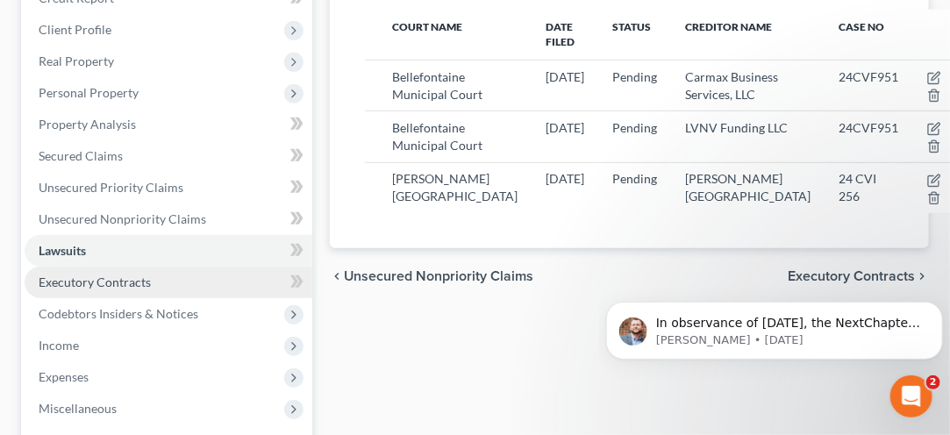
click at [80, 279] on span "Executory Contracts" at bounding box center [95, 282] width 112 height 15
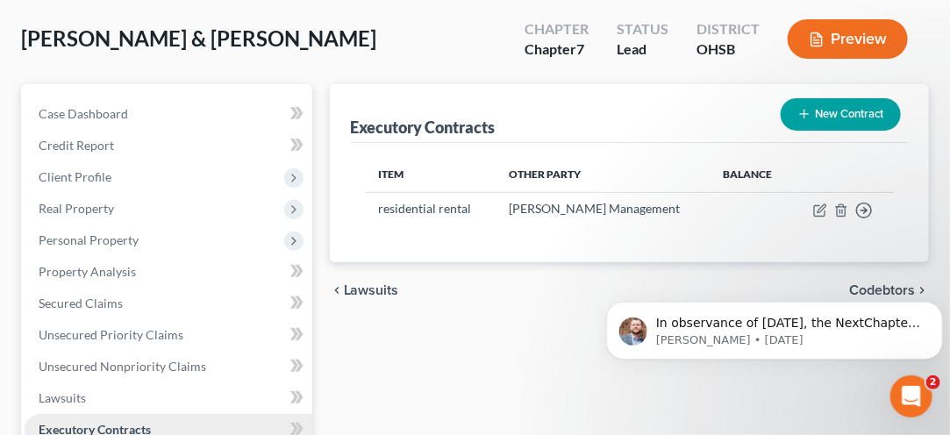
scroll to position [117, 0]
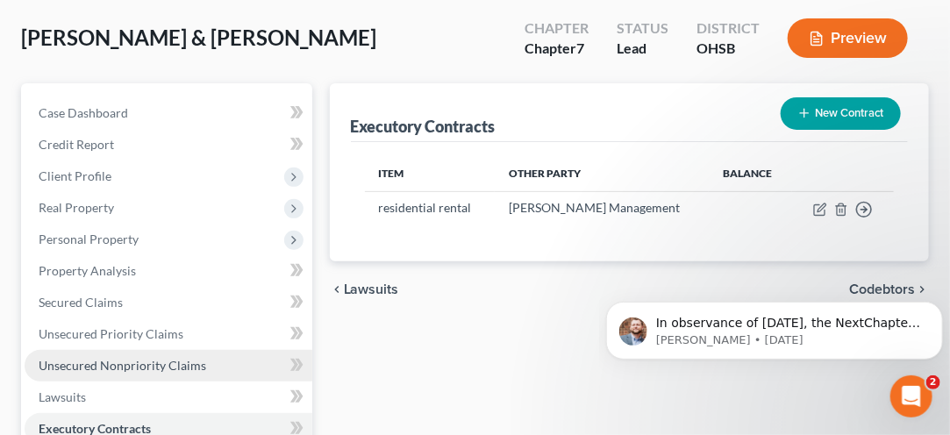
click at [104, 363] on span "Unsecured Nonpriority Claims" at bounding box center [123, 365] width 168 height 15
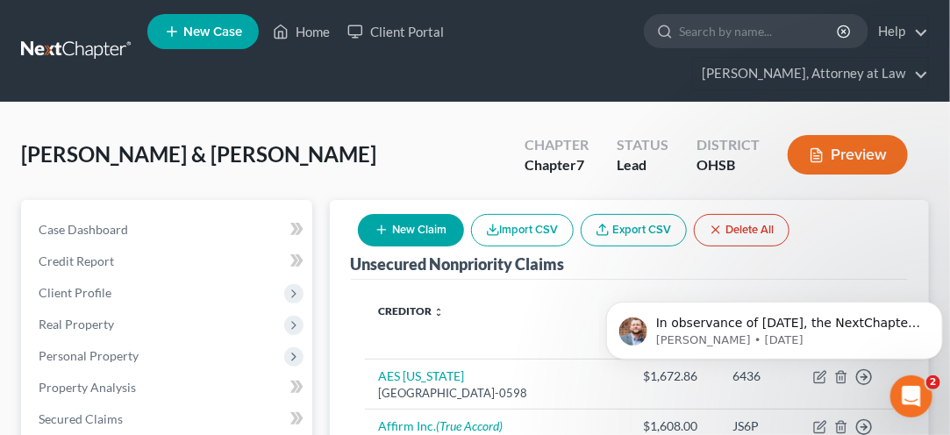
click at [407, 228] on button "New Claim" at bounding box center [411, 230] width 106 height 32
select select "2"
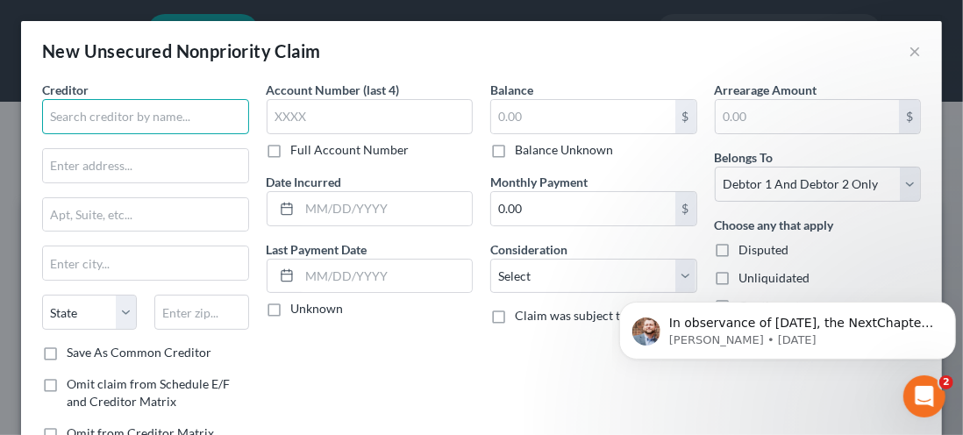
click at [79, 116] on input "text" at bounding box center [145, 116] width 207 height 35
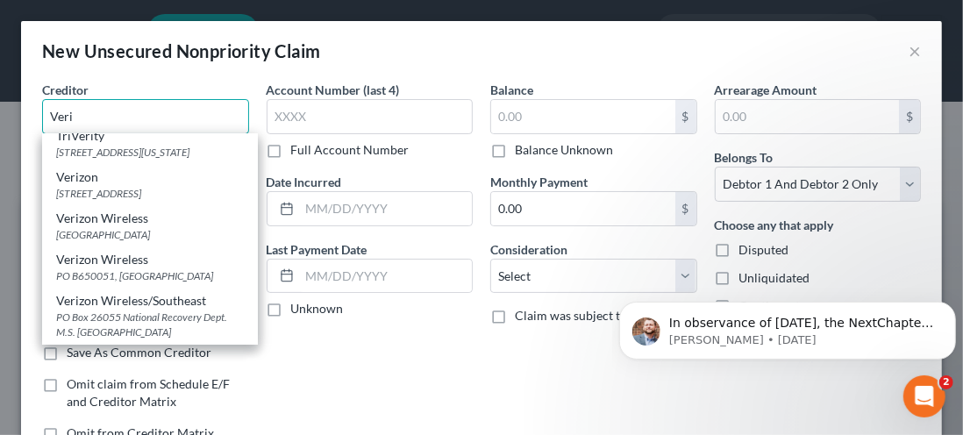
scroll to position [40, 0]
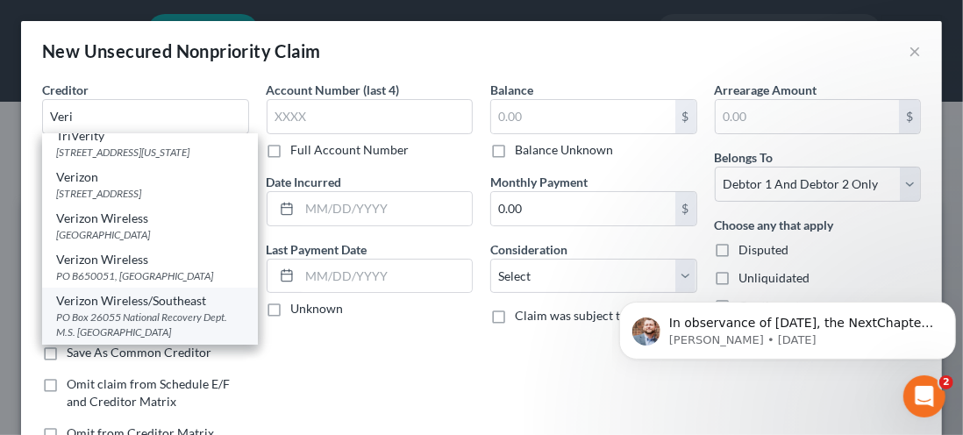
click at [127, 318] on div "PO Box 26055 National Recovery Dept. M.S. 400, Minneapolis, MN 55426" at bounding box center [150, 325] width 188 height 30
type input "Verizon Wireless/Southeast"
type input "PO Box 26055"
type input "National Recovery Dept. M.S. 400"
type input "Minneapolis"
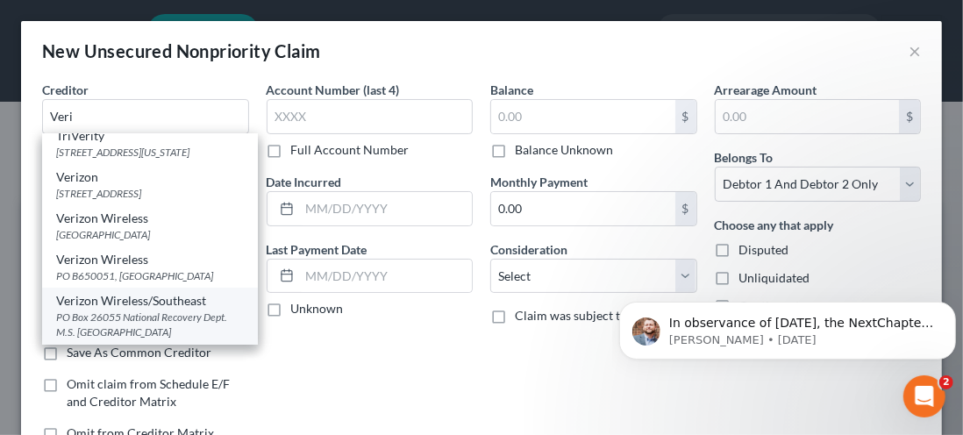
select select "24"
type input "55426"
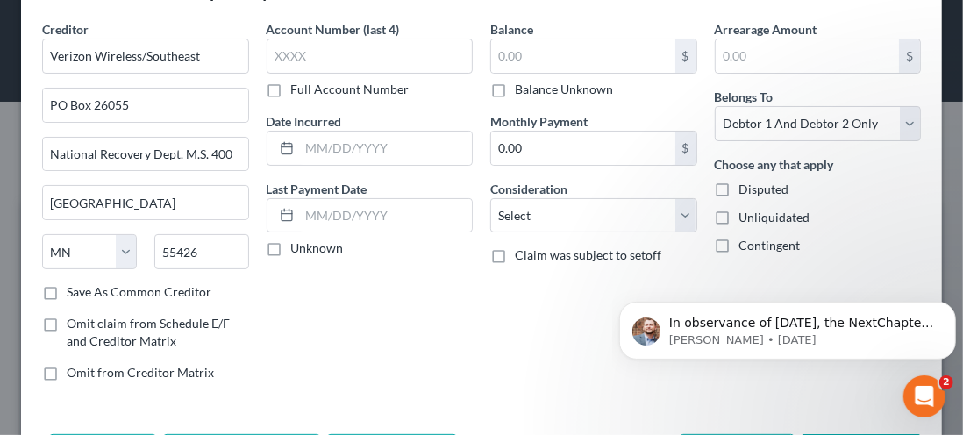
scroll to position [63, 0]
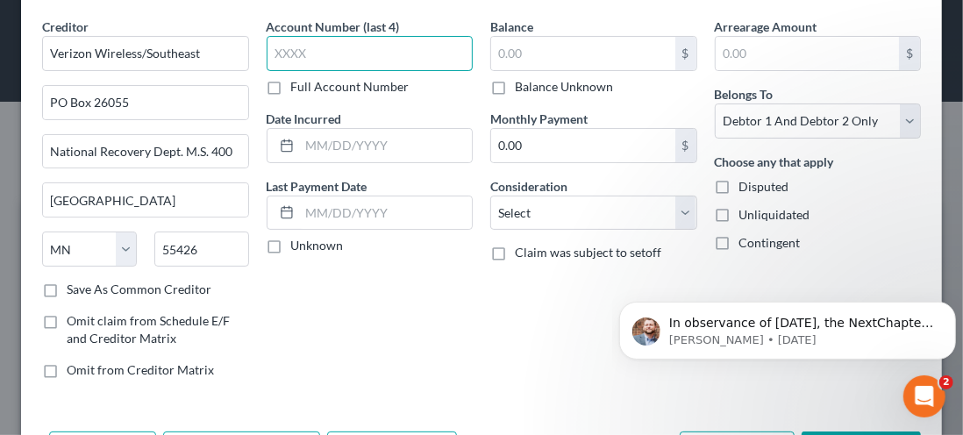
click at [301, 51] on input "text" at bounding box center [370, 53] width 207 height 35
type input "0001"
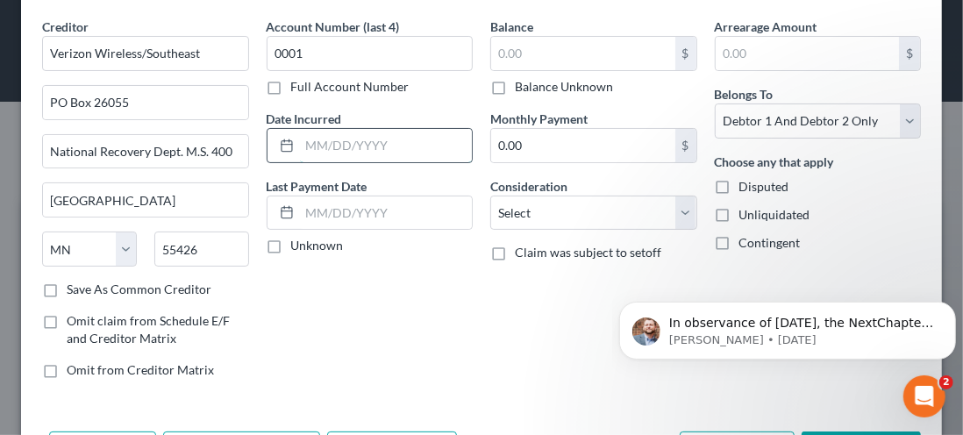
click at [305, 148] on input "text" at bounding box center [386, 145] width 173 height 33
type input "06/01/2023"
click at [291, 246] on label "Unknown" at bounding box center [317, 246] width 53 height 18
click at [298, 246] on input "Unknown" at bounding box center [303, 242] width 11 height 11
checkbox input "true"
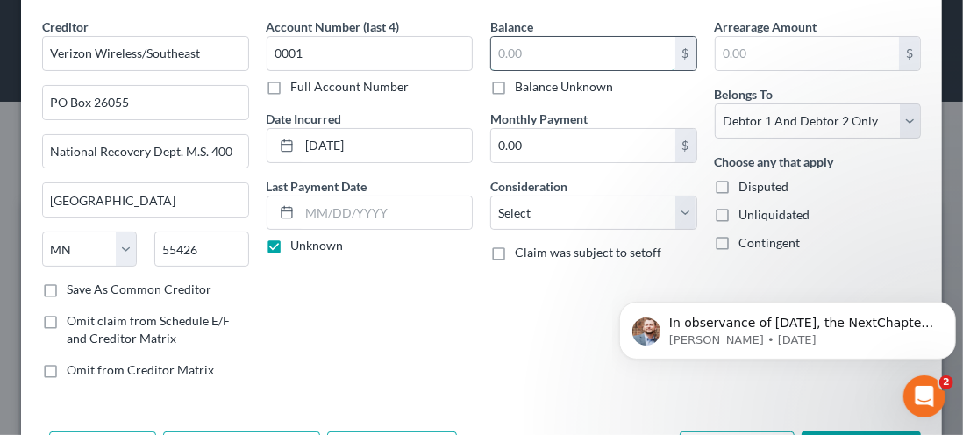
click at [519, 45] on input "text" at bounding box center [583, 53] width 184 height 33
type input "1,055.92"
click at [734, 54] on input "text" at bounding box center [808, 53] width 184 height 33
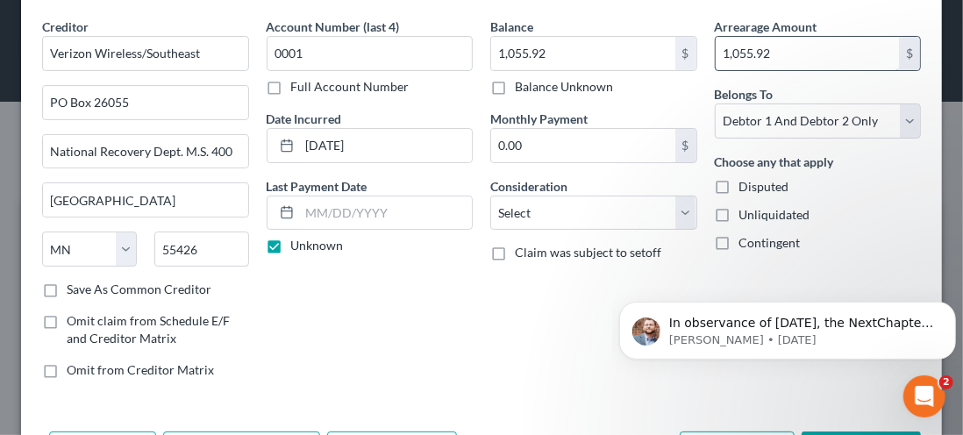
type input "1,055.92"
click at [897, 119] on select "Select Debtor 1 Only Debtor 2 Only Debtor 1 And Debtor 2 Only At Least One Of T…" at bounding box center [818, 121] width 207 height 35
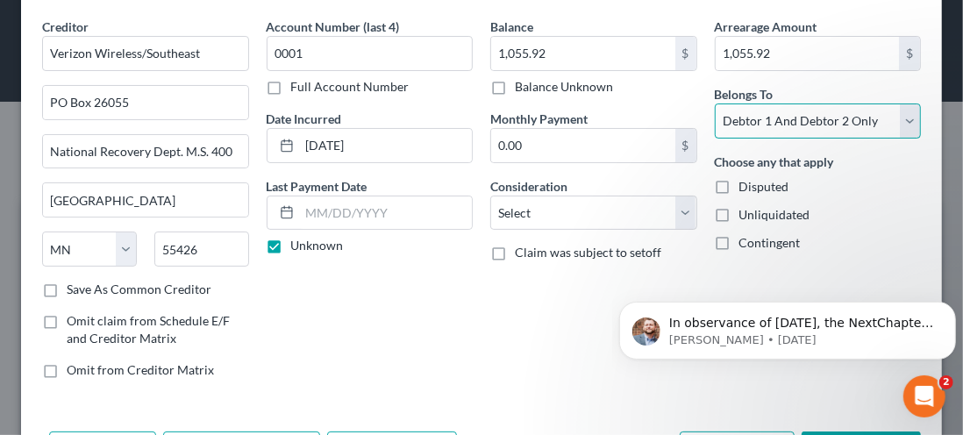
select select "1"
click at [715, 104] on select "Select Debtor 1 Only Debtor 2 Only Debtor 1 And Debtor 2 Only At Least One Of T…" at bounding box center [818, 121] width 207 height 35
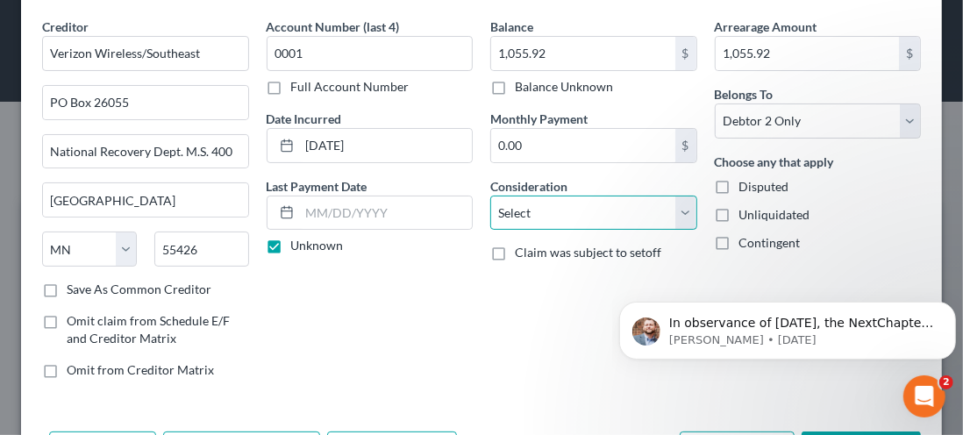
click at [670, 215] on select "Select Cable / Satellite Services Collection Agency Credit Card Debt Debt Couns…" at bounding box center [593, 213] width 207 height 35
select select "19"
click at [490, 196] on select "Select Cable / Satellite Services Collection Agency Credit Card Debt Debt Couns…" at bounding box center [593, 213] width 207 height 35
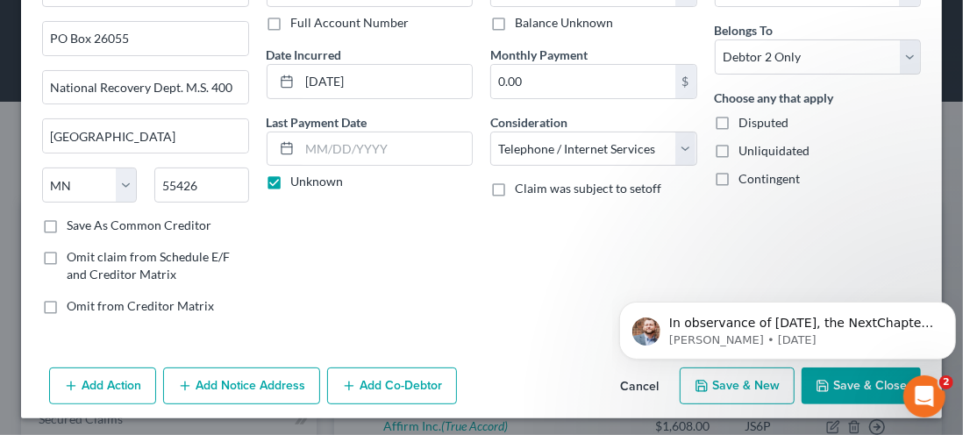
click at [256, 384] on button "Add Notice Address" at bounding box center [241, 386] width 157 height 37
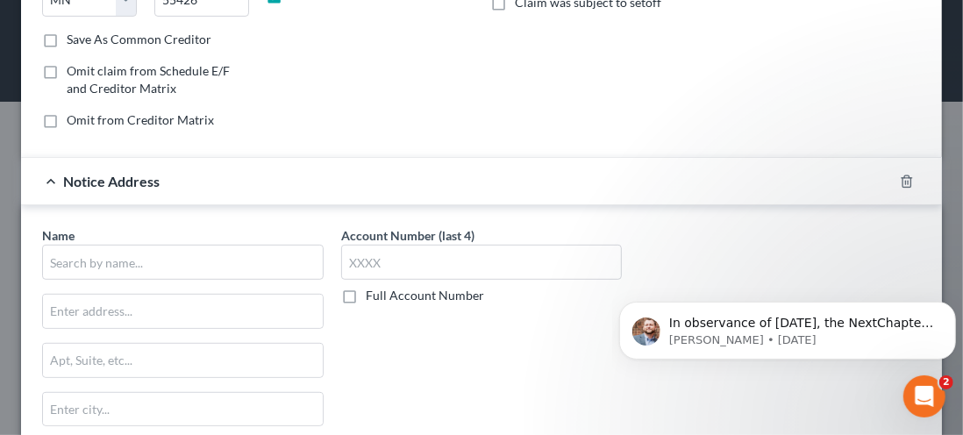
scroll to position [333, 0]
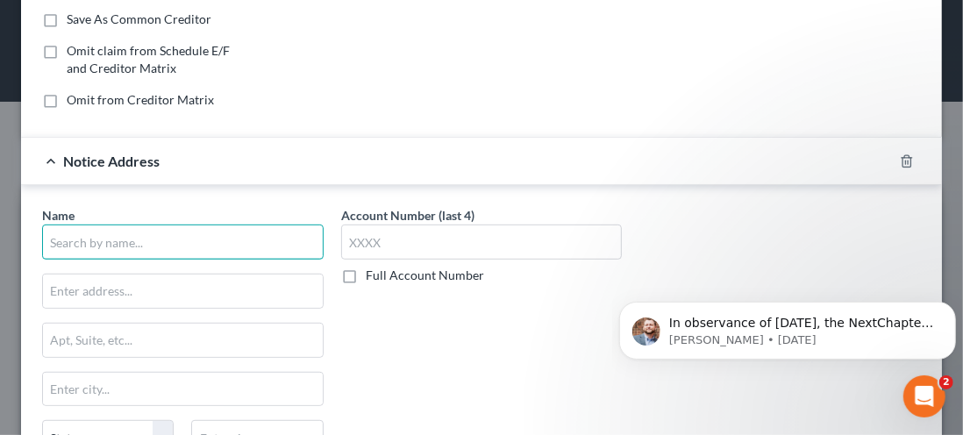
click at [101, 229] on input "text" at bounding box center [183, 242] width 282 height 35
click at [89, 237] on input "text" at bounding box center [183, 242] width 282 height 35
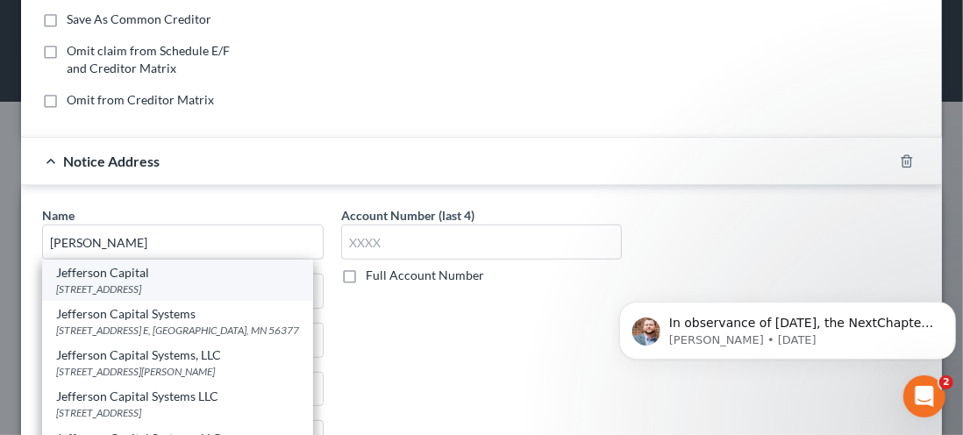
click at [116, 273] on div "Jefferson Capital" at bounding box center [177, 273] width 243 height 18
type input "Jefferson Capital"
type input "PO Box 11407"
type input "Birmingham"
select select "0"
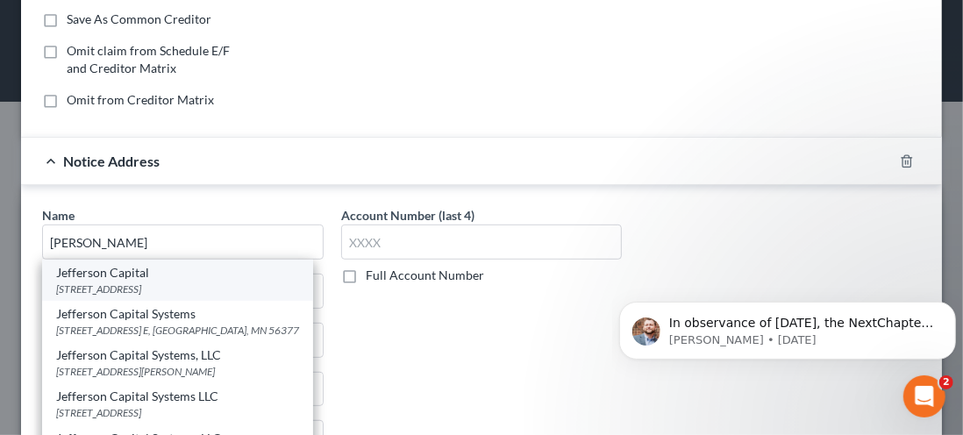
type input "35246-6419"
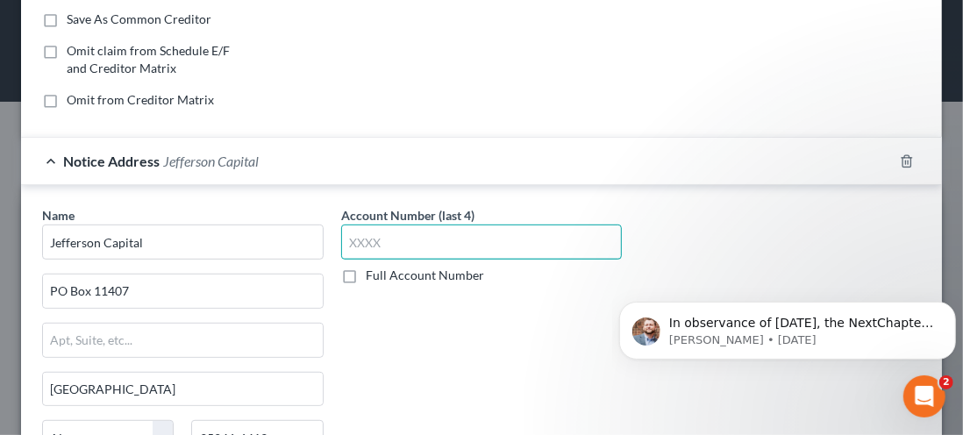
click at [383, 237] on input "text" at bounding box center [482, 242] width 282 height 35
type input "0"
type input "1283"
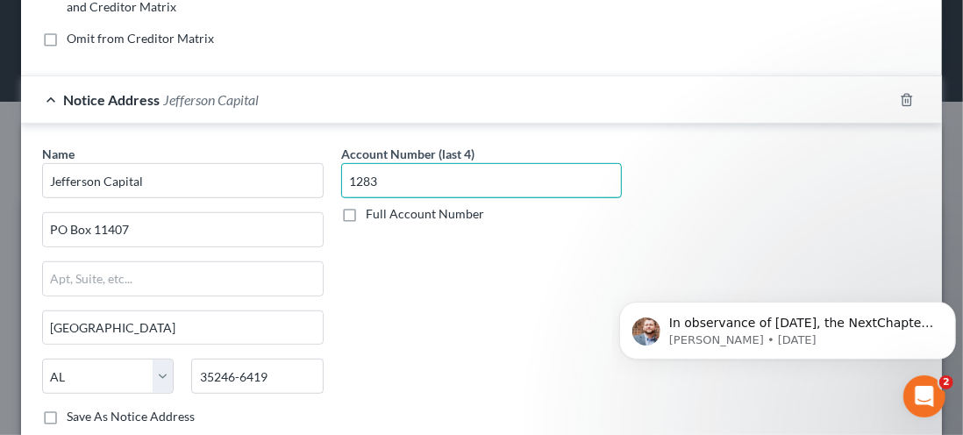
scroll to position [501, 0]
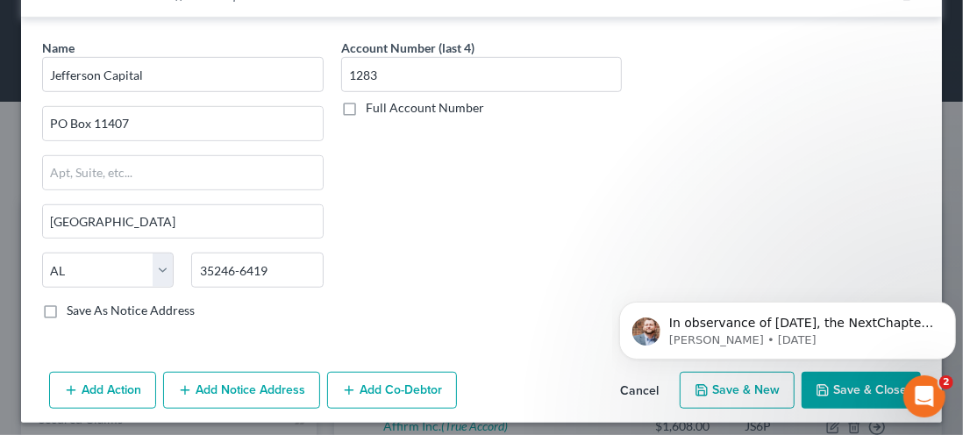
click at [740, 388] on button "Save & New" at bounding box center [737, 390] width 115 height 37
select select "2"
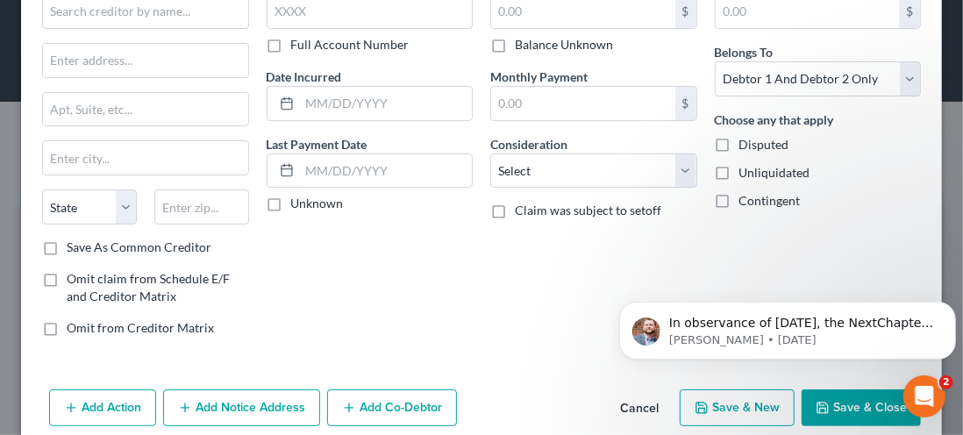
scroll to position [106, 0]
click at [839, 408] on button "Save & Close" at bounding box center [861, 407] width 119 height 37
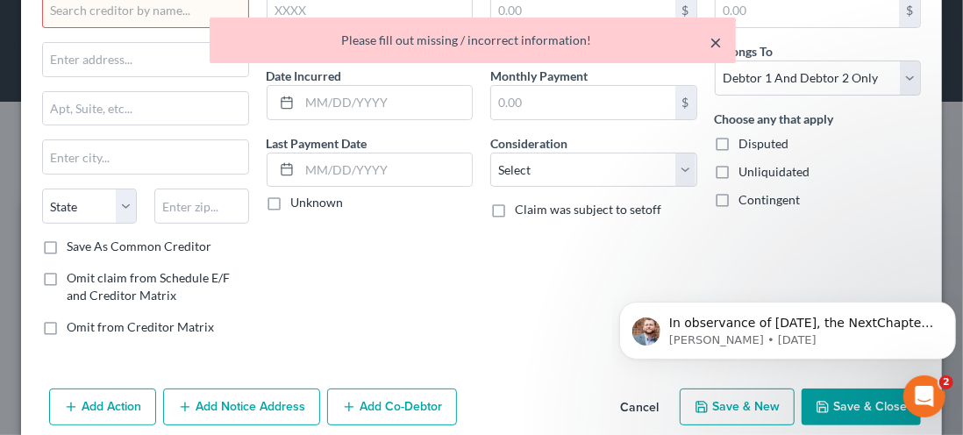
click at [718, 39] on button "×" at bounding box center [716, 42] width 12 height 21
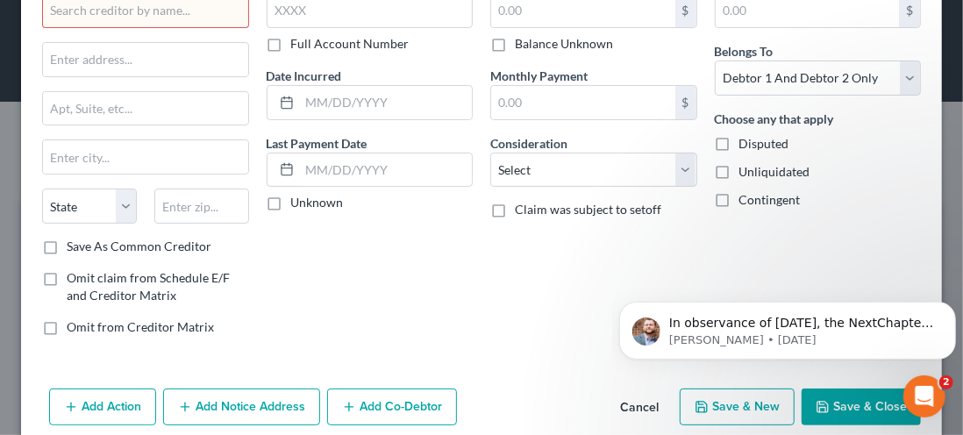
click at [849, 397] on button "Save & Close" at bounding box center [861, 407] width 119 height 37
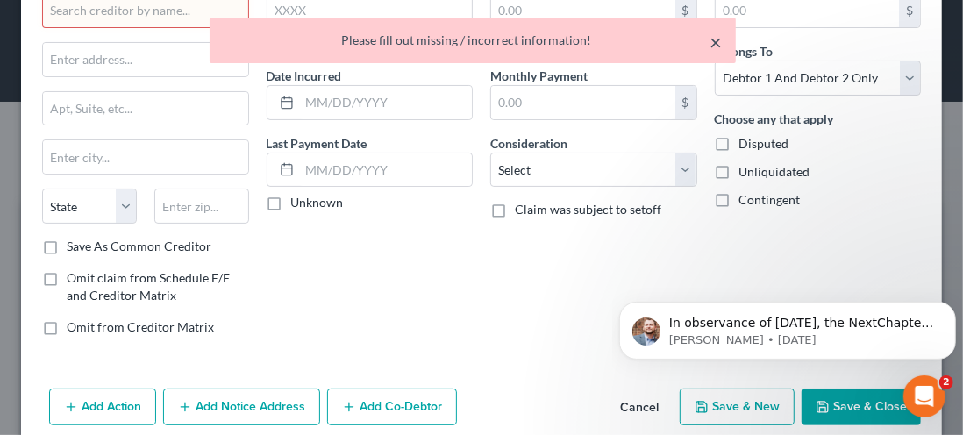
click at [719, 46] on button "×" at bounding box center [716, 42] width 12 height 21
